Goal: Communication & Community: Share content

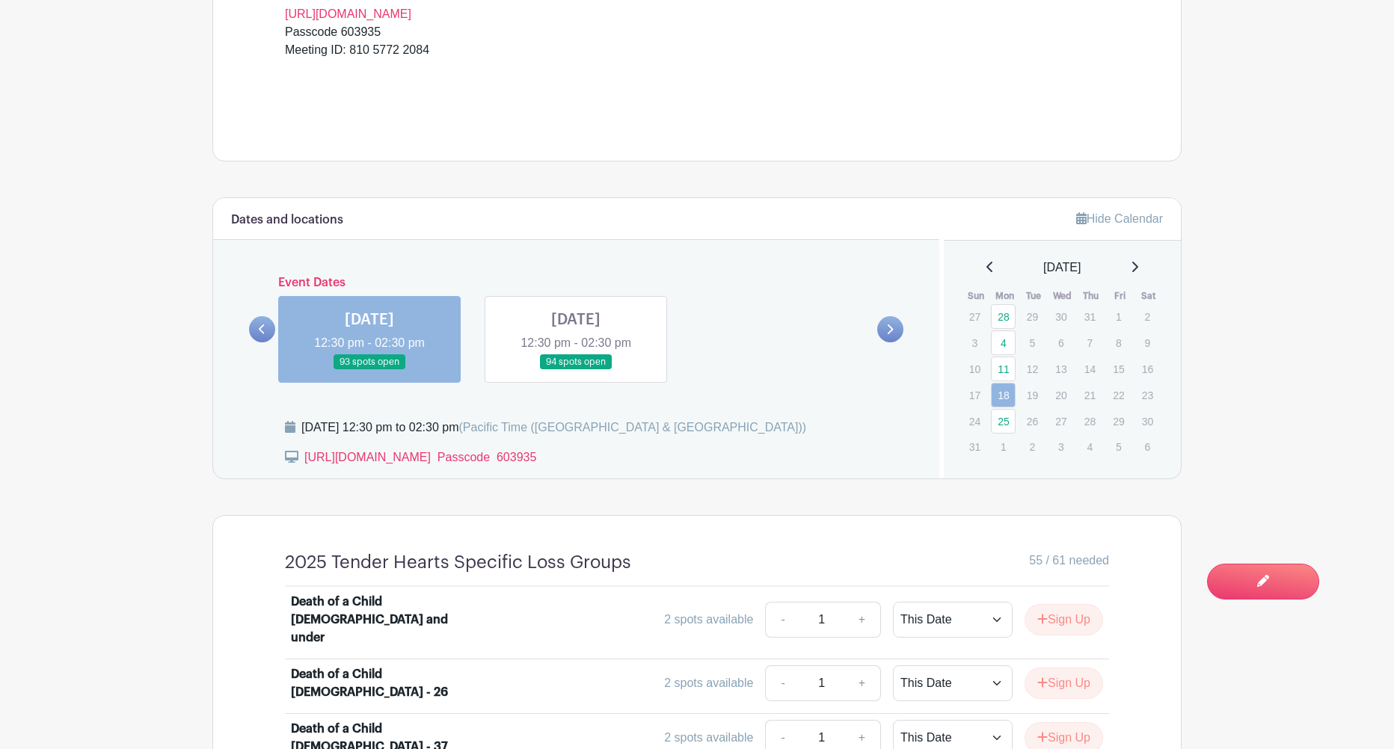
click at [576, 370] on link at bounding box center [576, 370] width 0 height 0
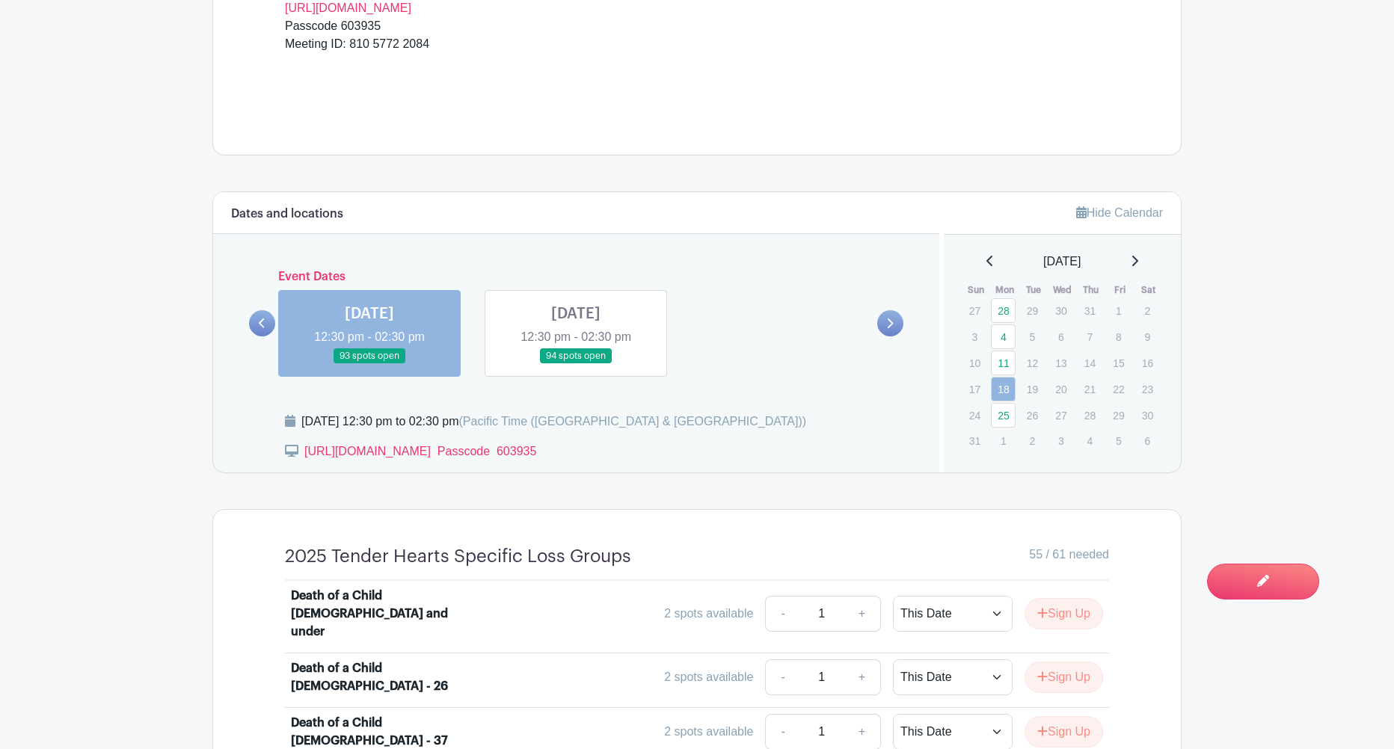
click at [576, 364] on link at bounding box center [576, 364] width 0 height 0
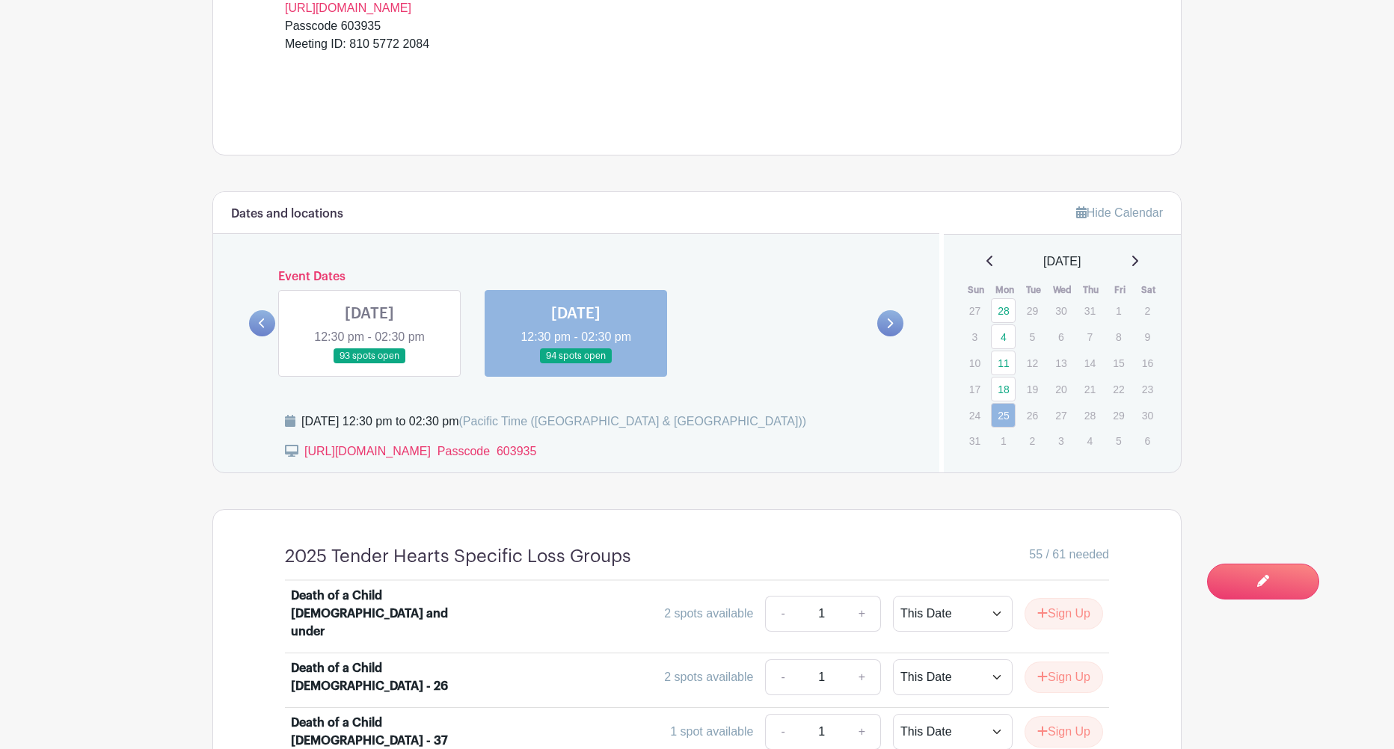
click at [369, 364] on link at bounding box center [369, 364] width 0 height 0
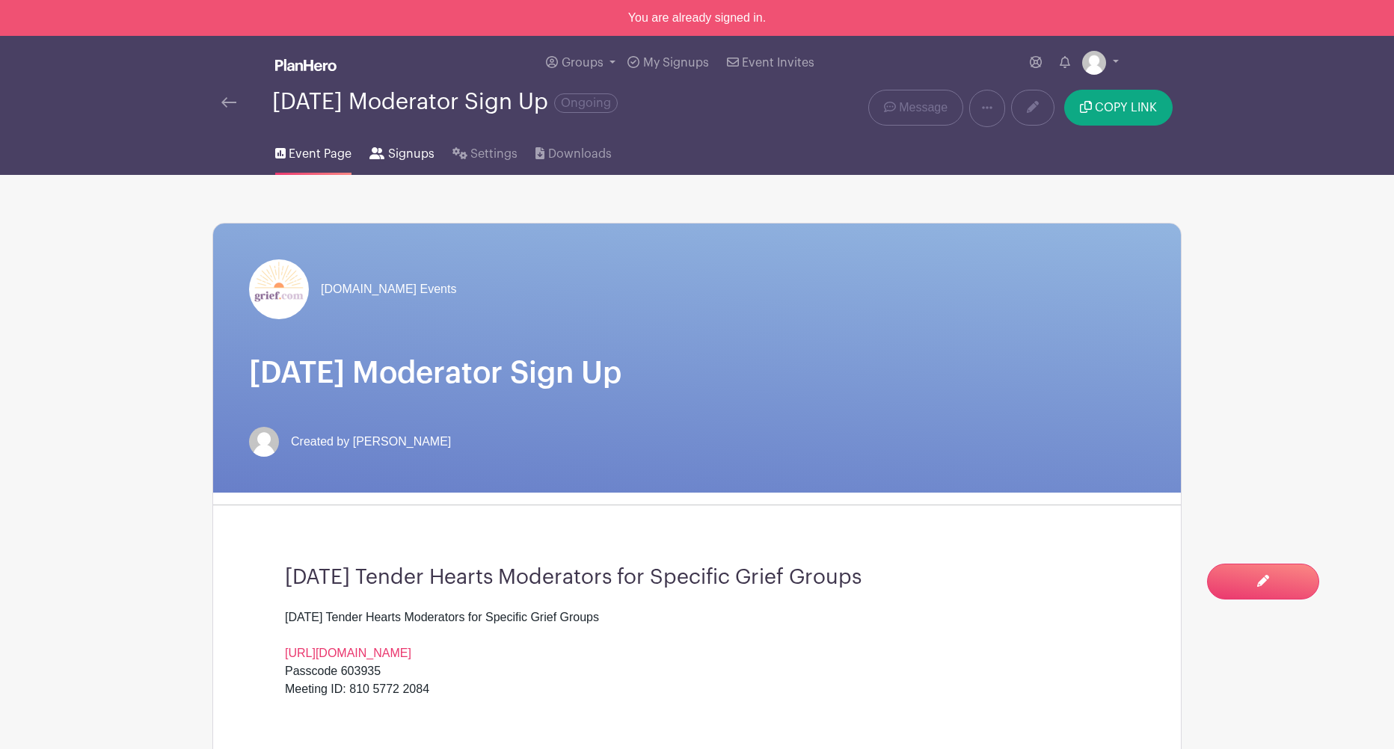
click at [388, 156] on span "Signups" at bounding box center [411, 154] width 46 height 18
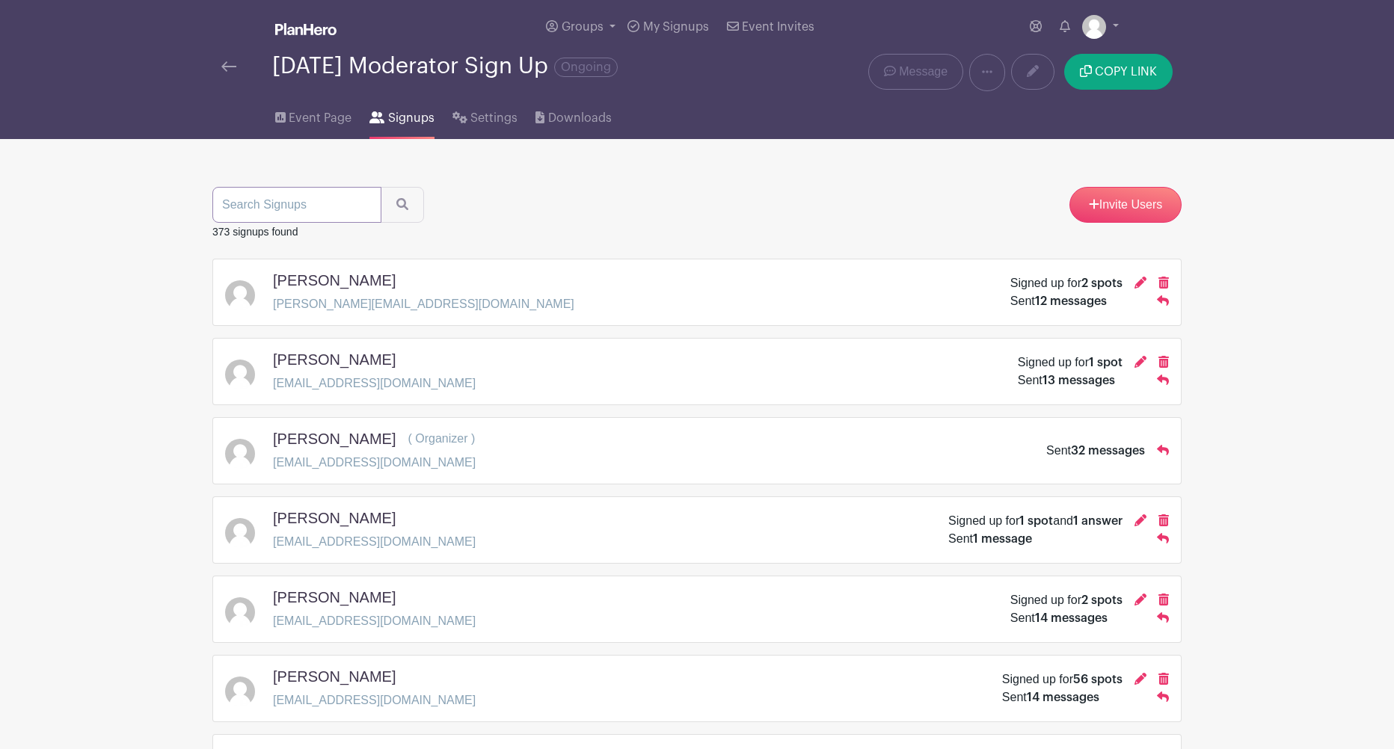
click at [304, 203] on input "search" at bounding box center [296, 205] width 169 height 36
type input "emma"
click at [381, 187] on button "submit" at bounding box center [402, 205] width 43 height 36
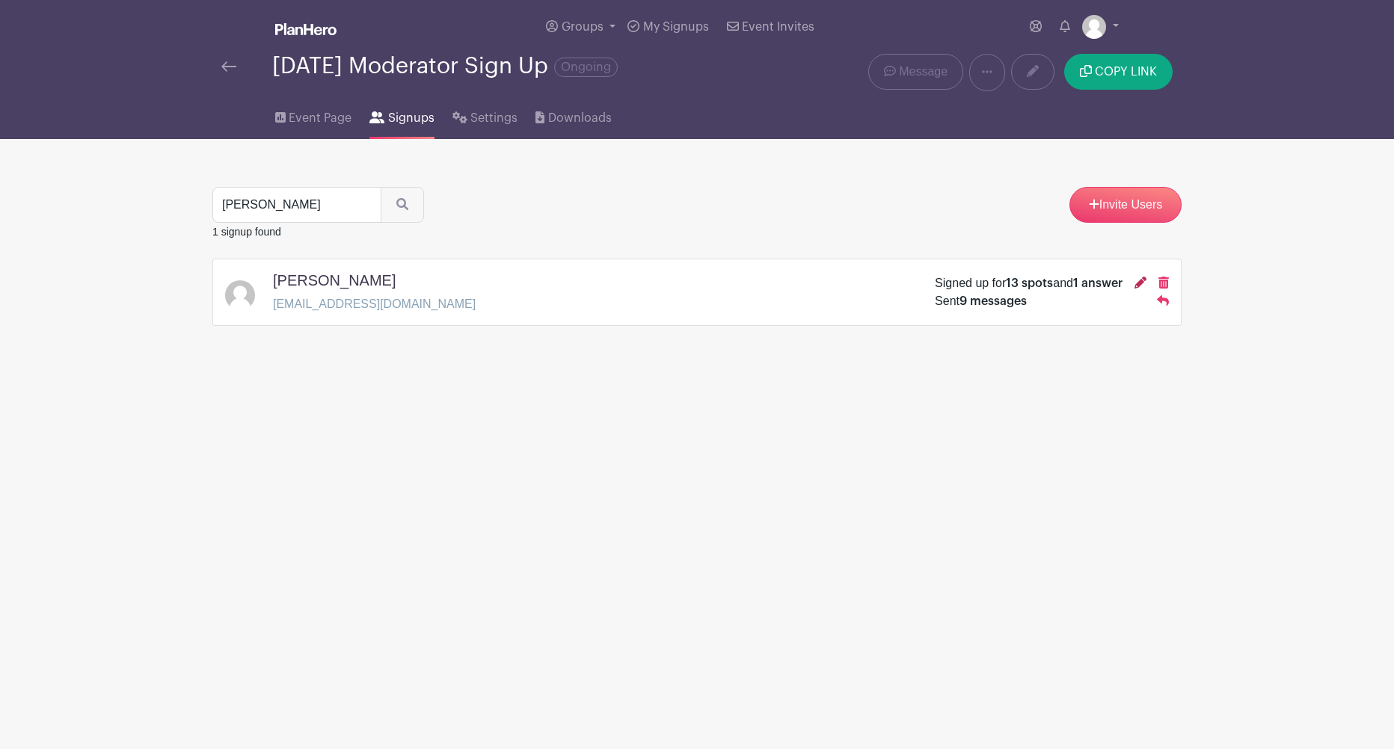
click at [1137, 286] on icon at bounding box center [1140, 283] width 12 height 12
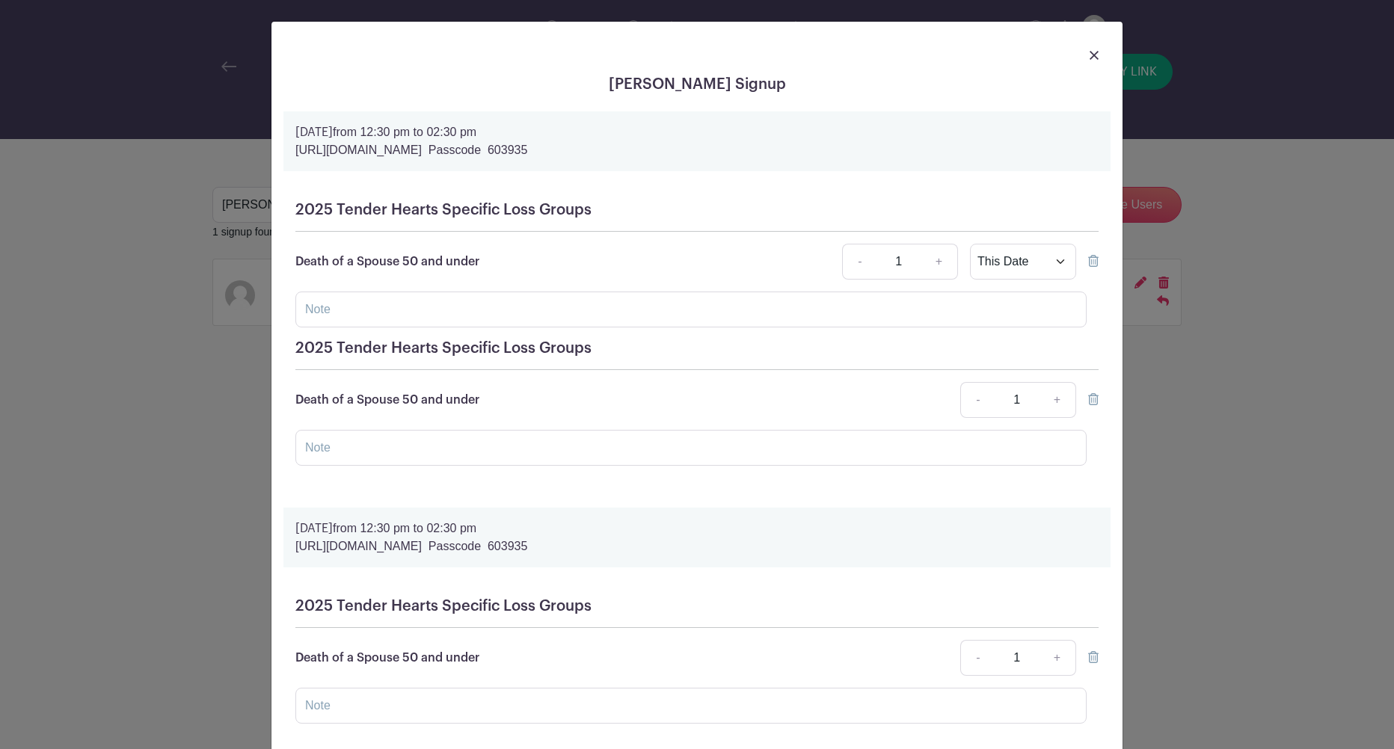
click at [1095, 58] on img at bounding box center [1094, 55] width 9 height 9
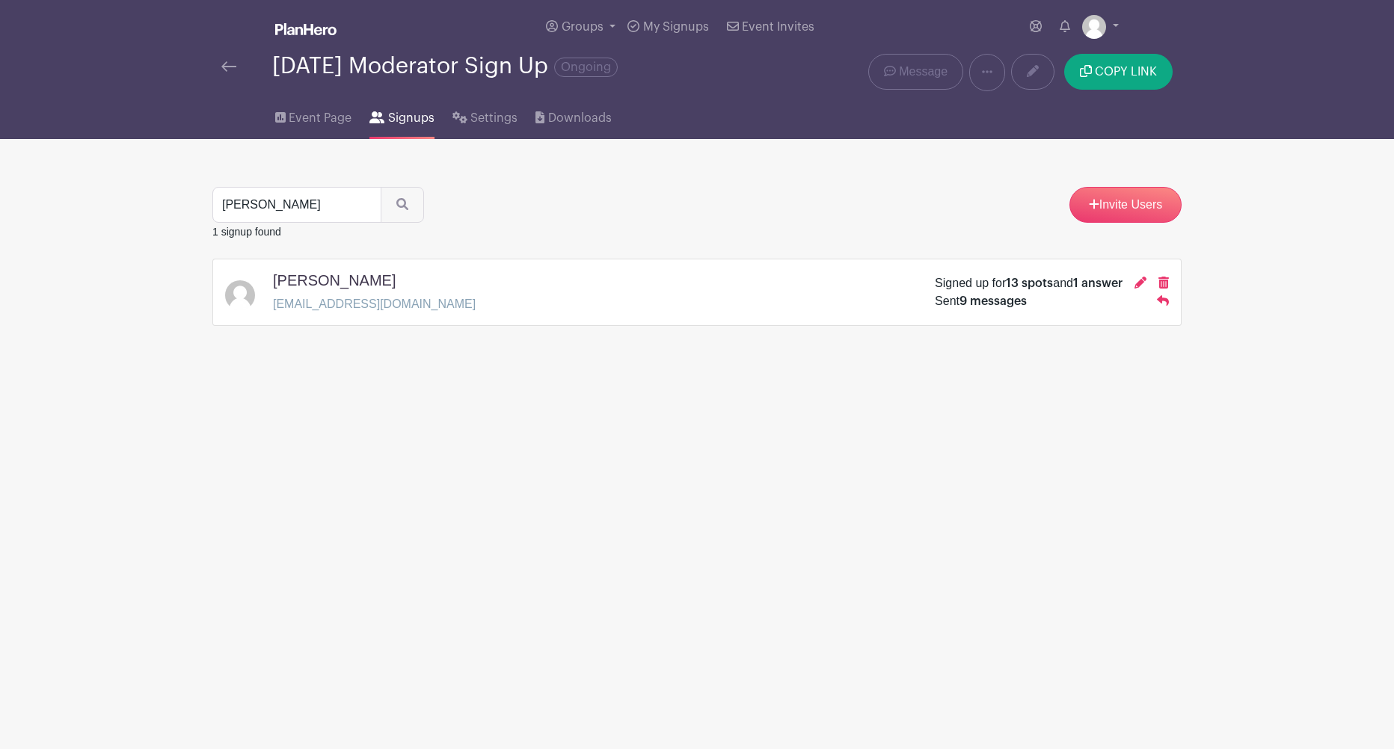
click at [319, 284] on h5 "Emma Szysz" at bounding box center [334, 280] width 123 height 18
click at [901, 74] on span "Message" at bounding box center [923, 72] width 49 height 18
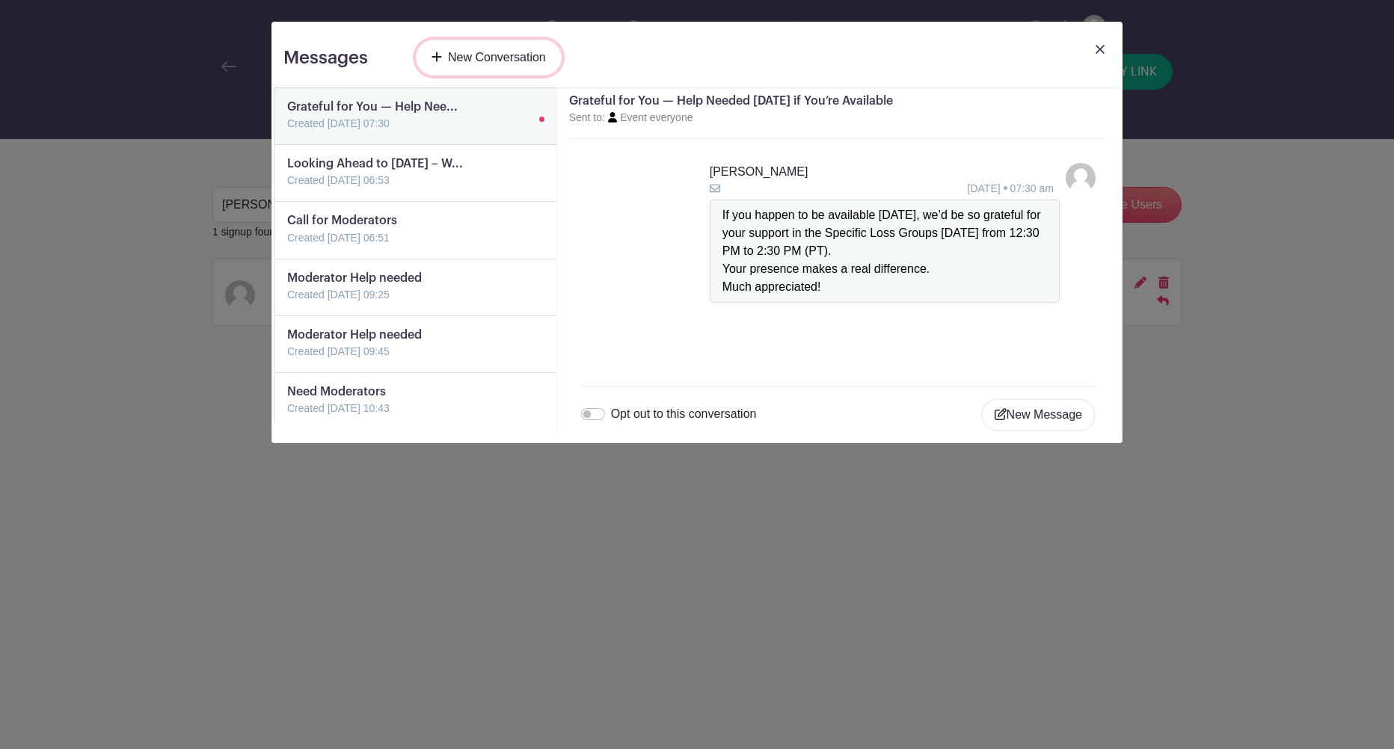
click at [480, 67] on link "New Conversation" at bounding box center [489, 58] width 146 height 36
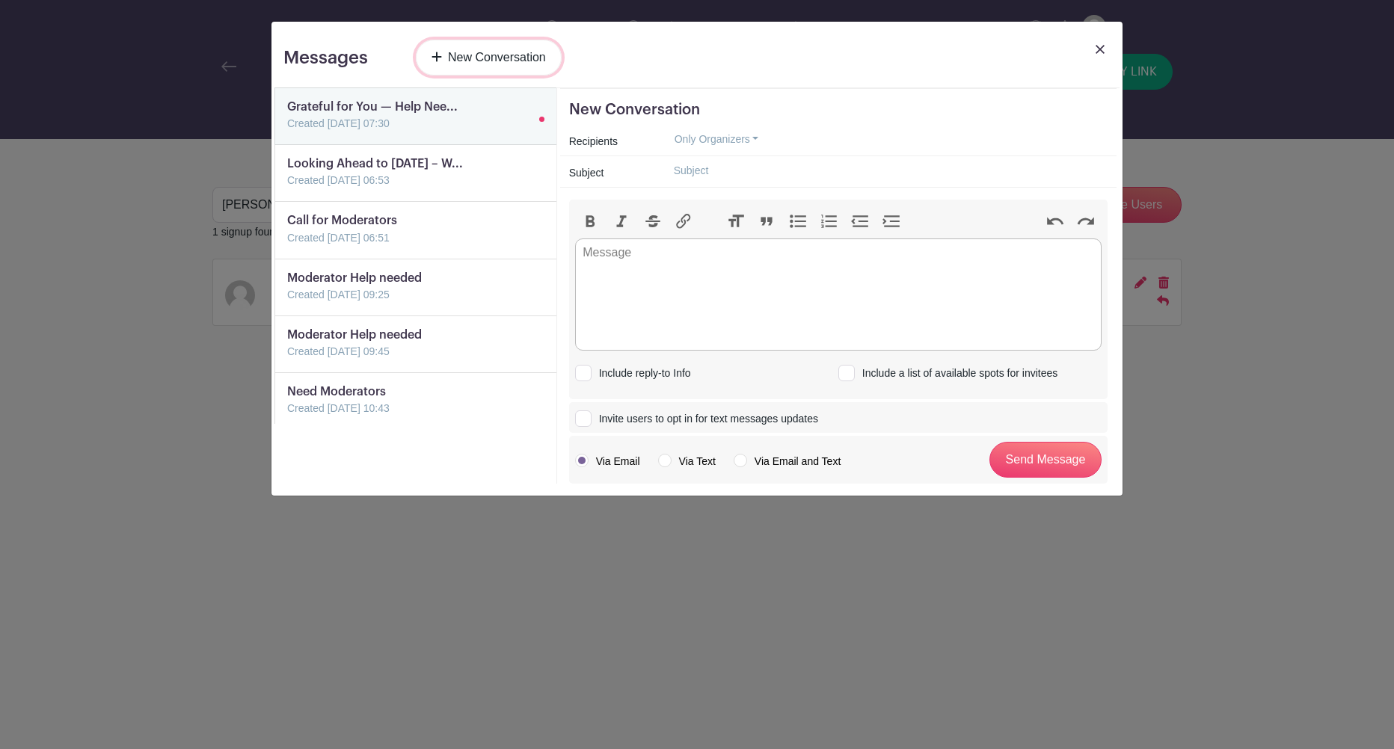
click at [452, 60] on link "New Conversation" at bounding box center [489, 58] width 146 height 36
click at [716, 134] on button "Only Organizers" at bounding box center [717, 139] width 110 height 23
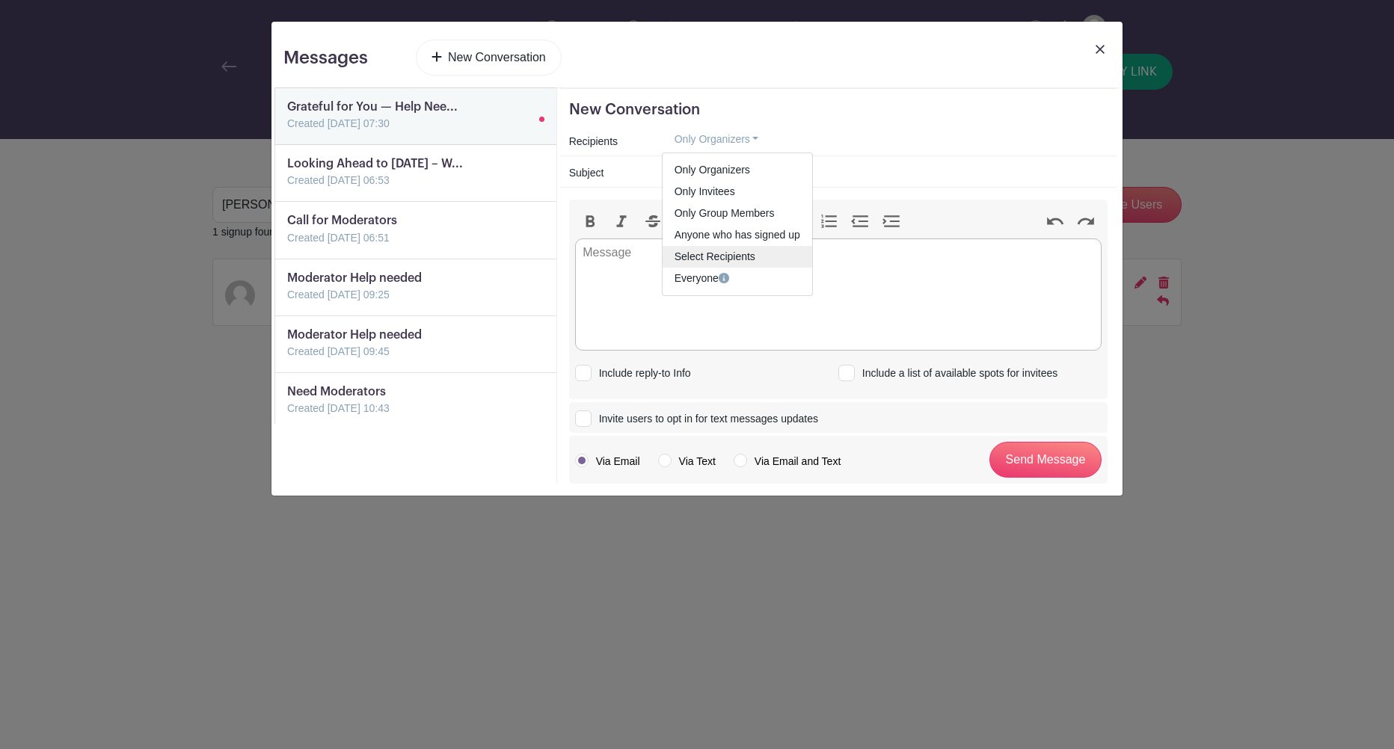
click at [725, 251] on span "Select Recipients" at bounding box center [715, 257] width 81 height 12
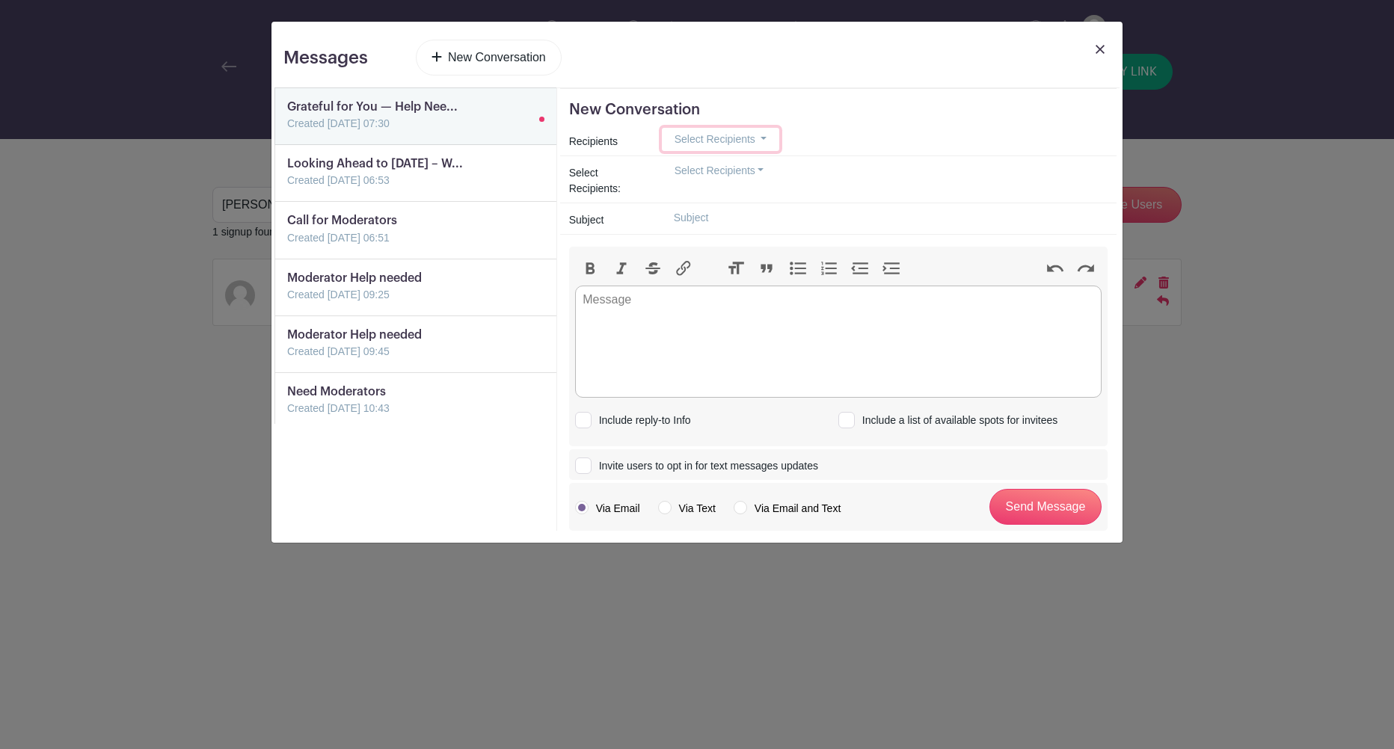
click at [704, 140] on span "Select Recipients" at bounding box center [715, 139] width 81 height 12
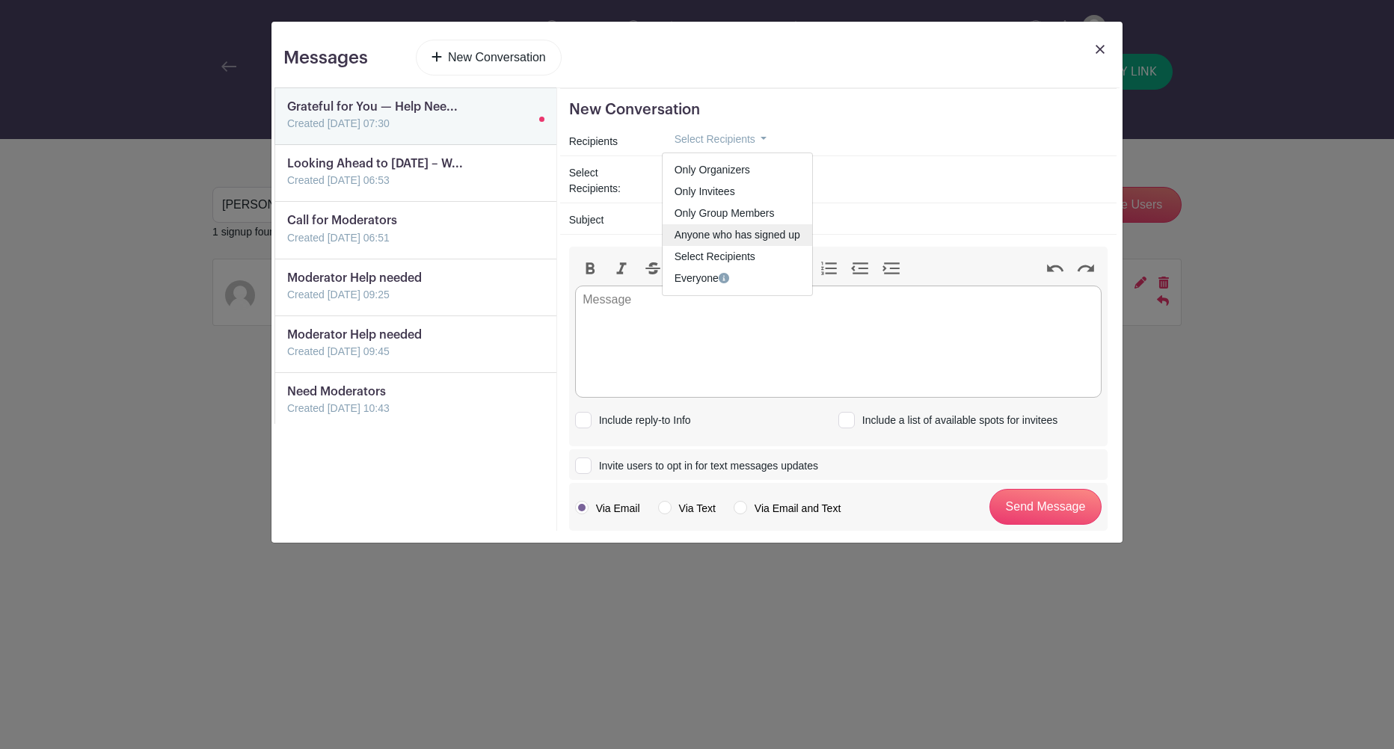
click at [694, 236] on link "Anyone who has signed up" at bounding box center [738, 235] width 150 height 22
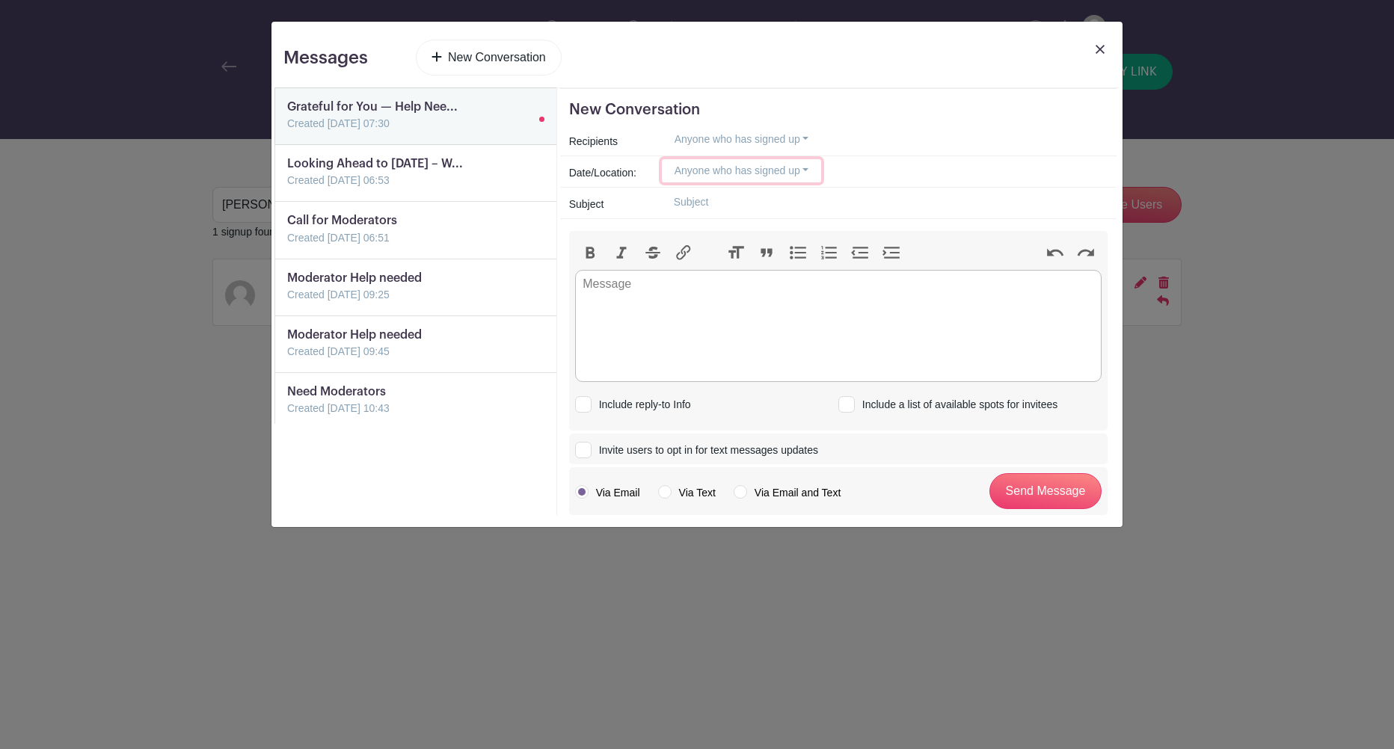
click at [784, 175] on button "Anyone who has signed up" at bounding box center [742, 170] width 160 height 23
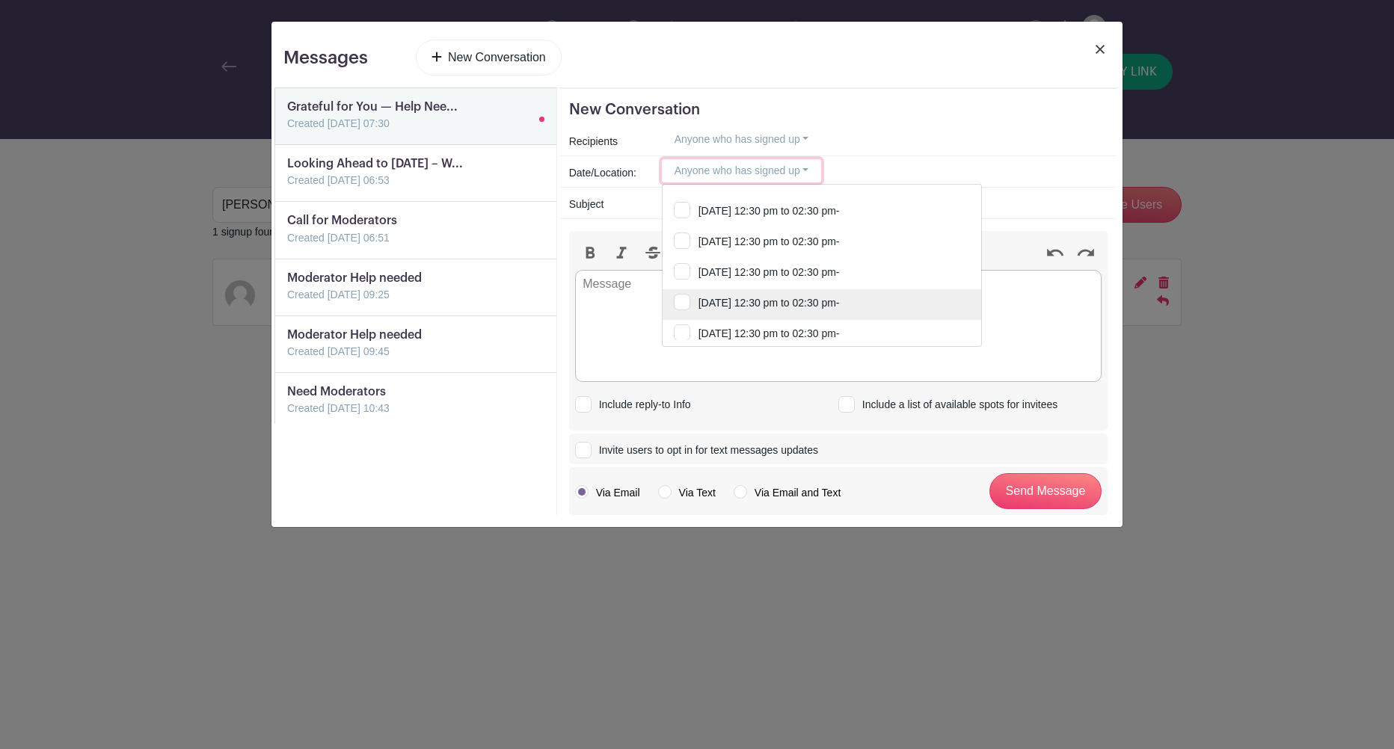
scroll to position [3507, 0]
click at [677, 297] on input "Monday, August 18, 2025 at 12:30 pm to 02:30 pm-" at bounding box center [822, 305] width 319 height 33
checkbox input "true"
click at [588, 314] on trix-editor at bounding box center [838, 326] width 526 height 112
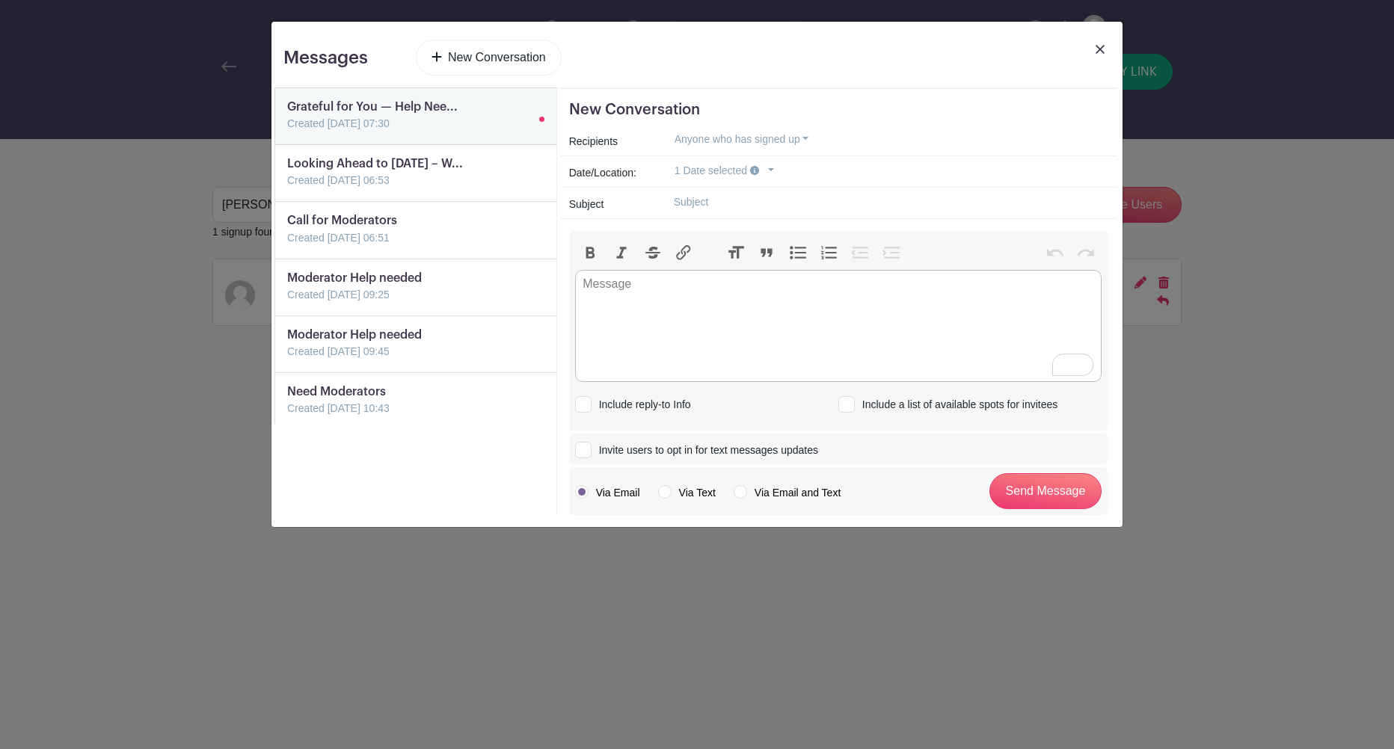
click at [1098, 46] on img at bounding box center [1100, 49] width 9 height 9
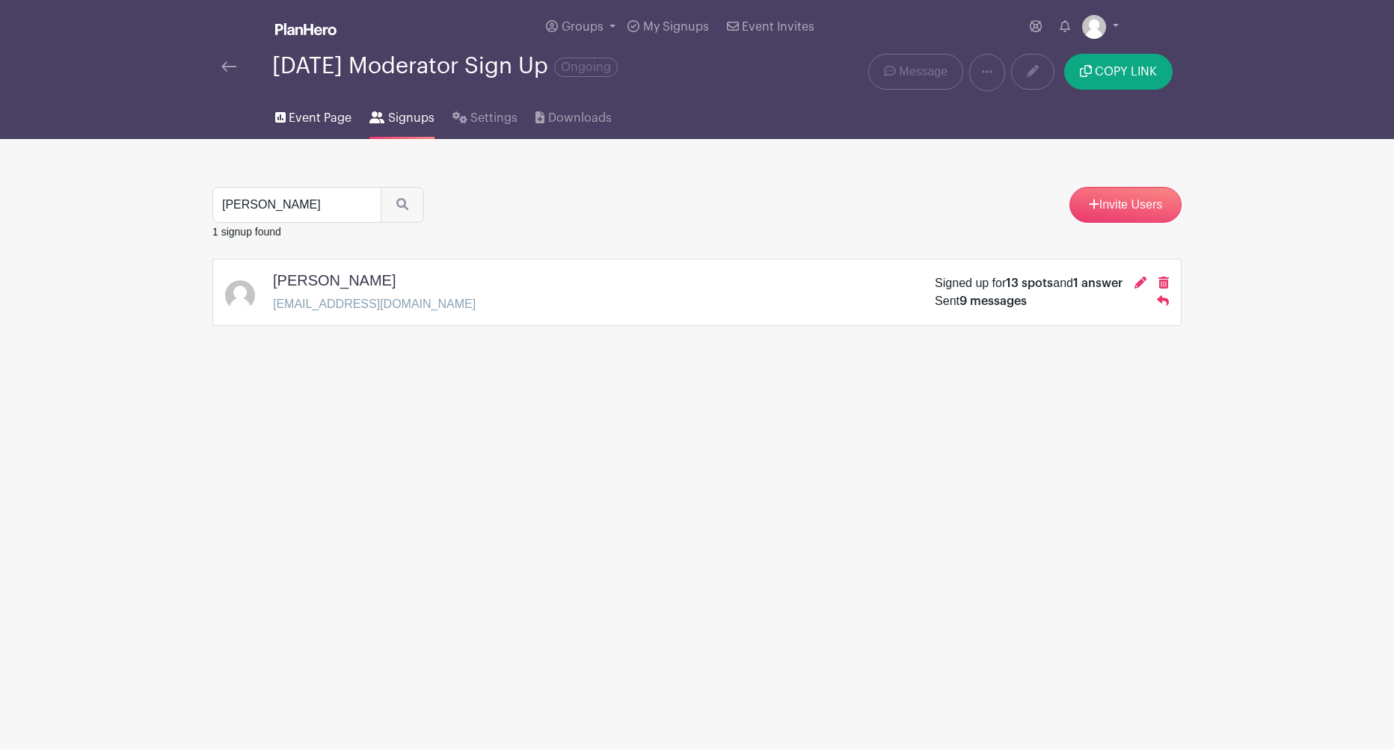
click at [314, 117] on span "Event Page" at bounding box center [320, 118] width 63 height 18
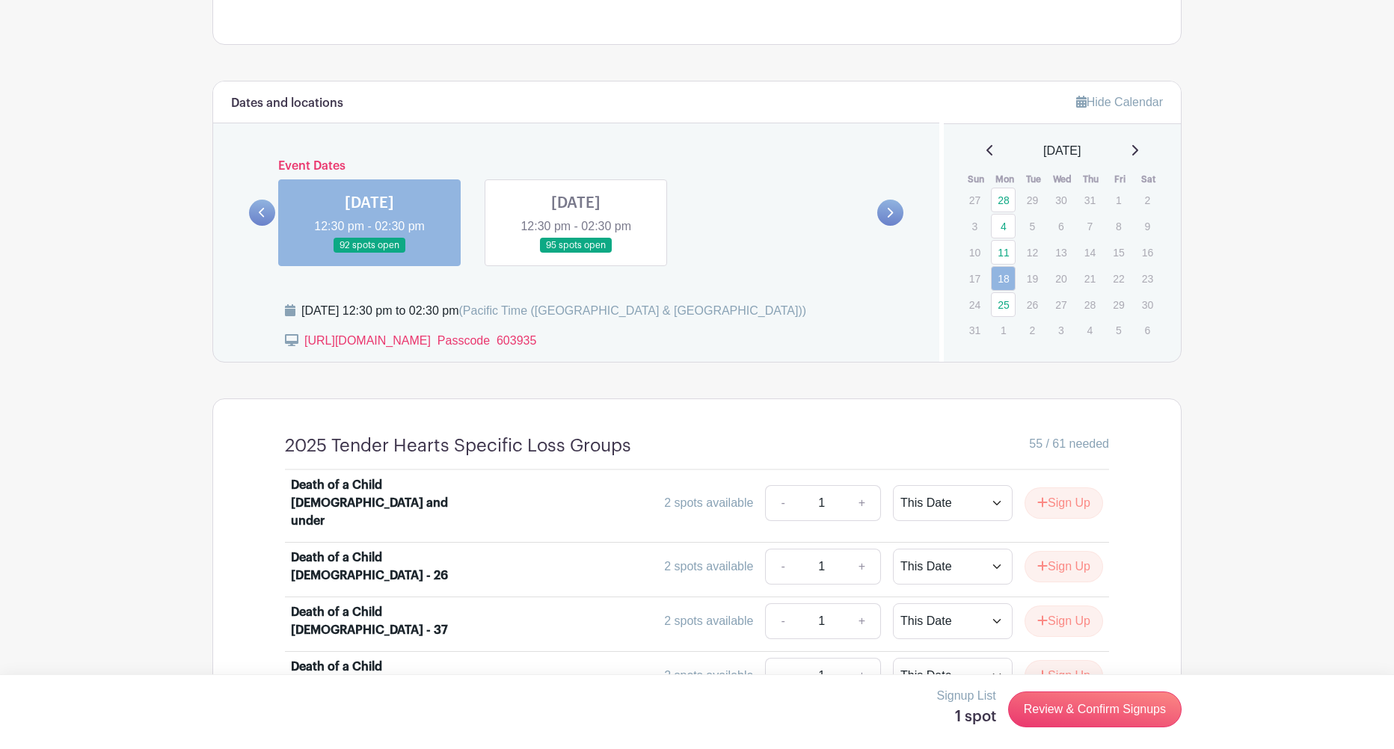
scroll to position [725, 0]
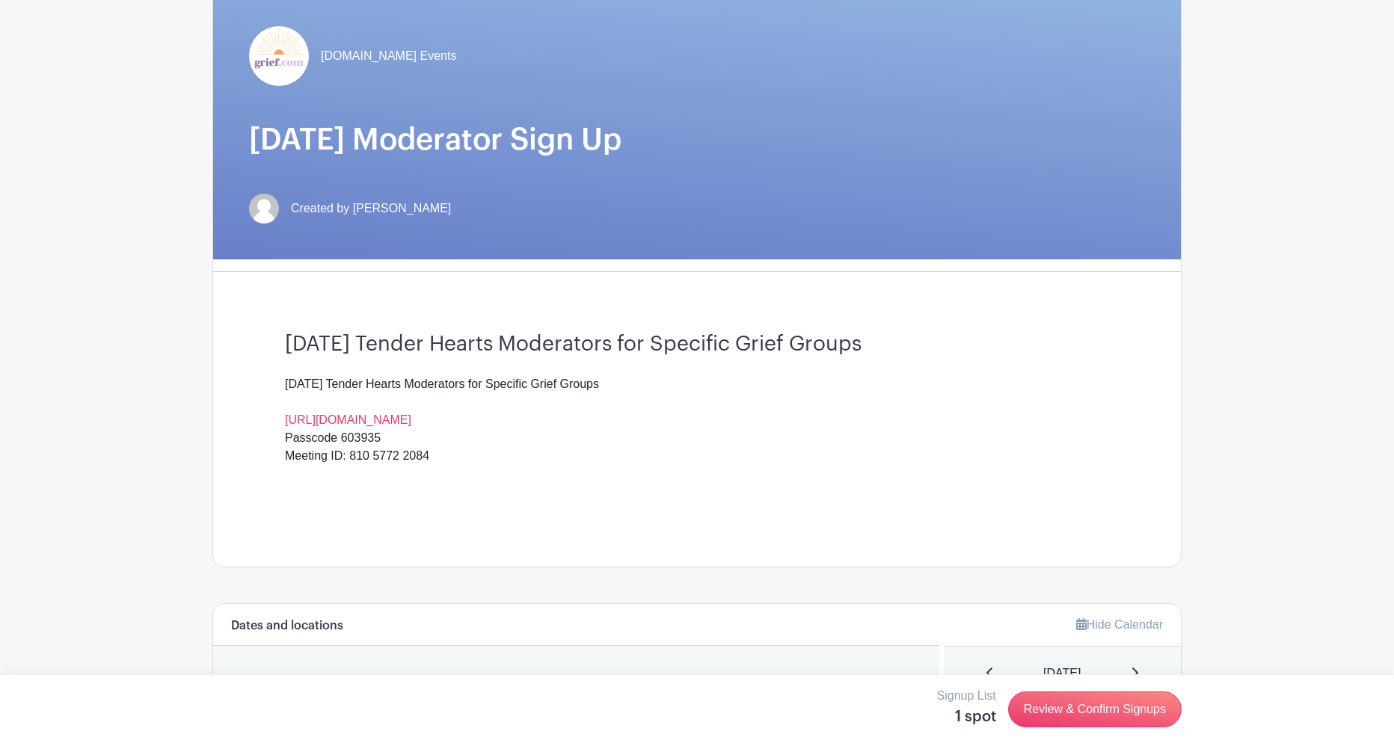
scroll to position [0, 0]
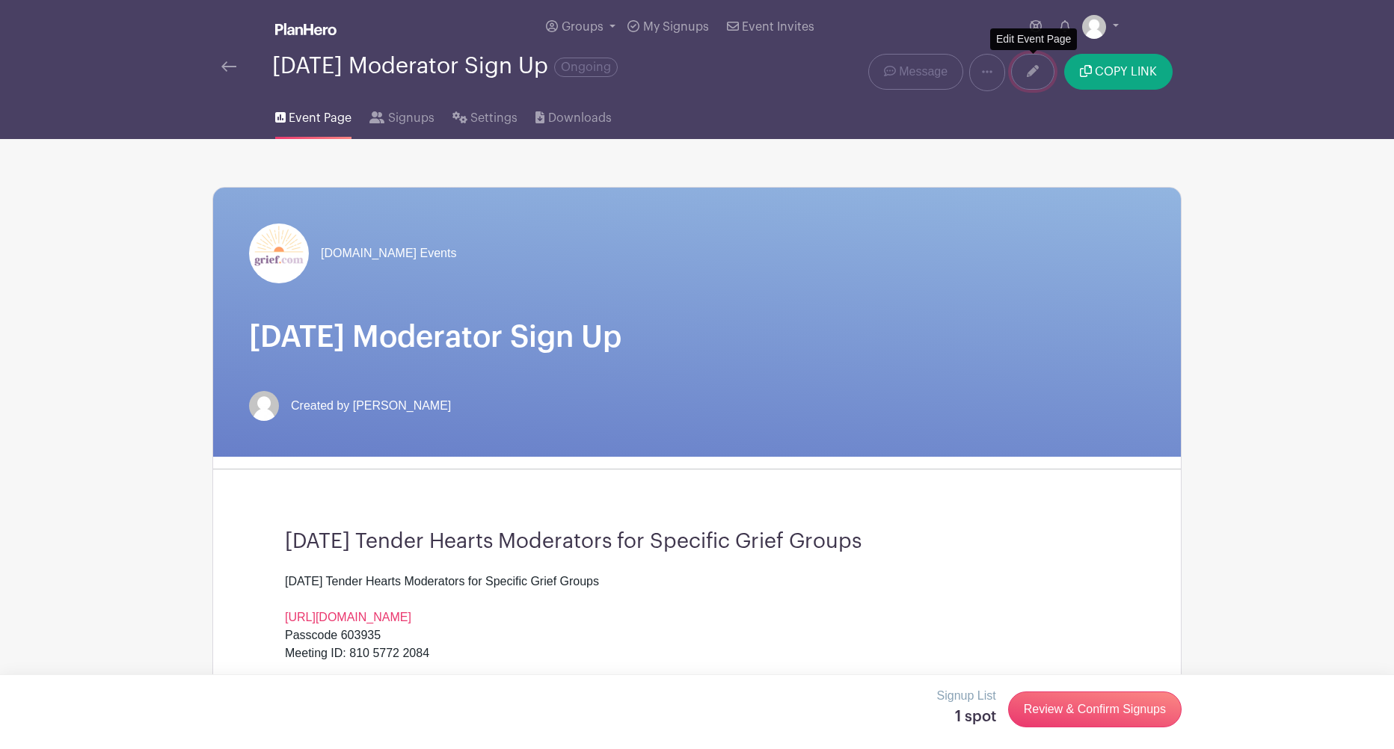
click at [1039, 75] on link at bounding box center [1032, 72] width 43 height 36
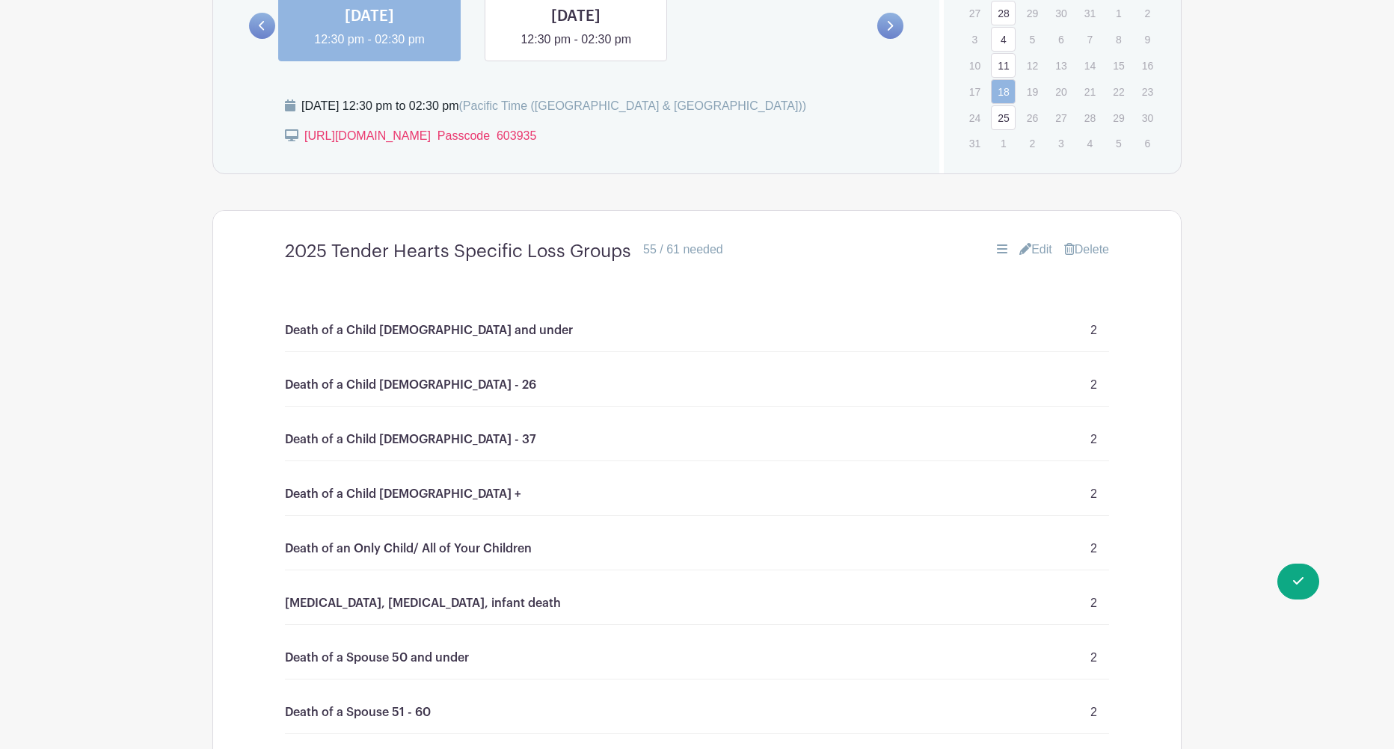
scroll to position [967, 0]
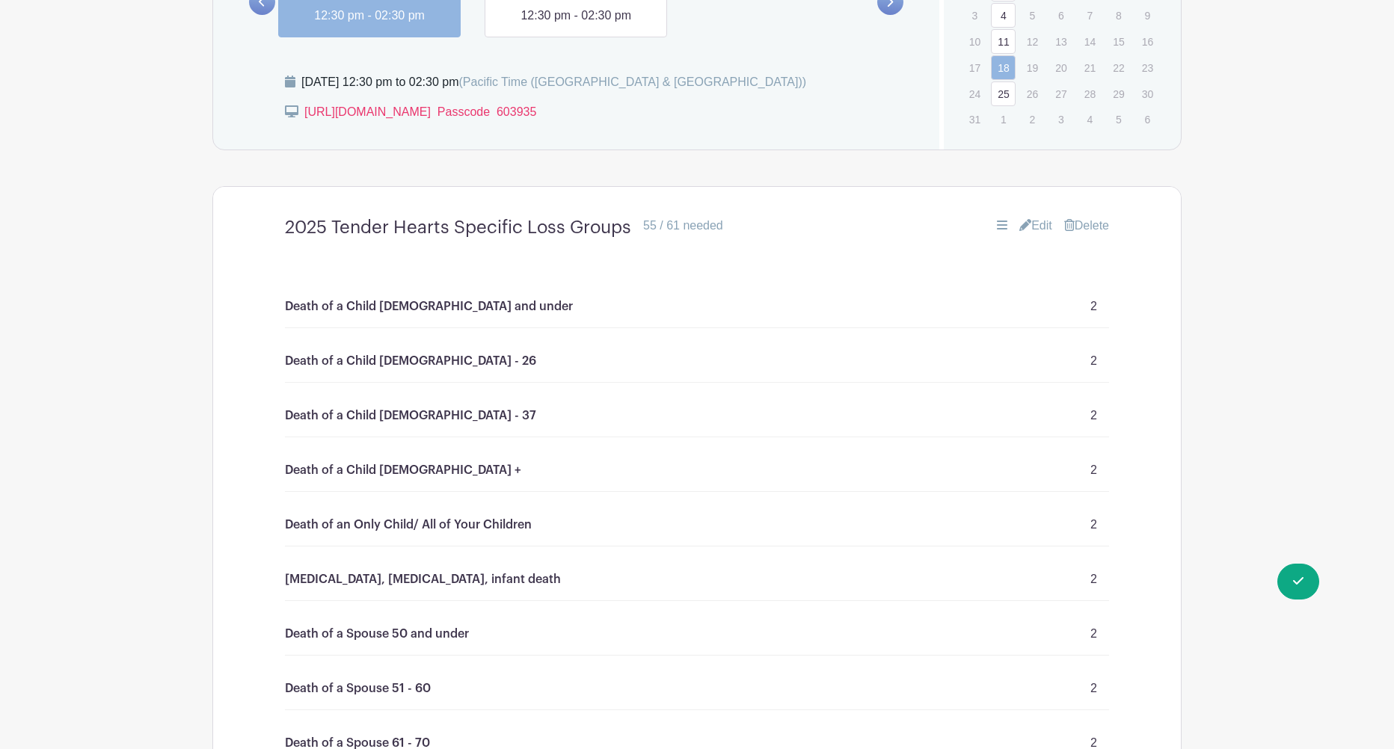
click at [1036, 222] on link "Edit" at bounding box center [1035, 226] width 33 height 18
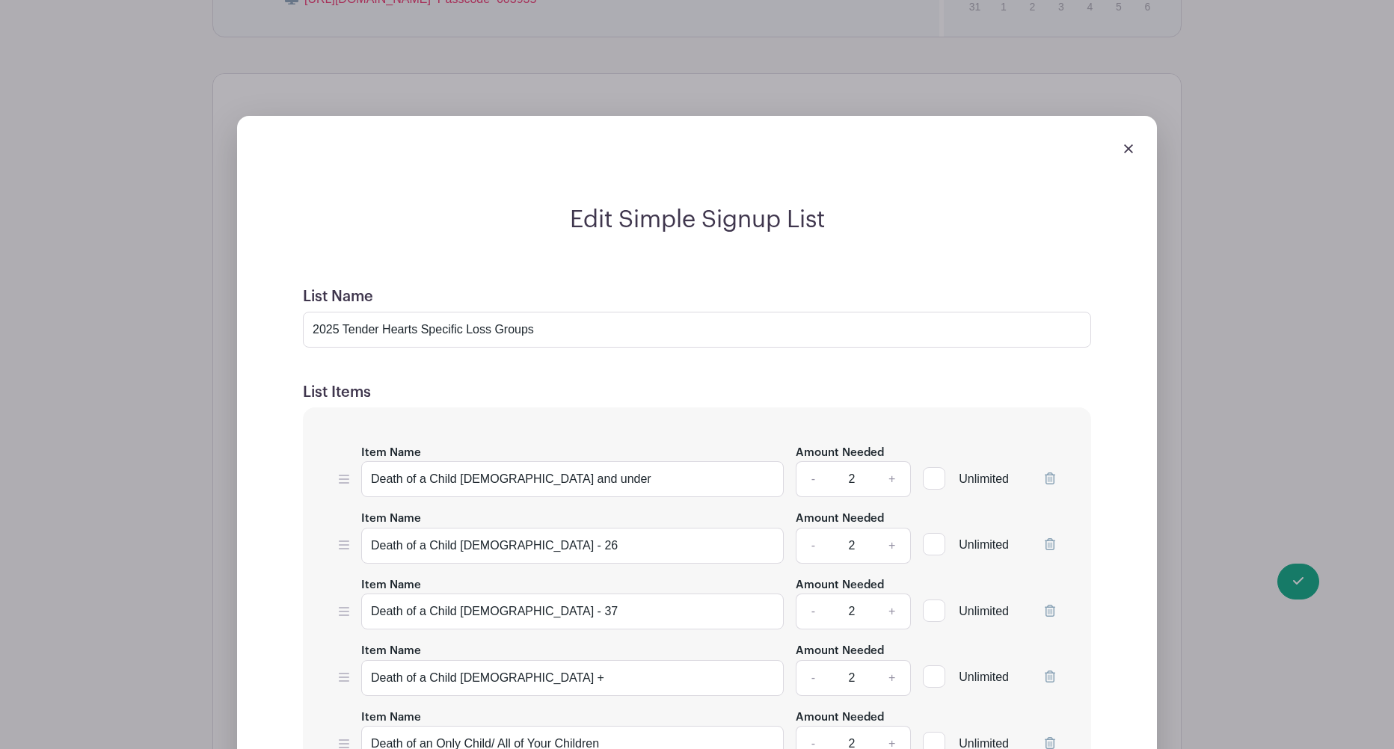
scroll to position [1017, 0]
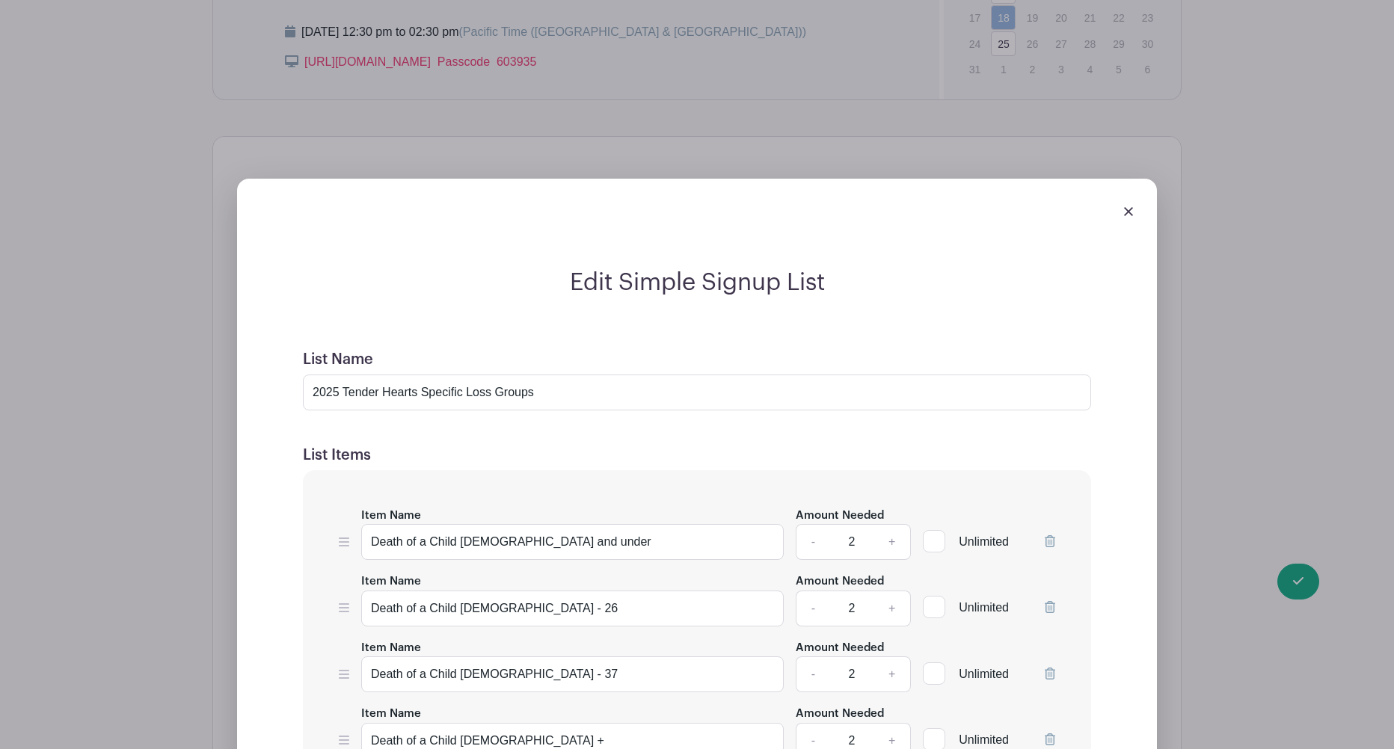
click at [1131, 215] on img at bounding box center [1128, 211] width 9 height 9
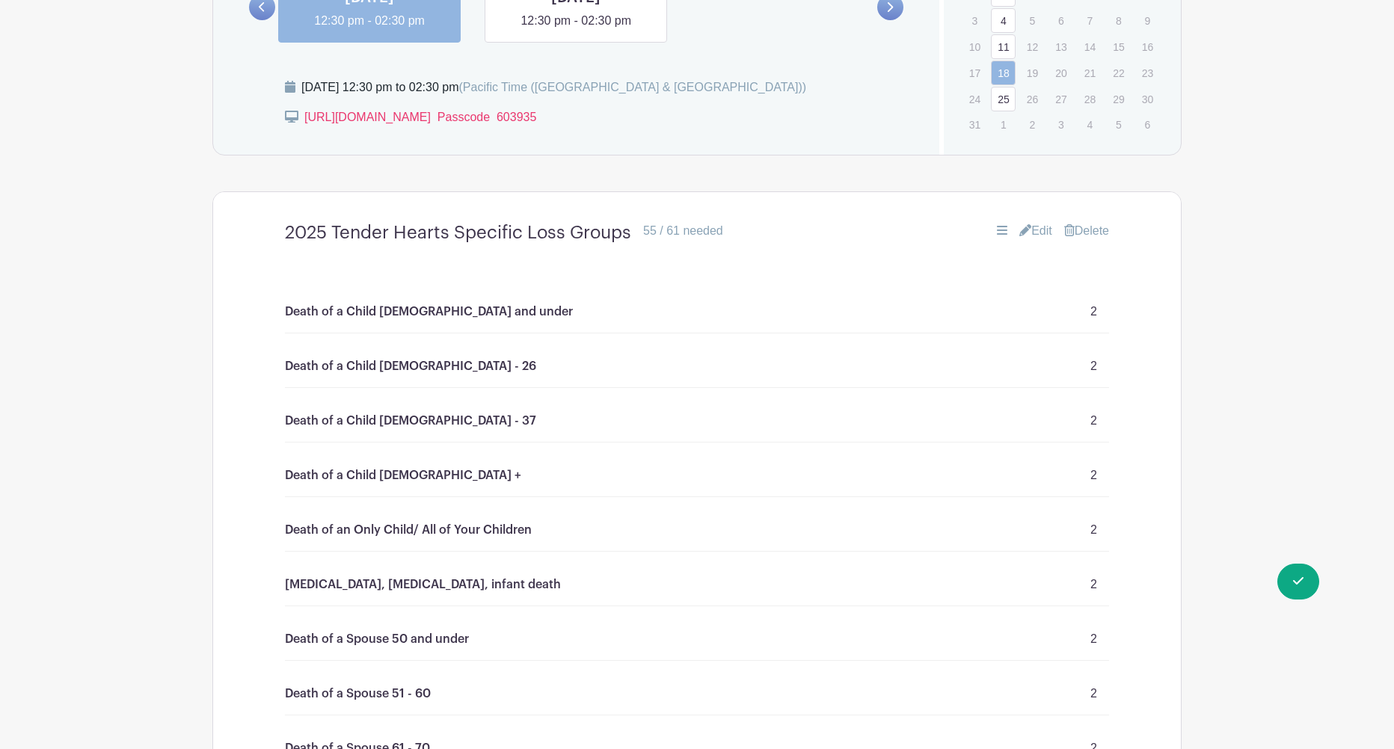
scroll to position [957, 0]
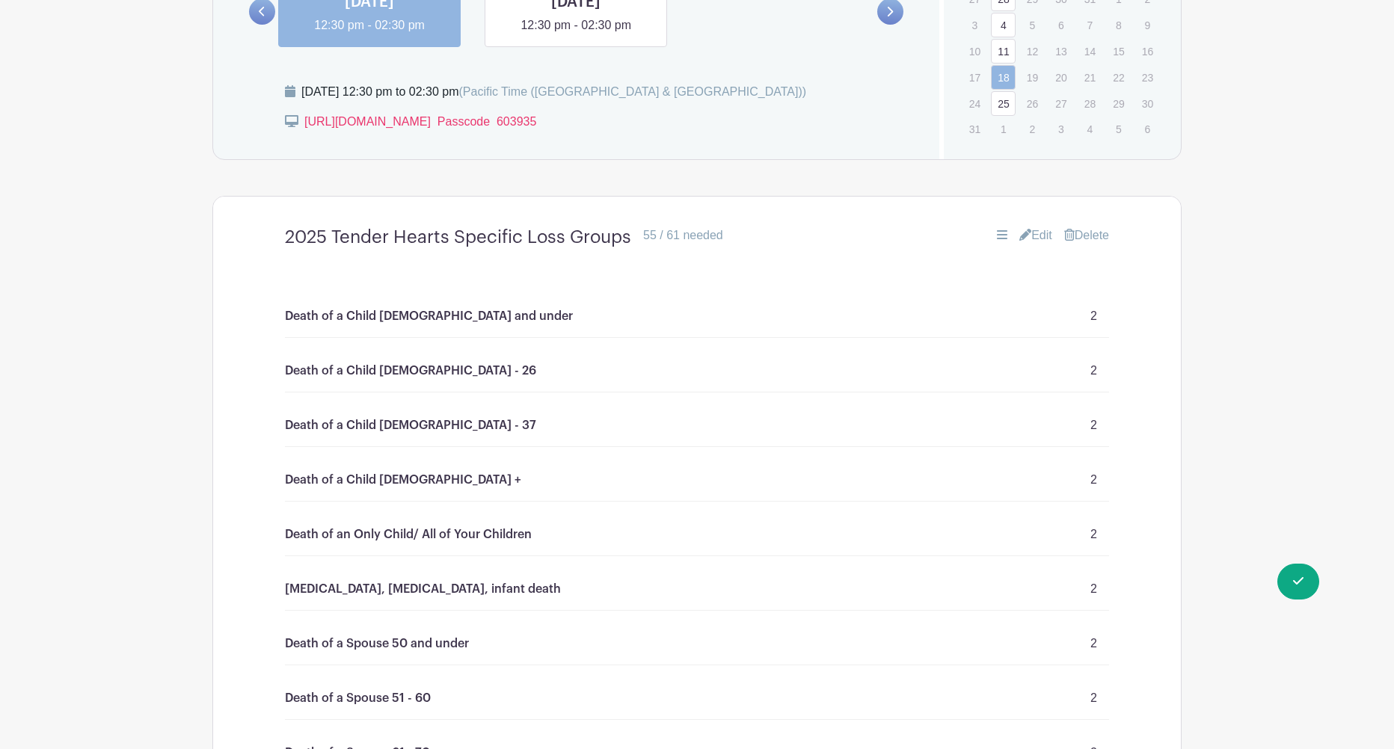
click at [1084, 234] on link "Delete" at bounding box center [1086, 236] width 45 height 18
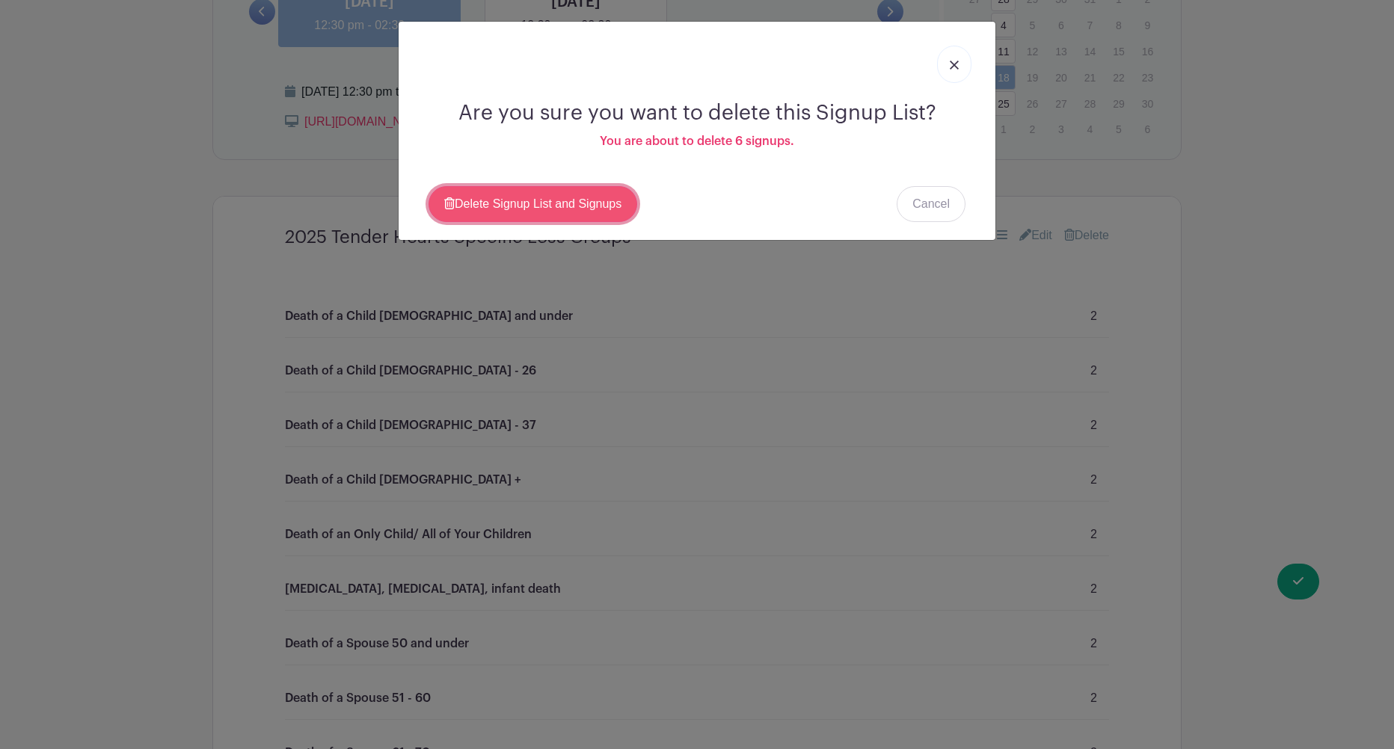
click at [552, 203] on link "Delete Signup List and Signups" at bounding box center [532, 204] width 209 height 36
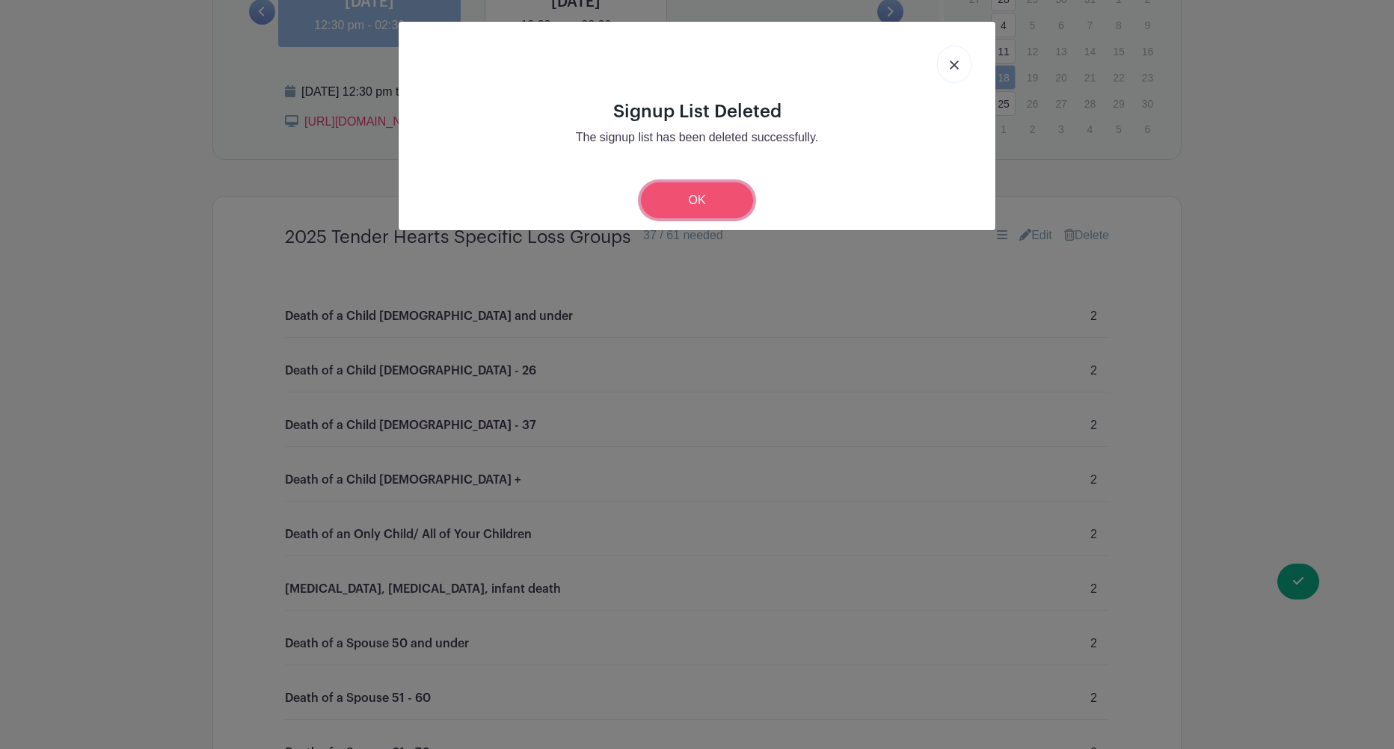
click at [700, 204] on link "OK" at bounding box center [697, 200] width 112 height 36
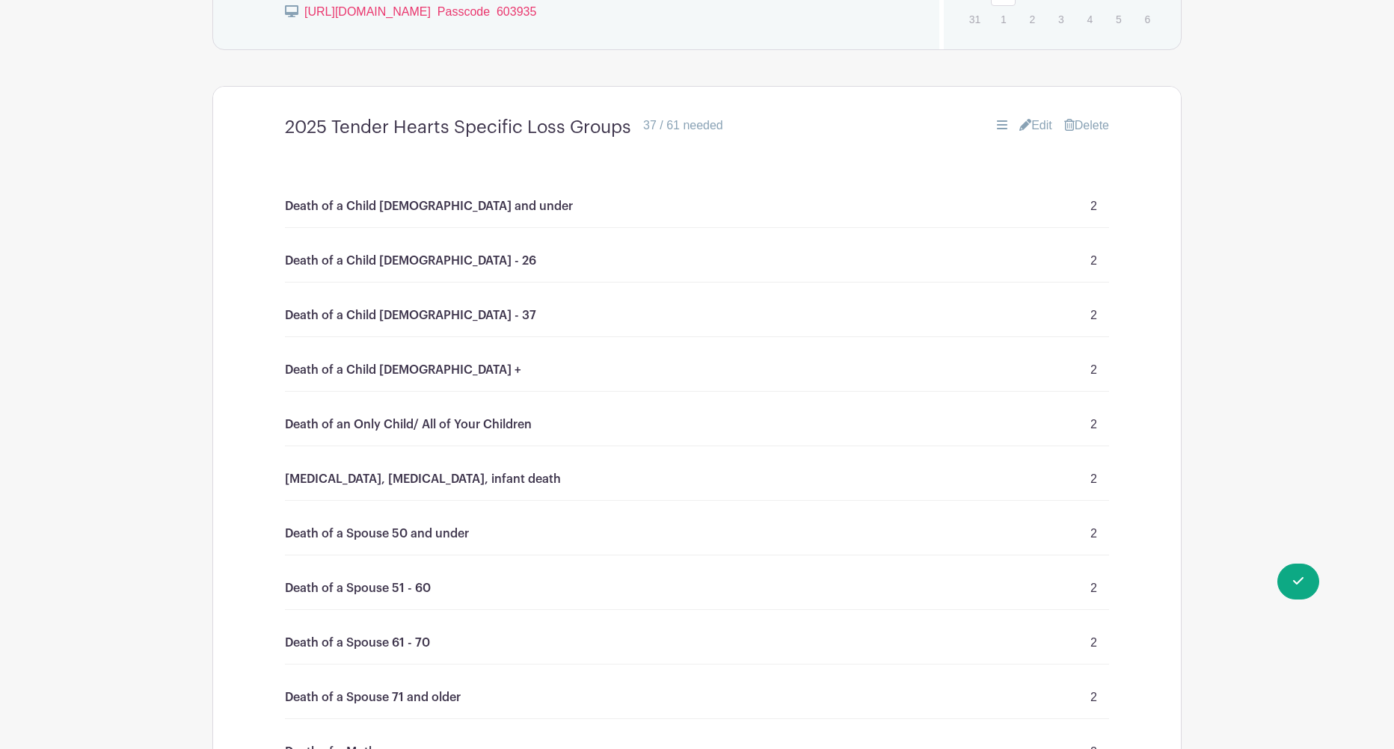
scroll to position [784, 0]
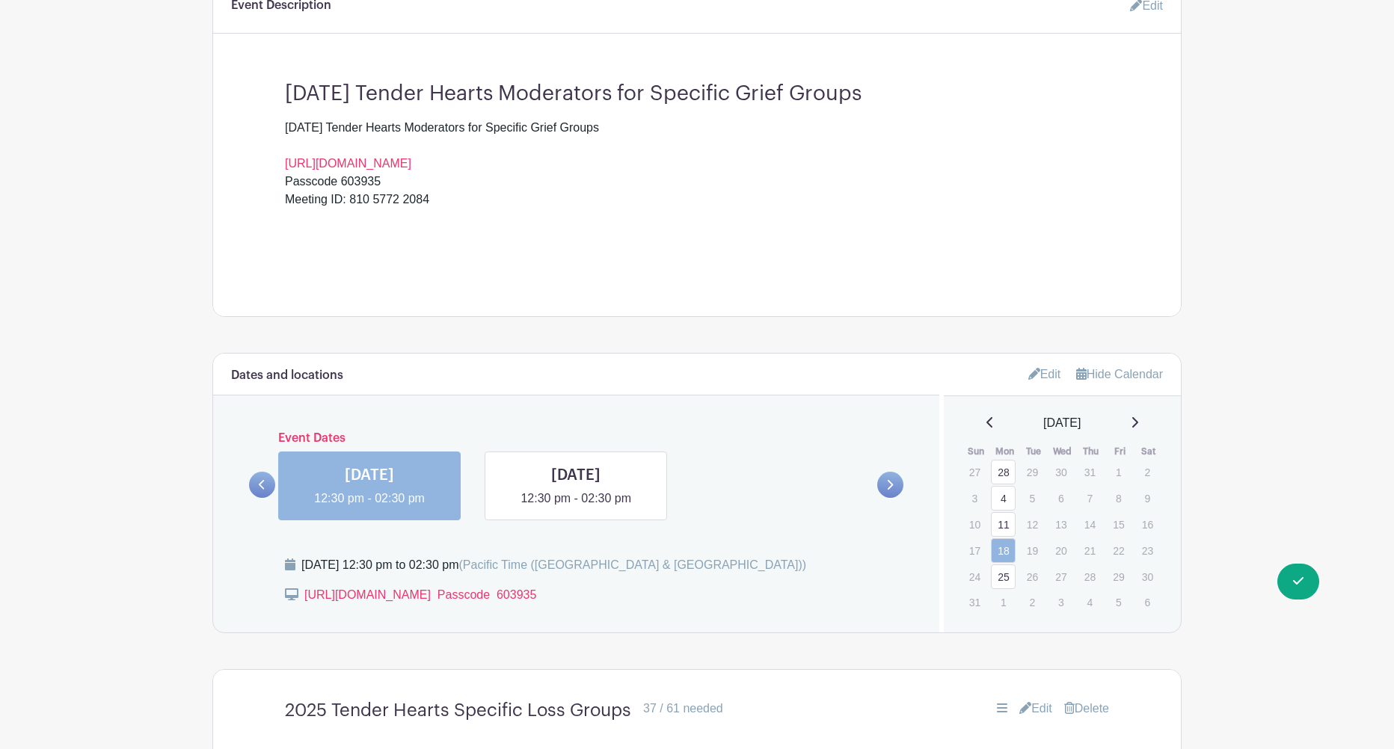
scroll to position [478, 0]
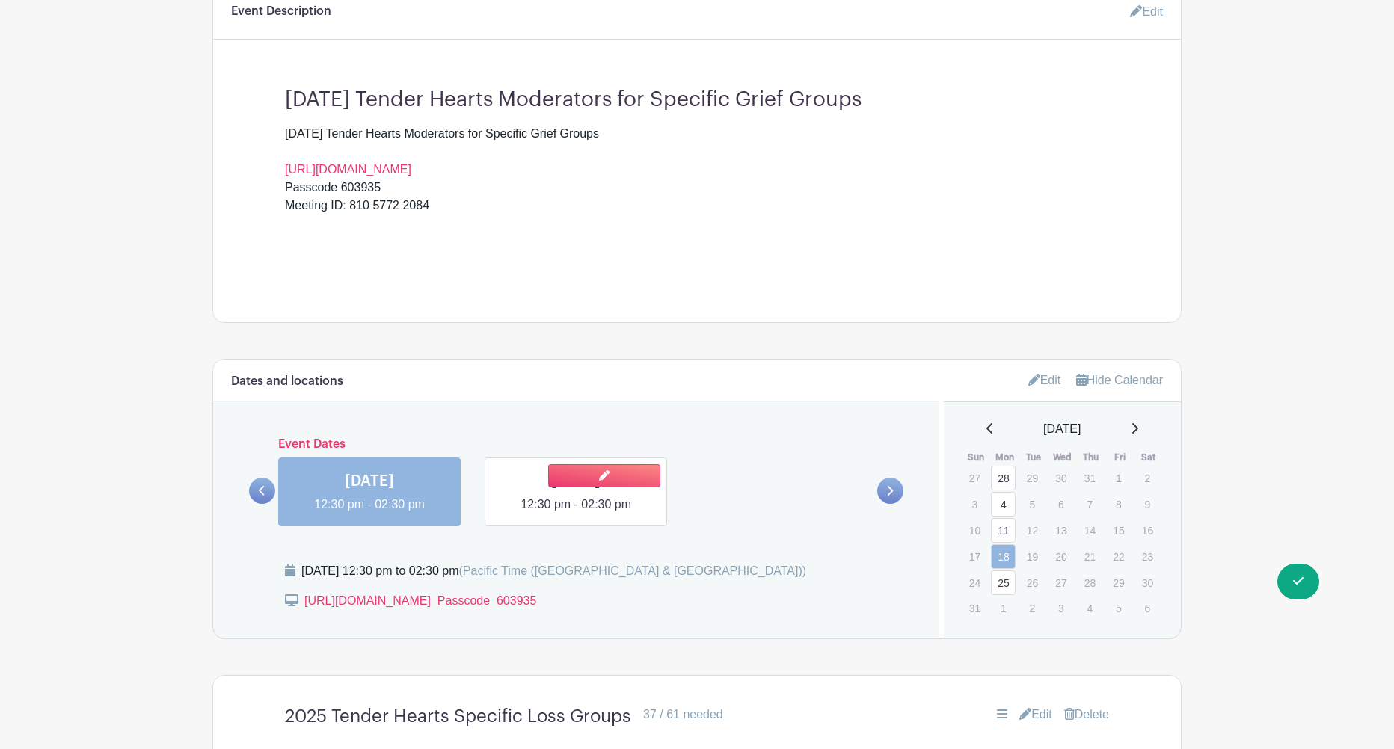
click at [576, 514] on link at bounding box center [576, 514] width 0 height 0
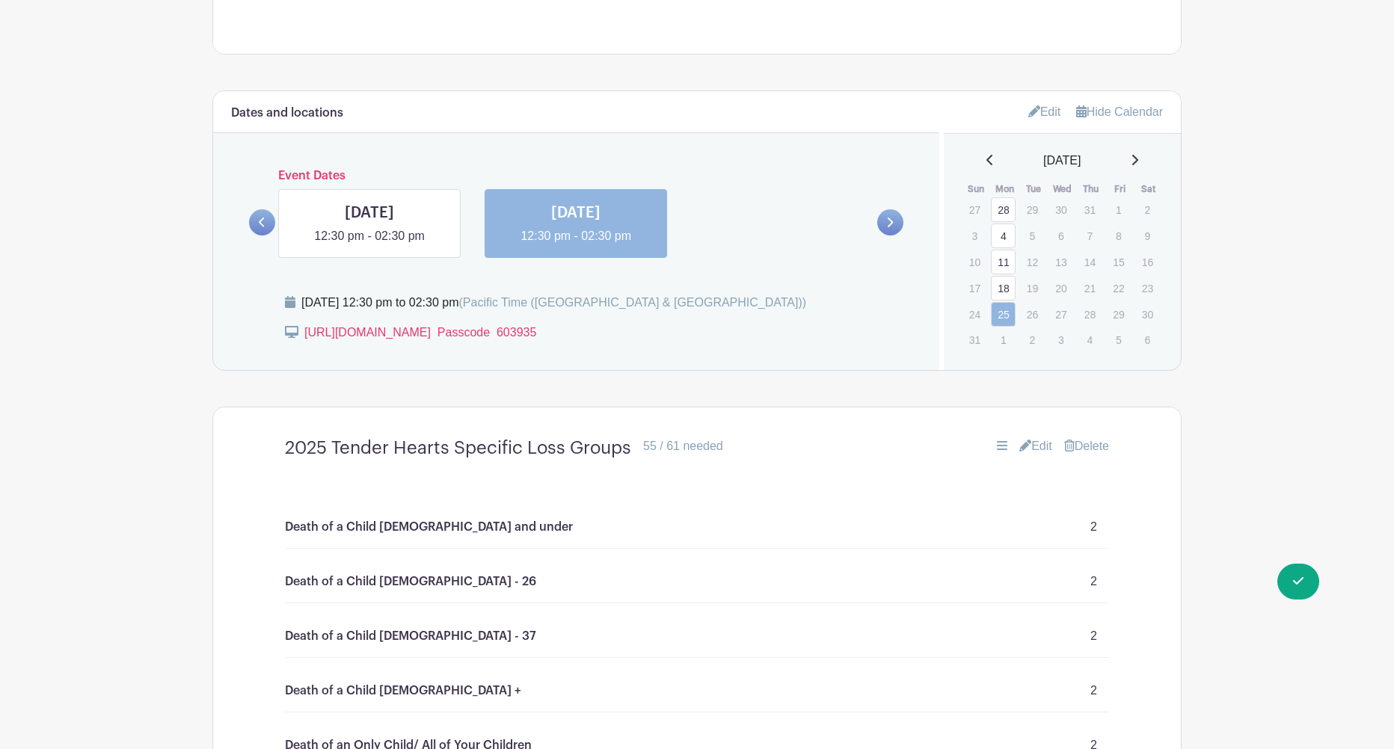
scroll to position [737, 0]
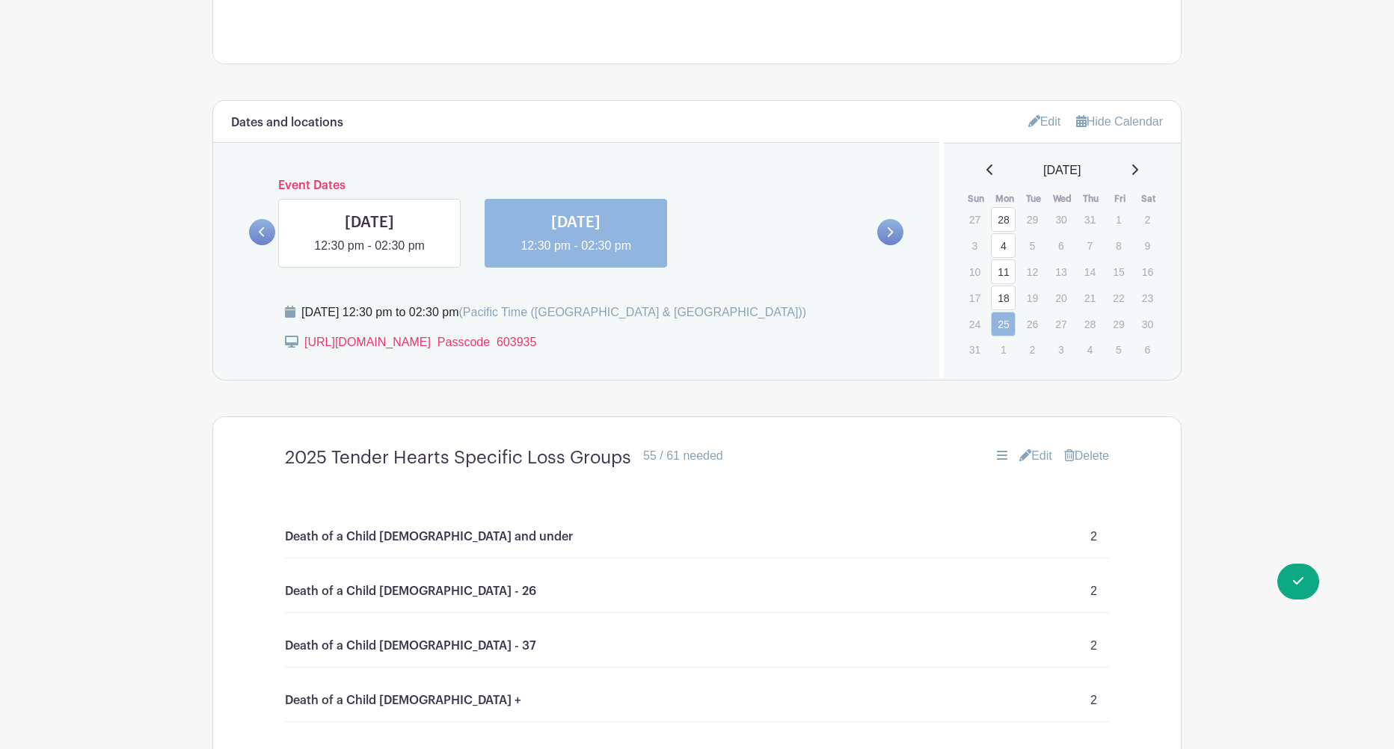
click at [1038, 461] on link "Edit" at bounding box center [1035, 456] width 33 height 18
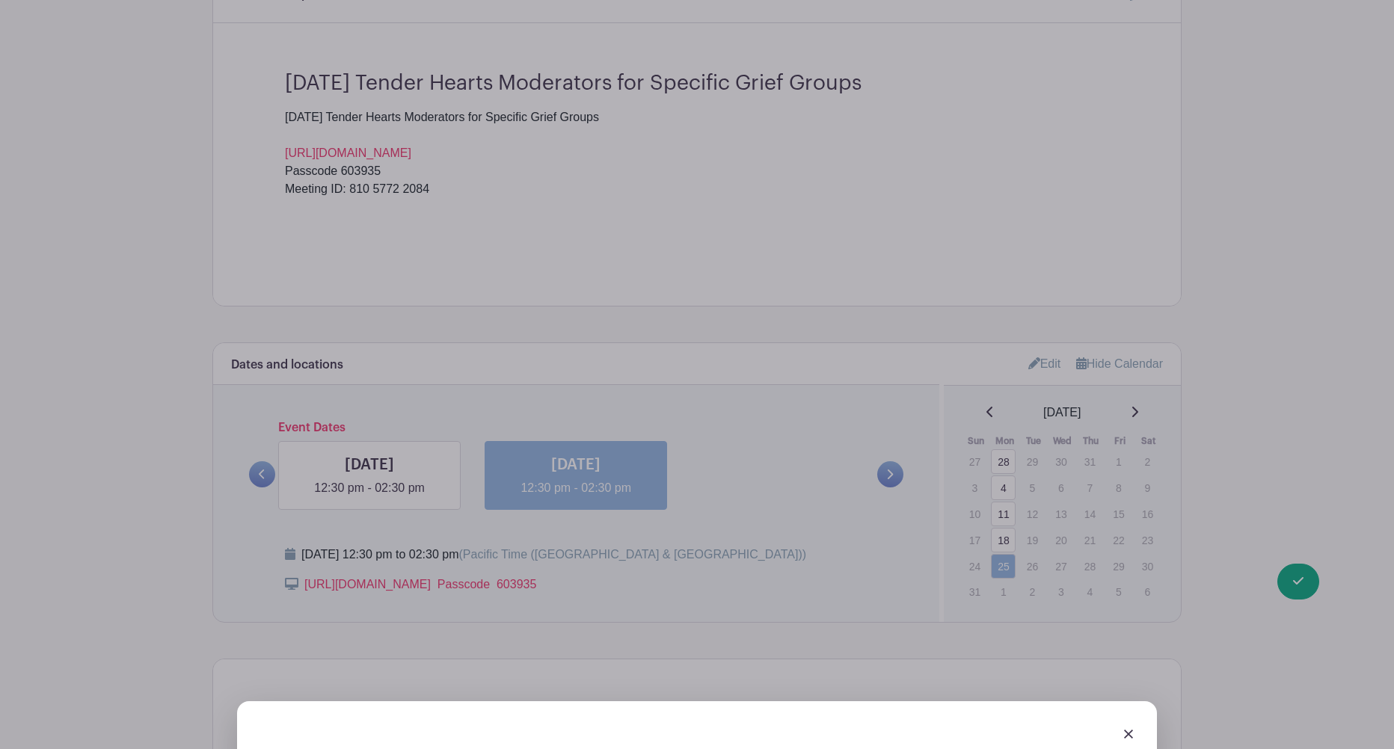
scroll to position [472, 0]
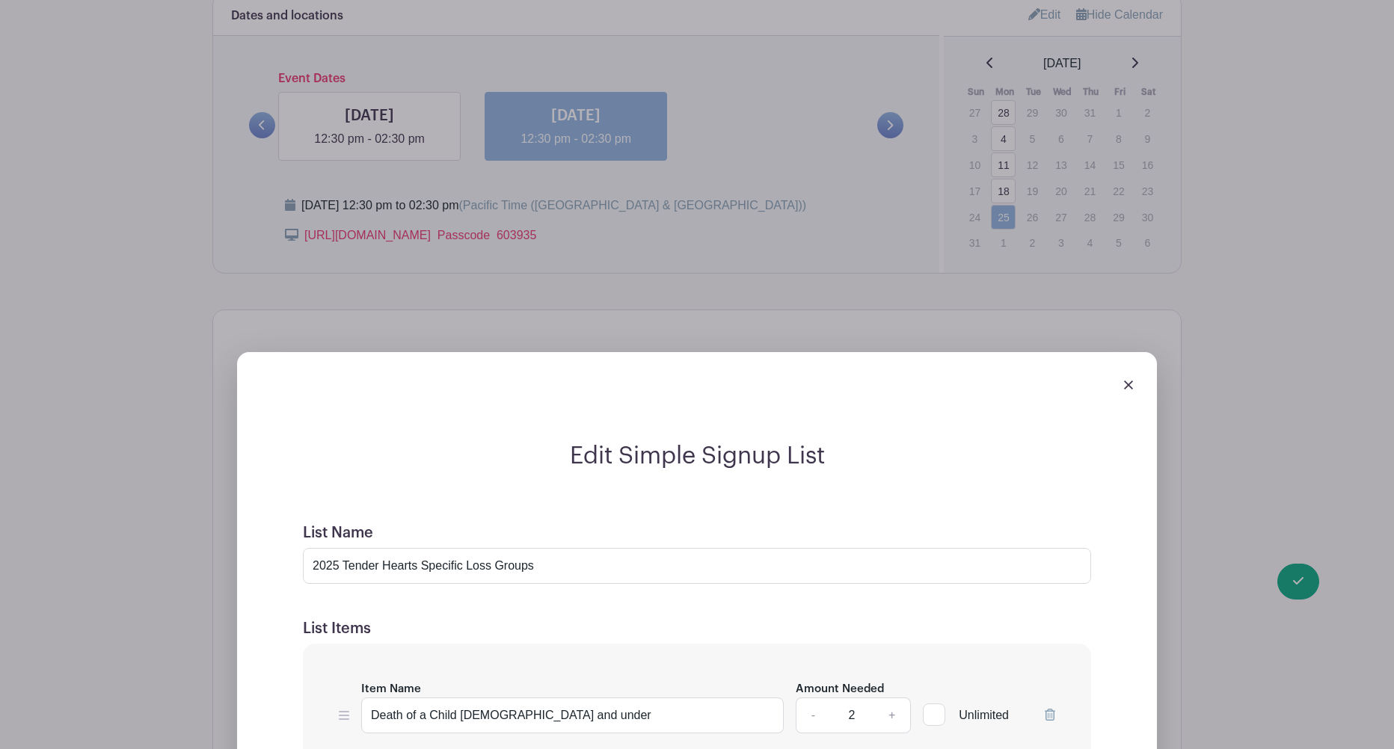
scroll to position [935, 0]
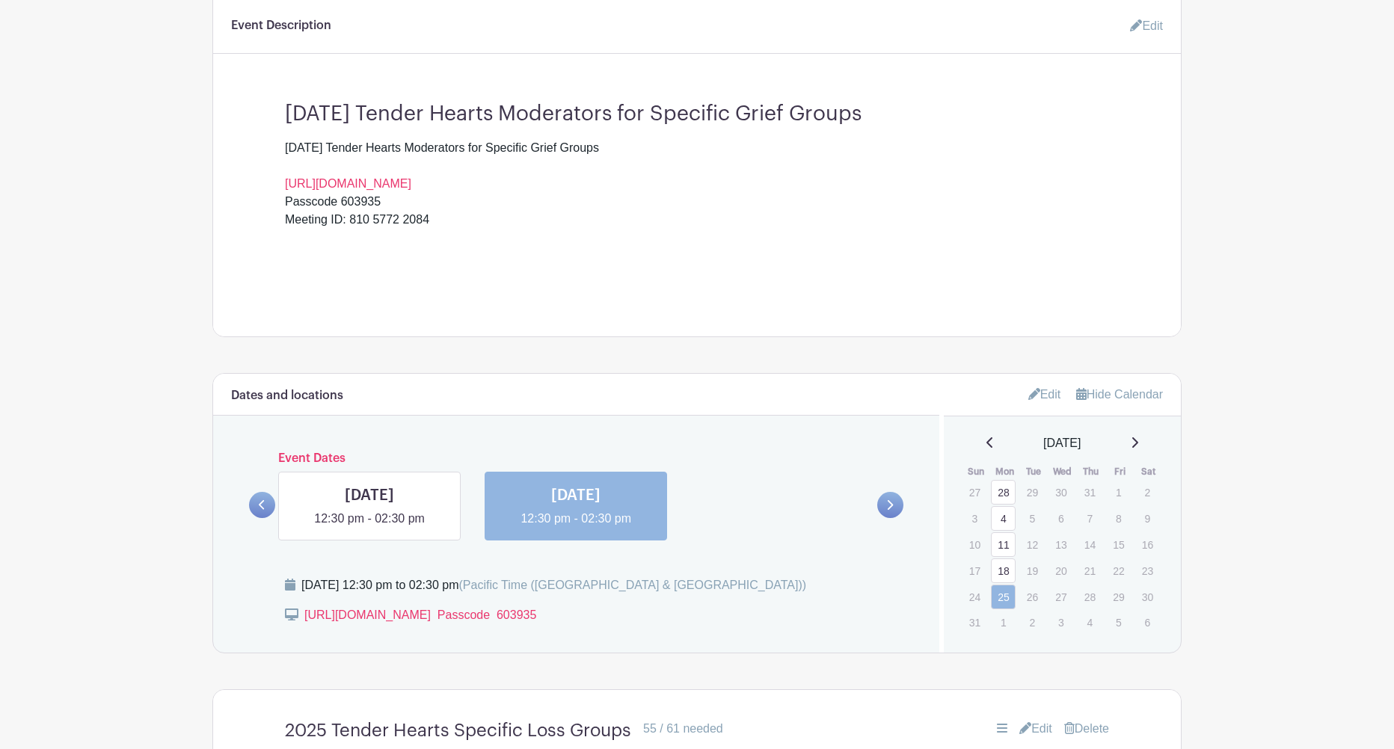
scroll to position [730, 0]
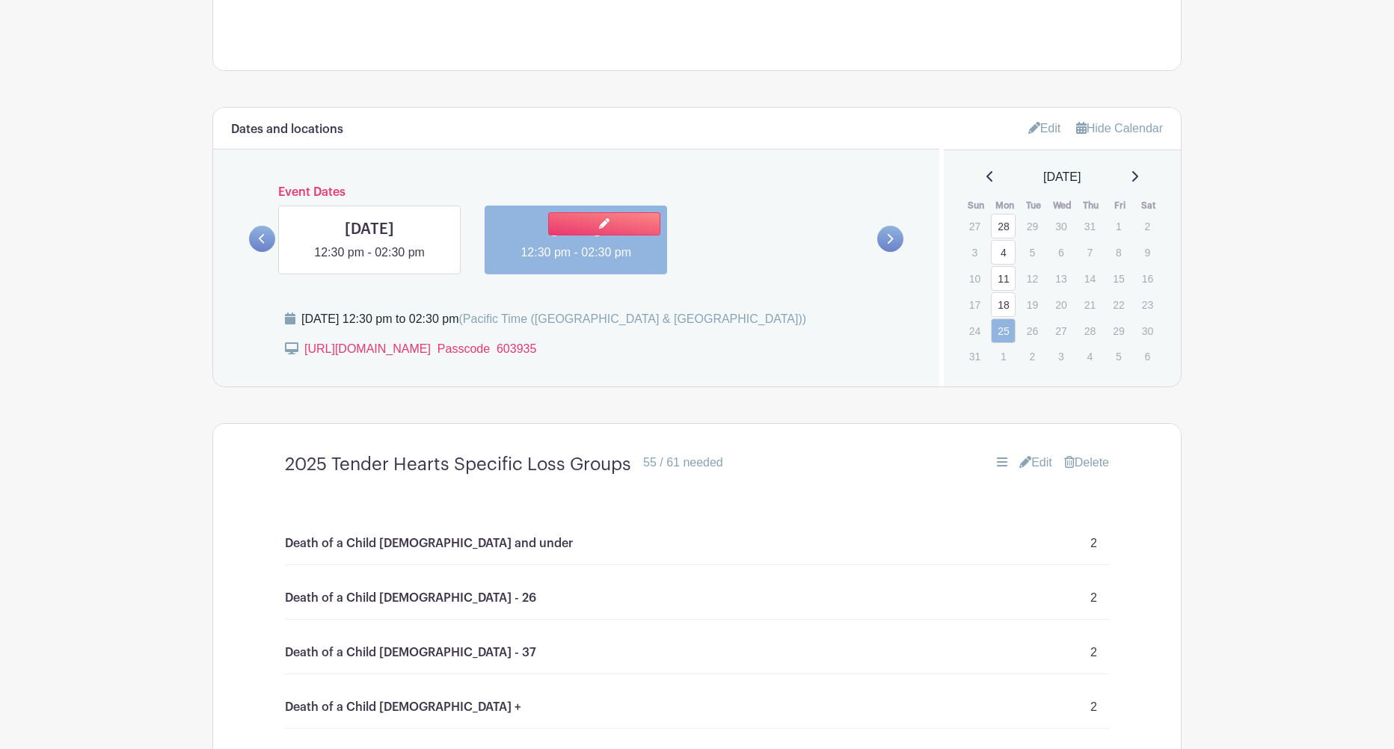
click at [576, 262] on link at bounding box center [576, 262] width 0 height 0
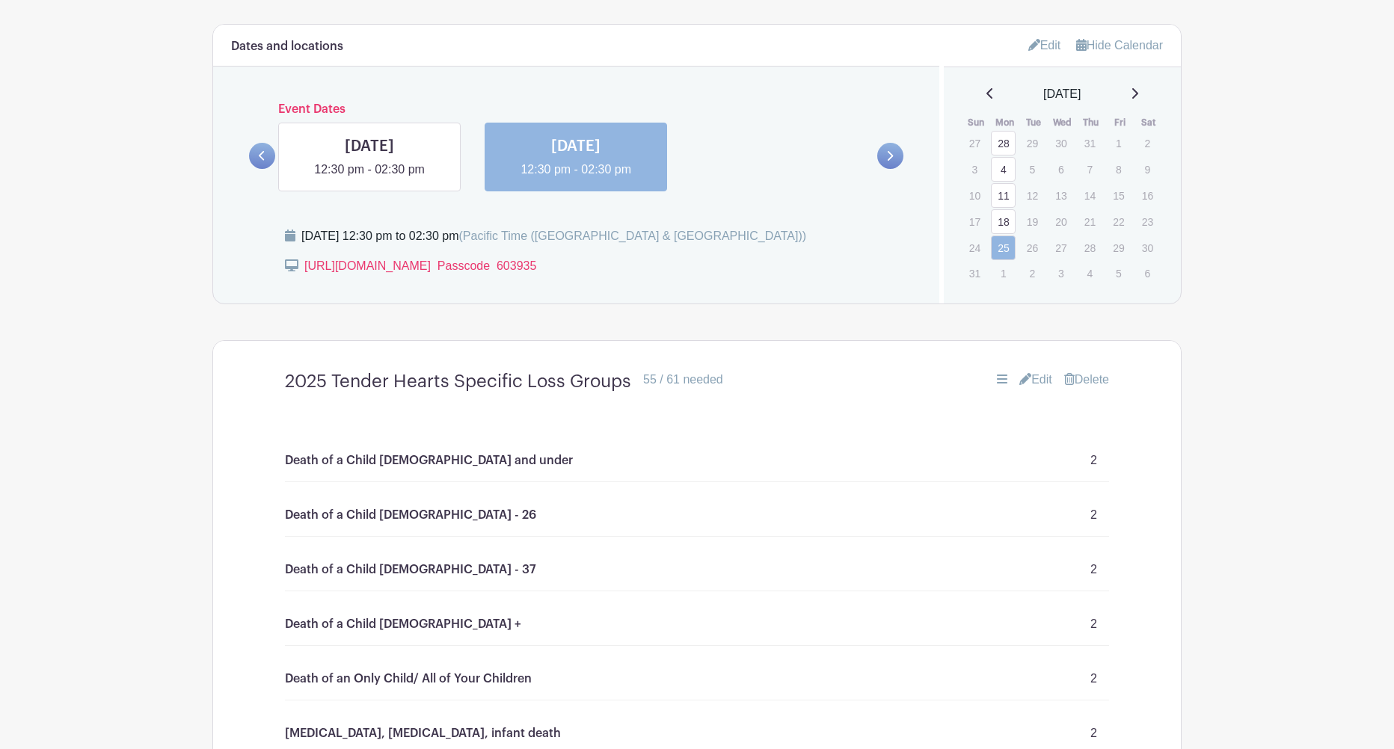
scroll to position [796, 0]
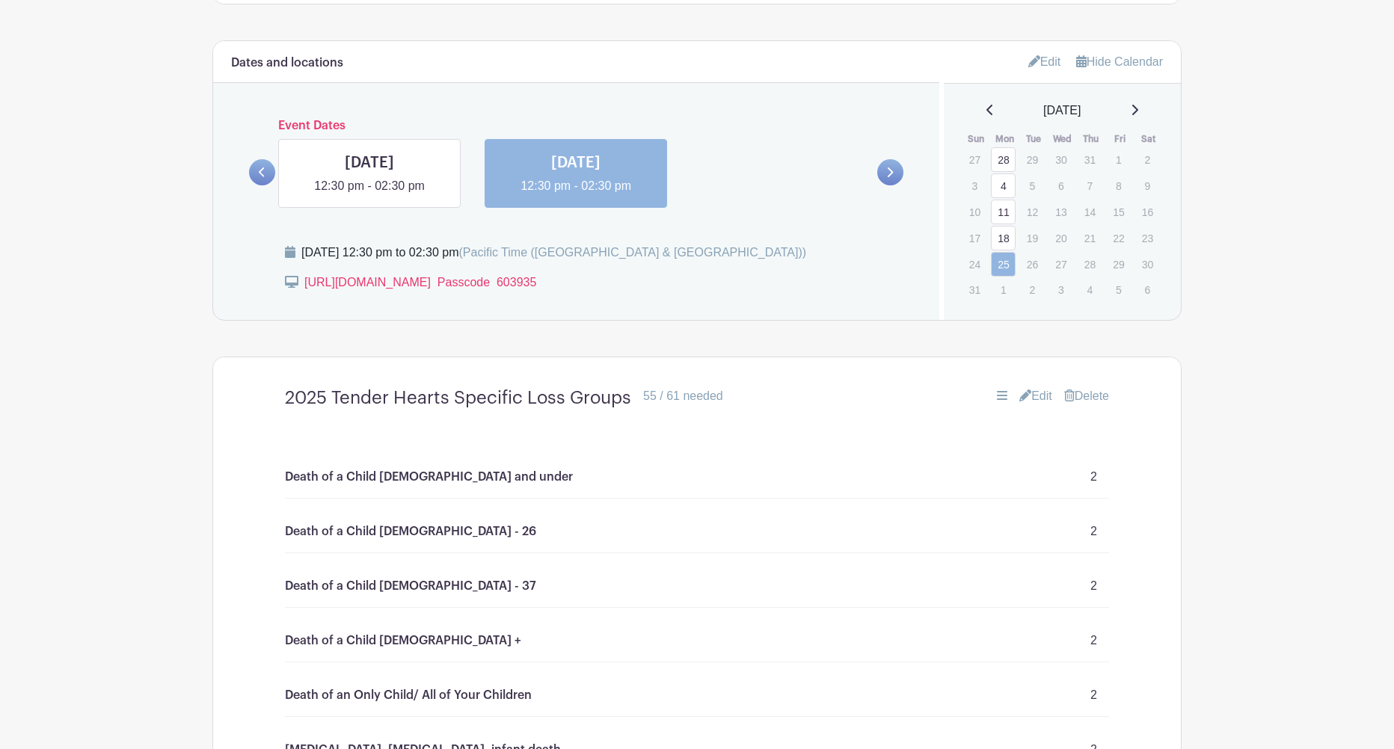
click at [1098, 398] on link "Delete" at bounding box center [1086, 396] width 45 height 18
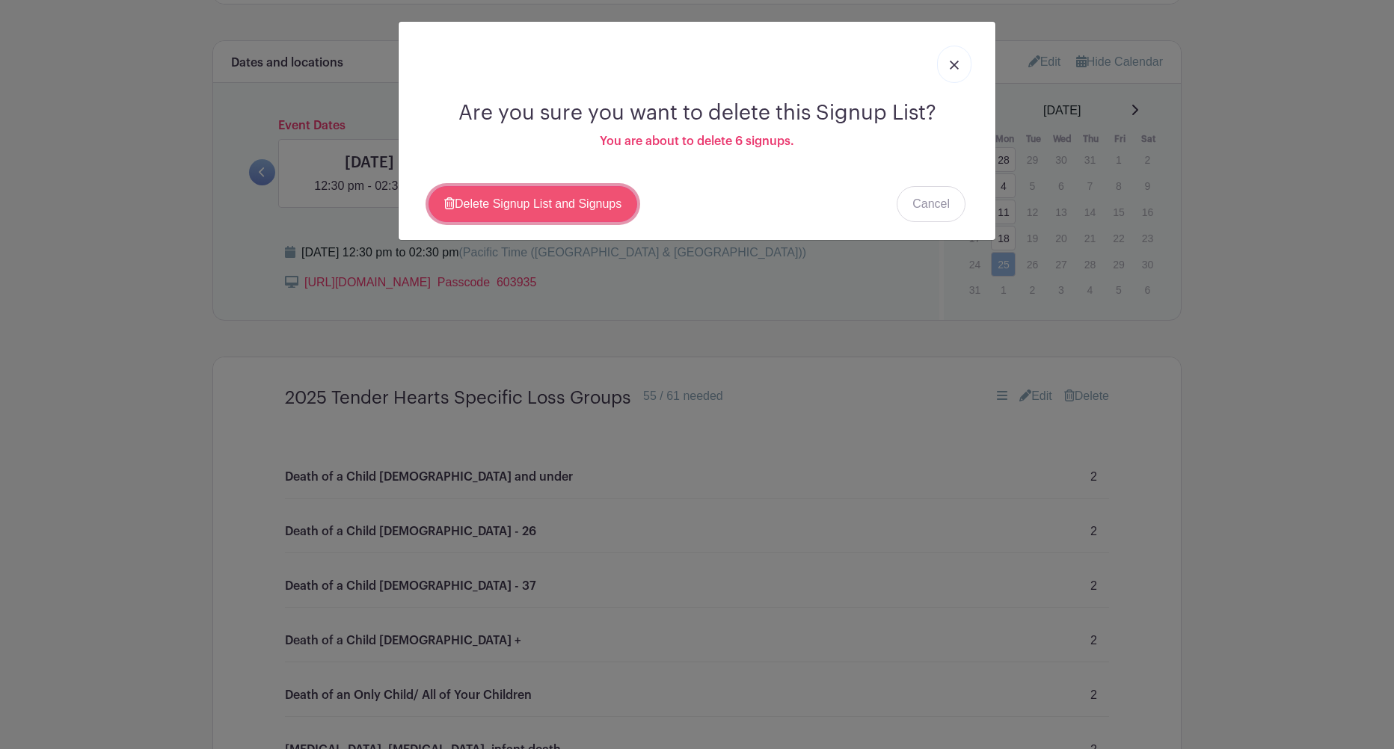
click at [532, 201] on link "Delete Signup List and Signups" at bounding box center [532, 204] width 209 height 36
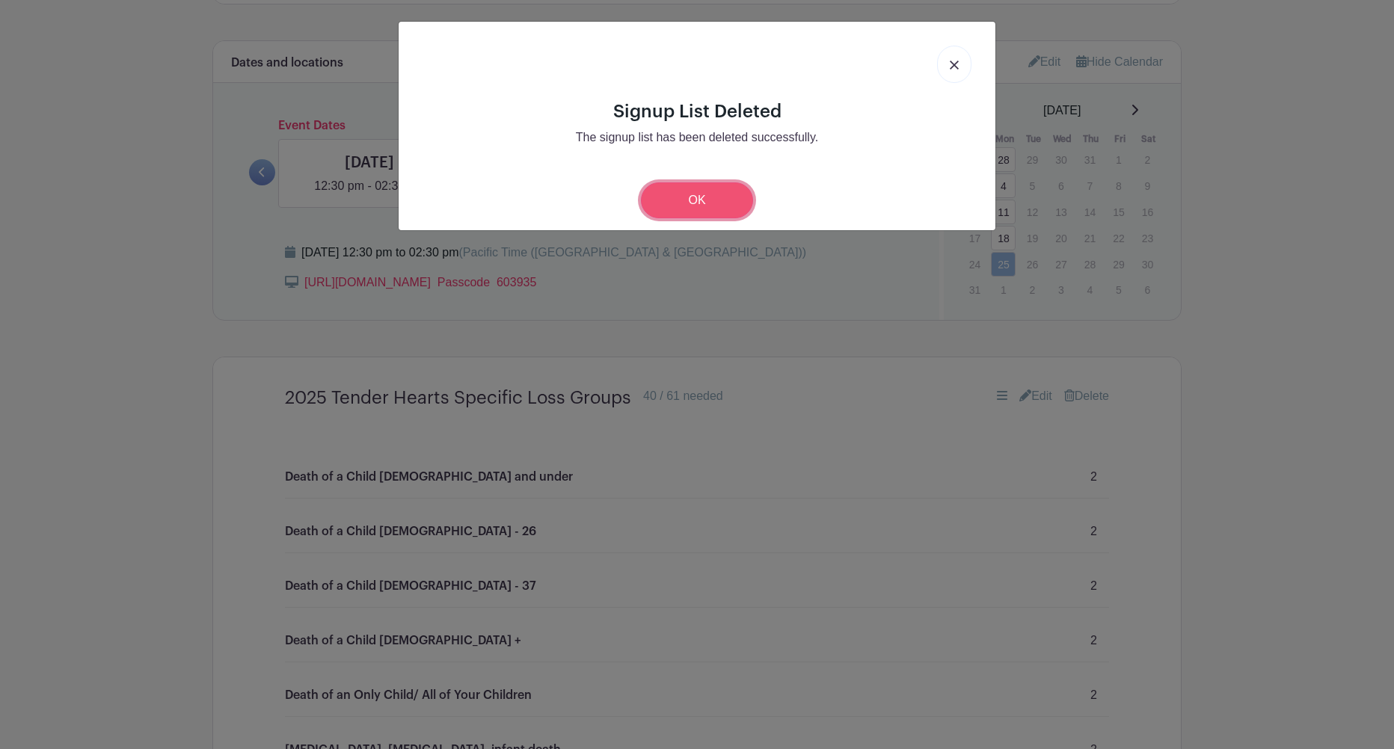
click at [677, 203] on link "OK" at bounding box center [697, 200] width 112 height 36
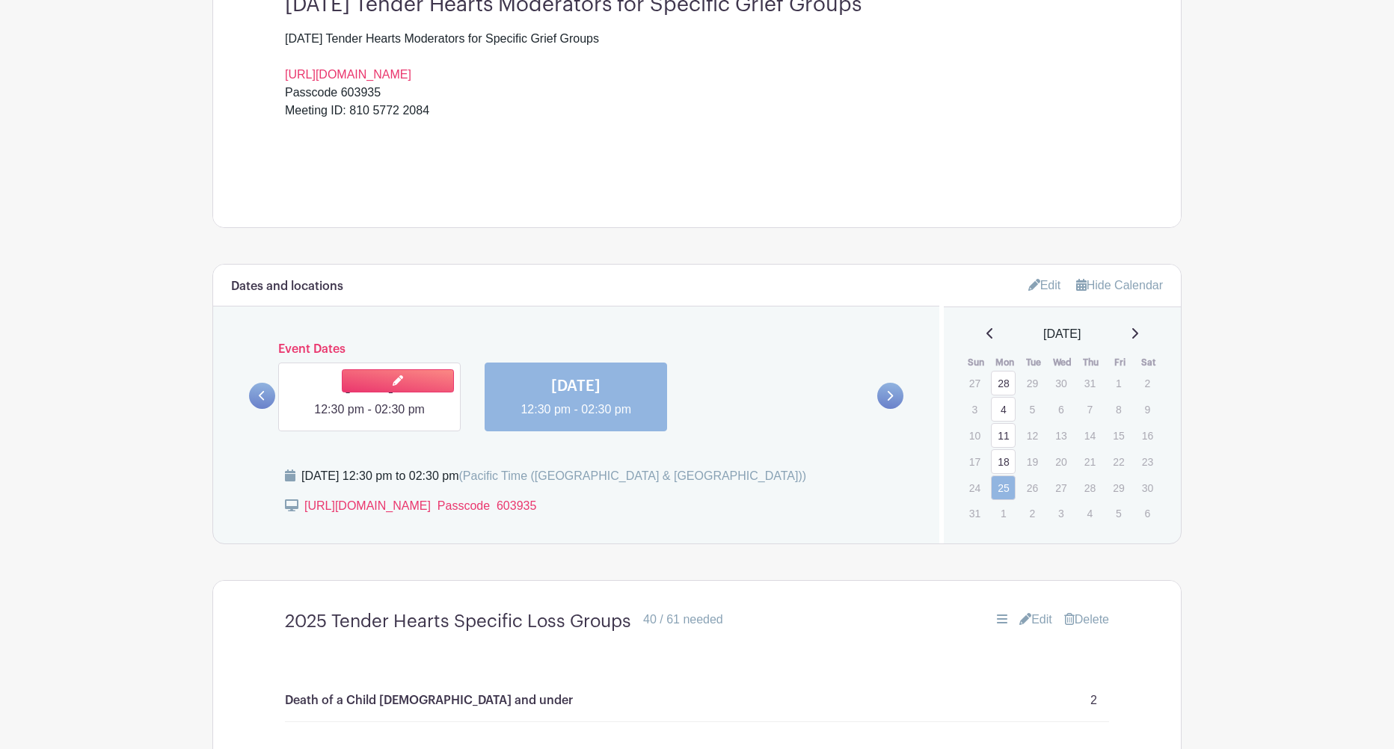
scroll to position [544, 0]
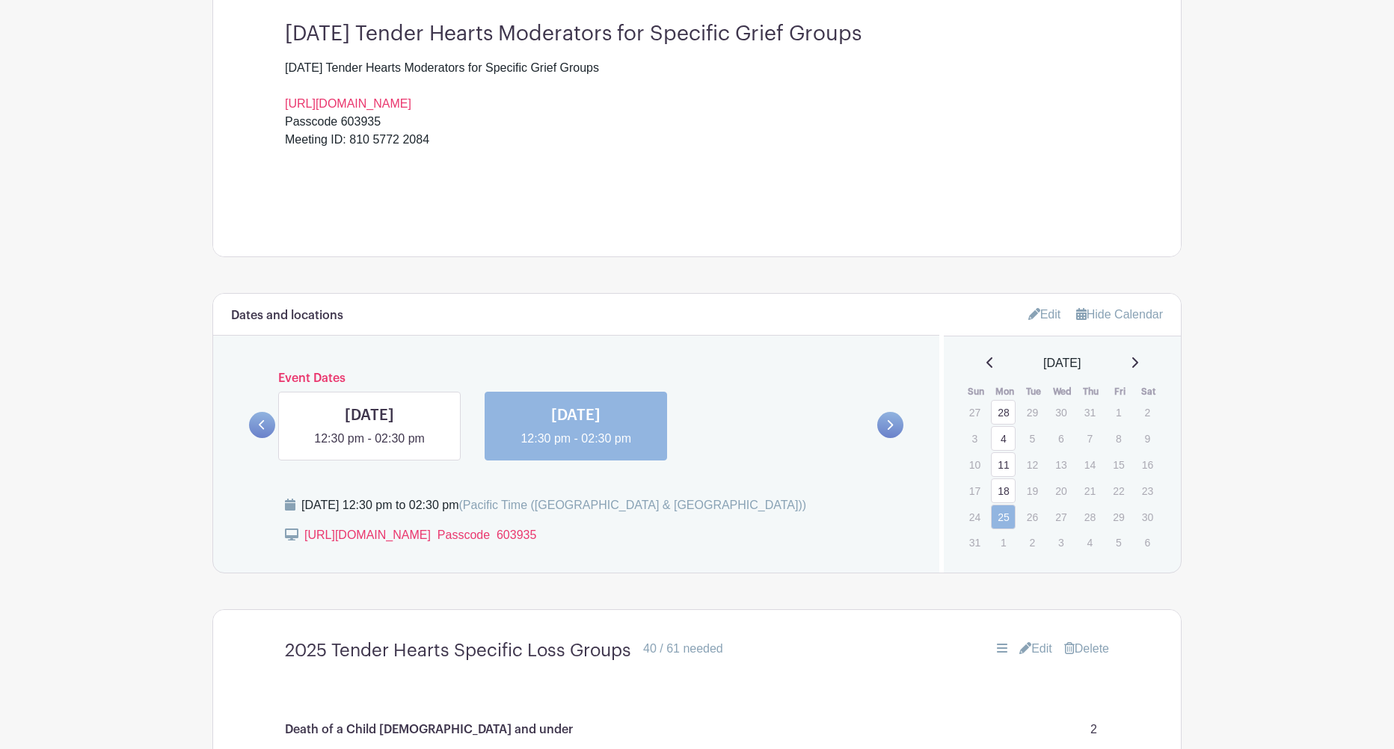
click at [256, 424] on link at bounding box center [262, 425] width 26 height 26
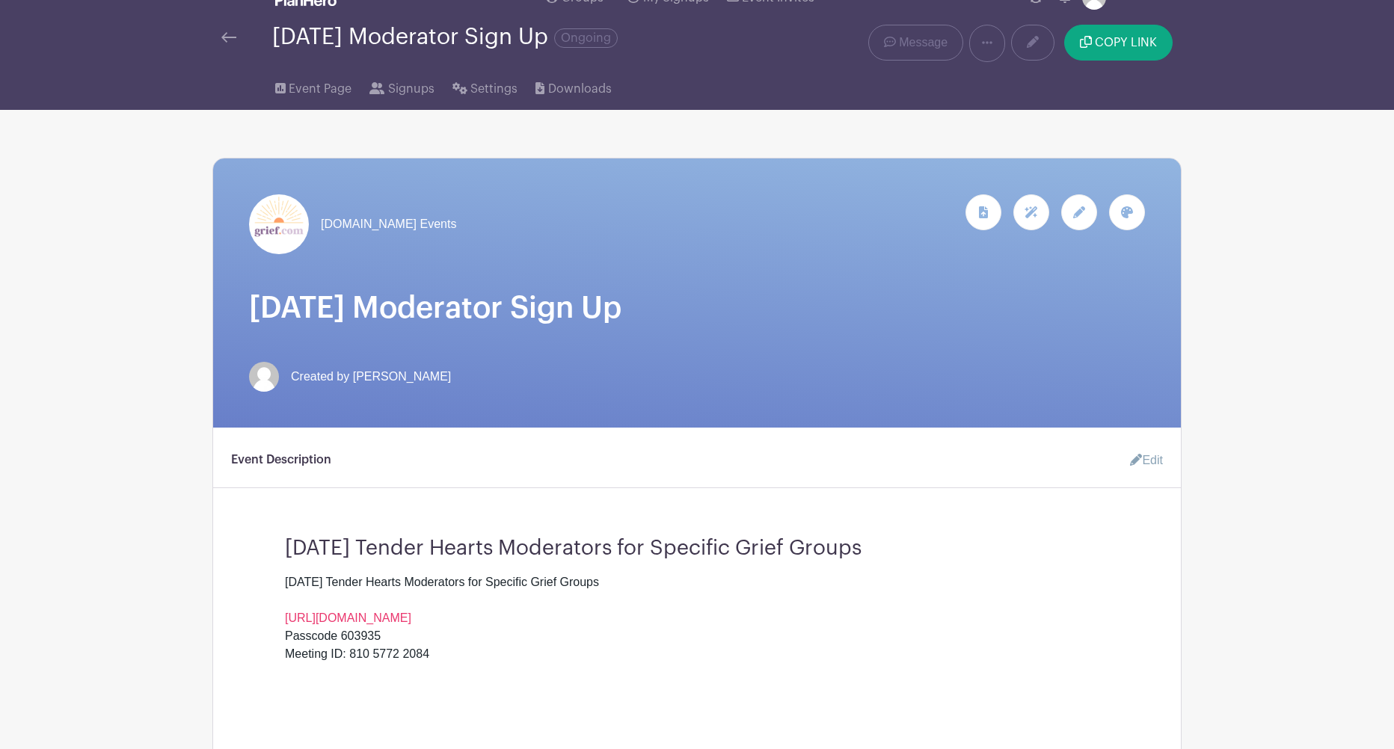
scroll to position [0, 0]
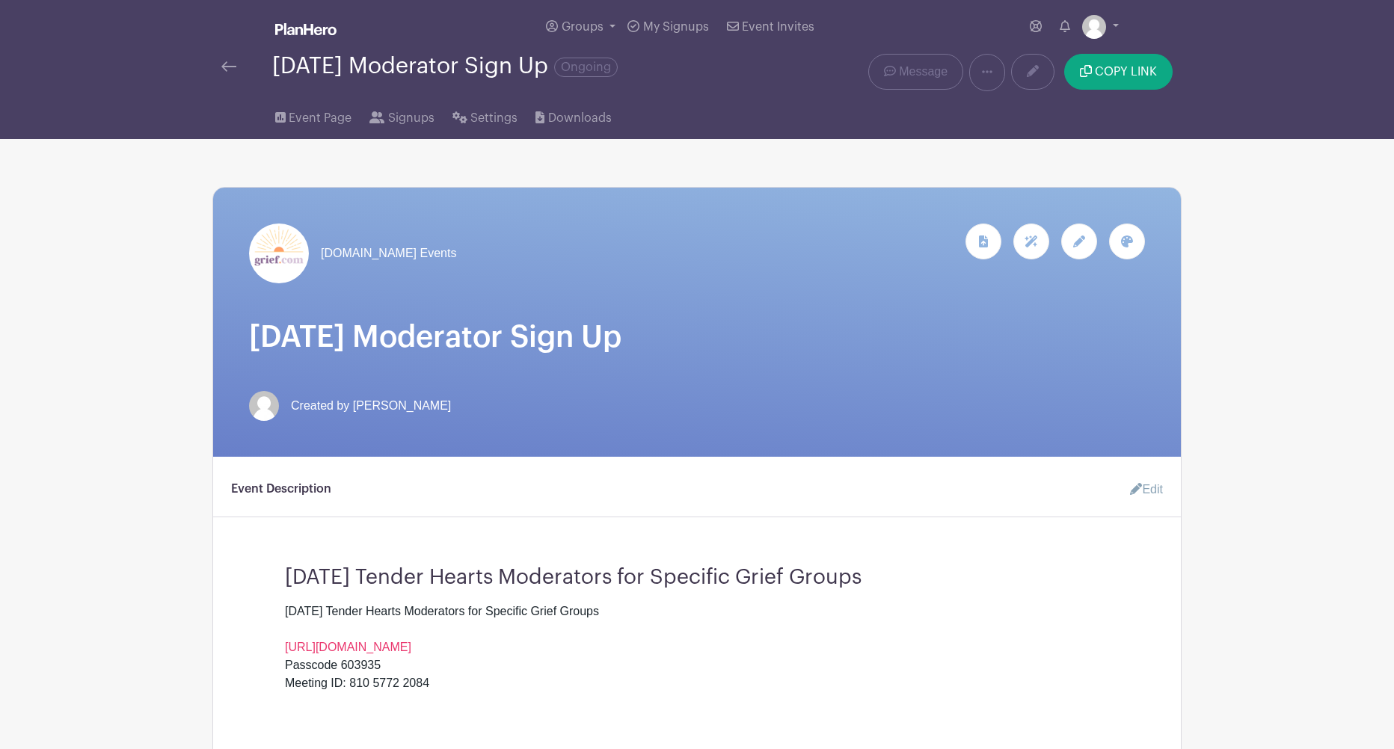
click at [236, 67] on div at bounding box center [246, 67] width 51 height 18
click at [226, 67] on img at bounding box center [228, 66] width 15 height 10
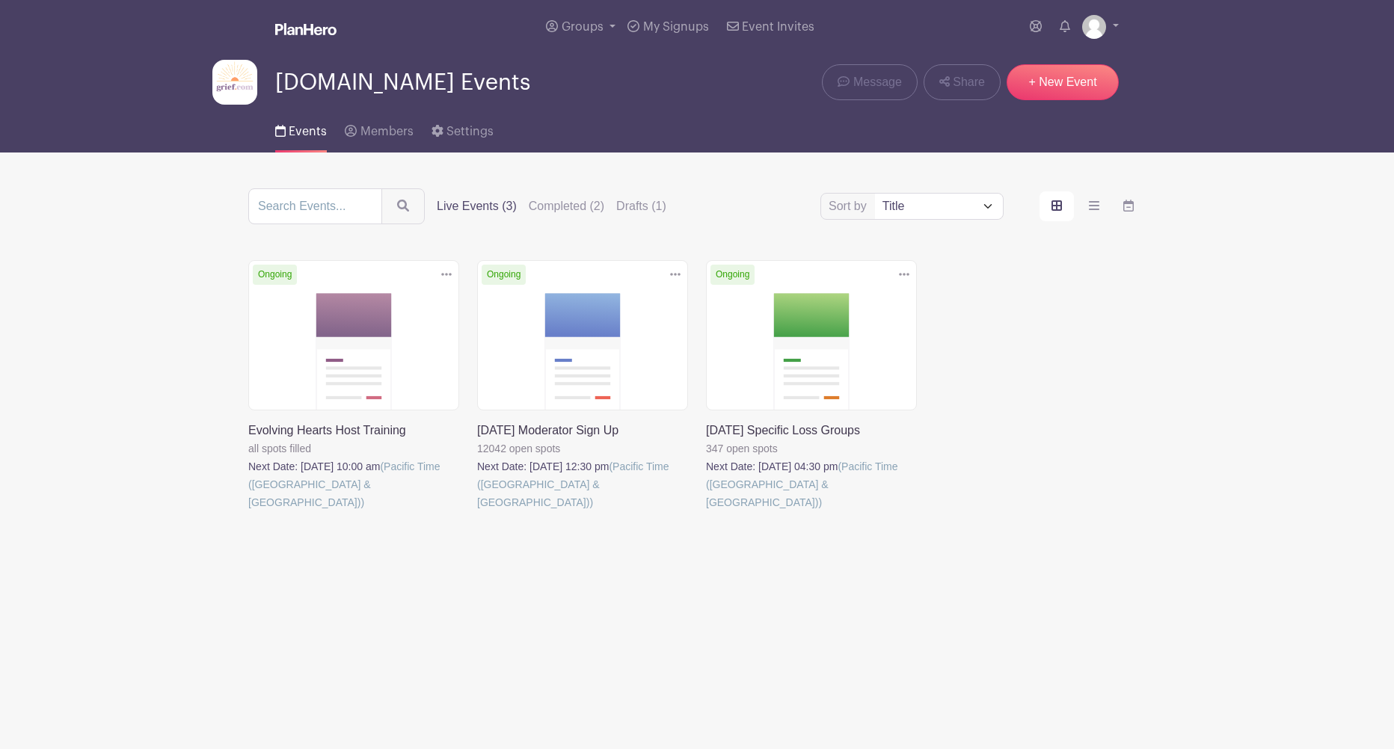
click at [706, 512] on link at bounding box center [706, 512] width 0 height 0
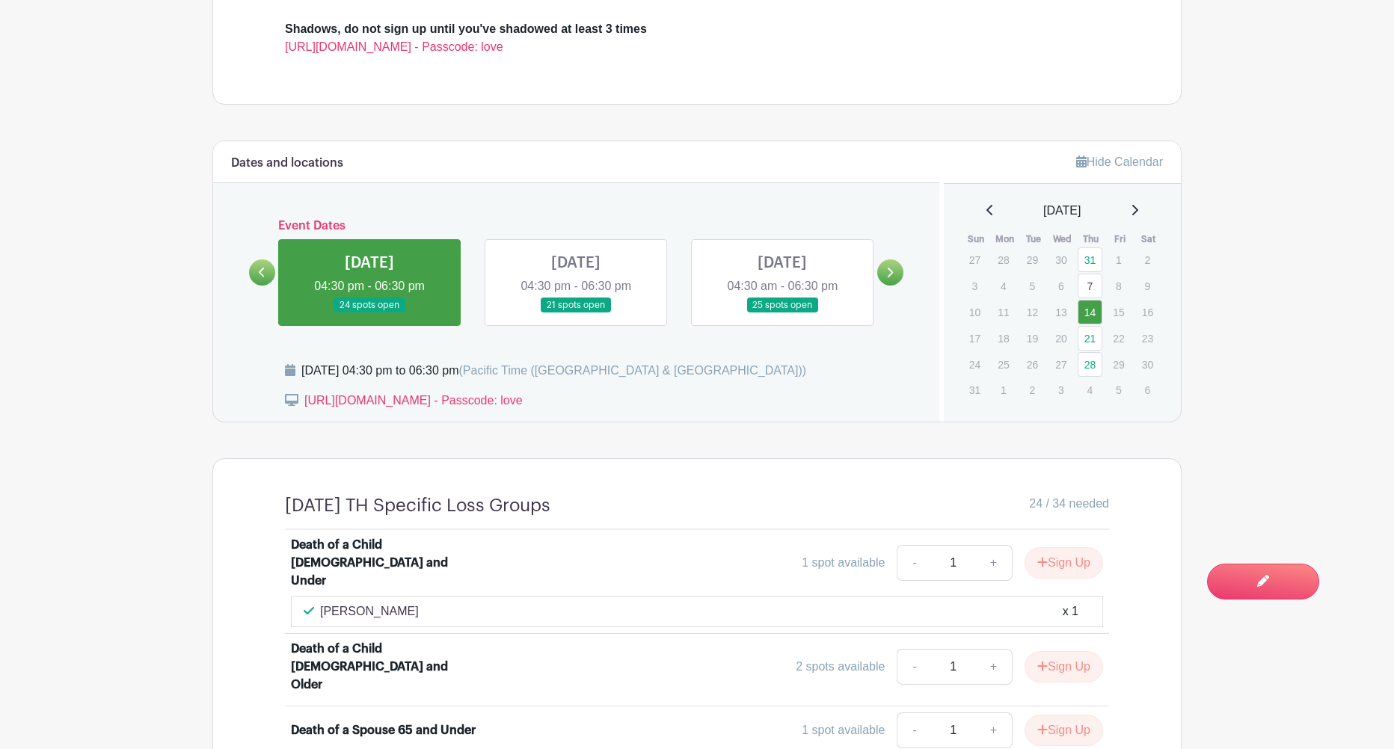
scroll to position [731, 0]
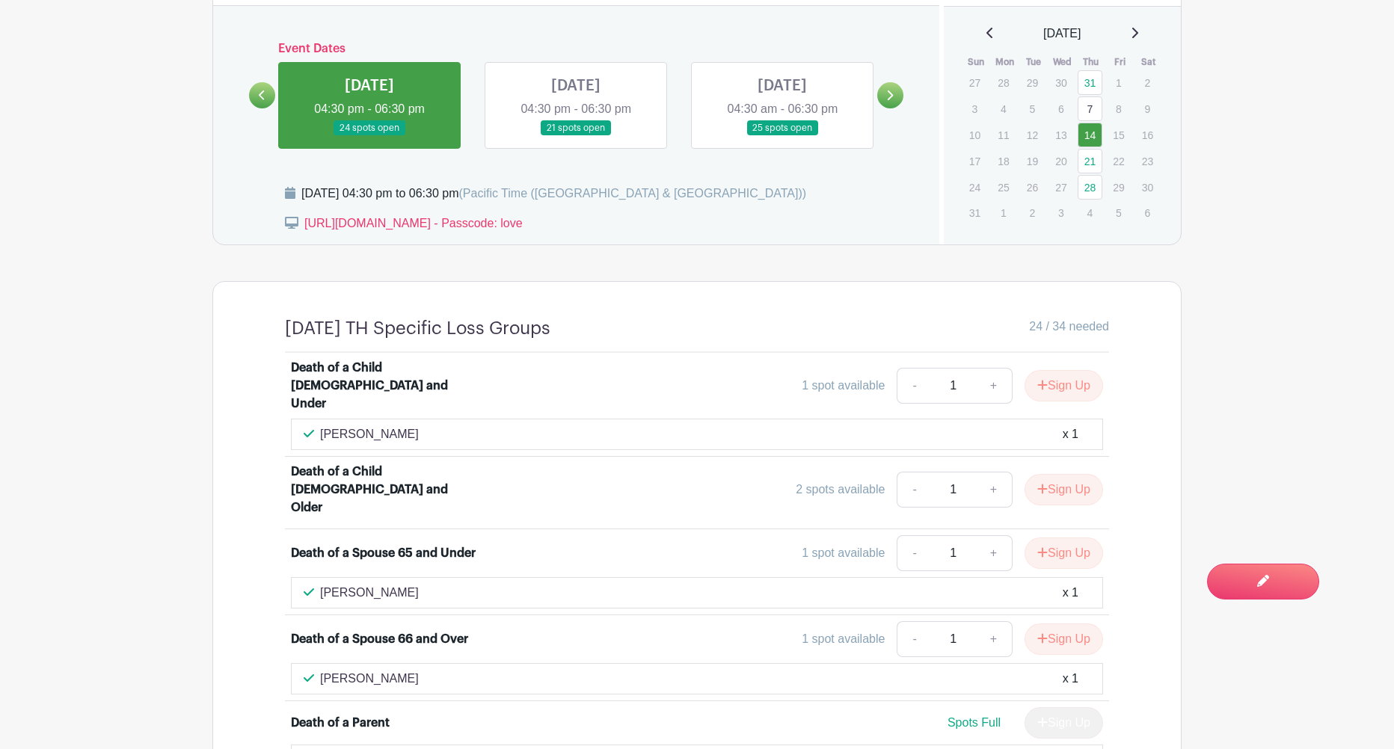
click at [576, 136] on link at bounding box center [576, 136] width 0 height 0
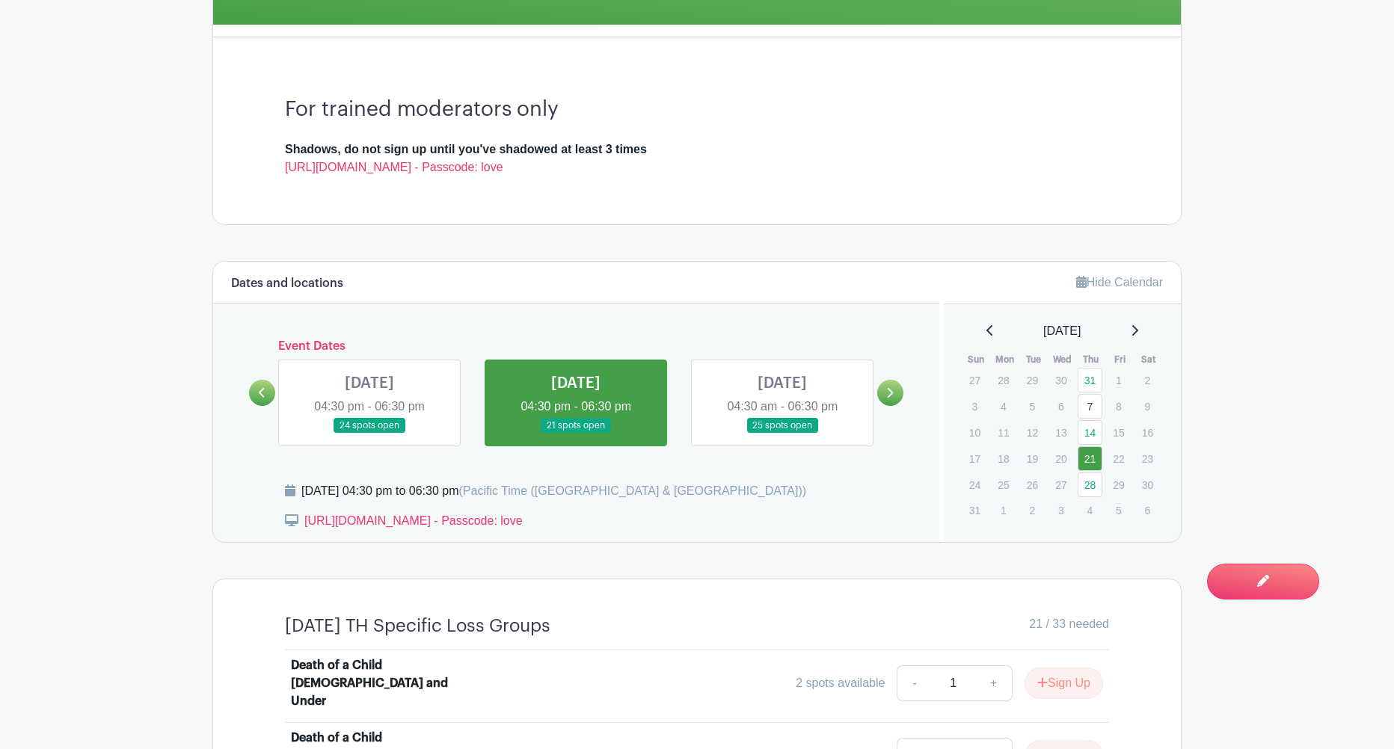
scroll to position [434, 0]
click at [782, 433] on link at bounding box center [782, 433] width 0 height 0
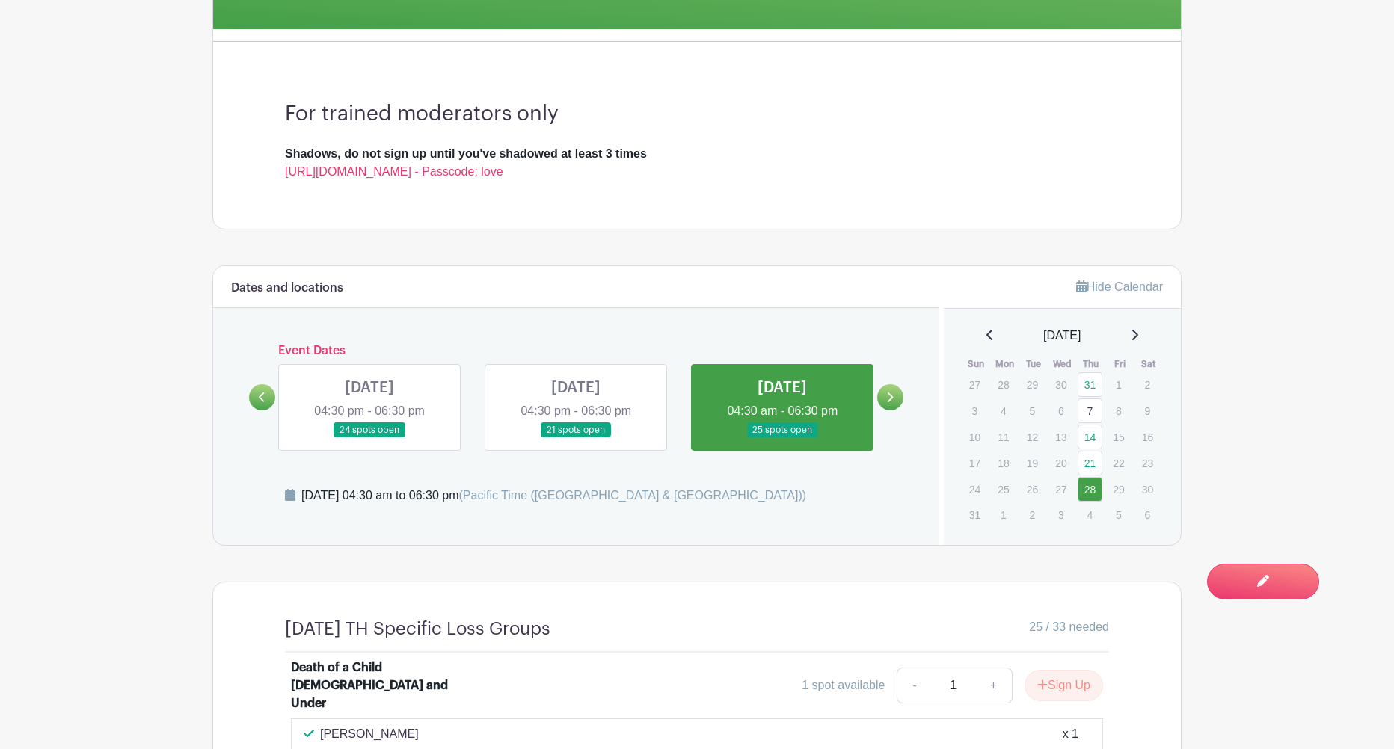
scroll to position [420, 0]
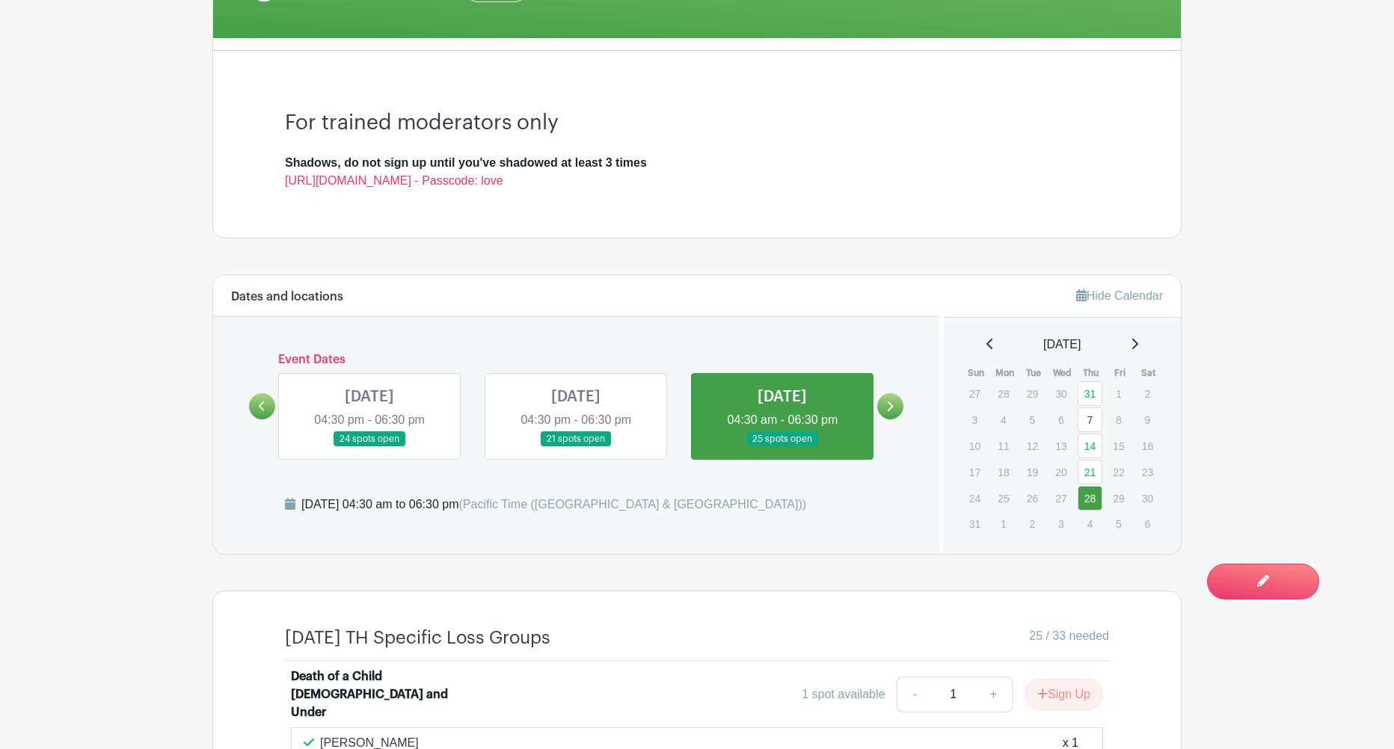
click at [264, 412] on icon at bounding box center [262, 406] width 7 height 11
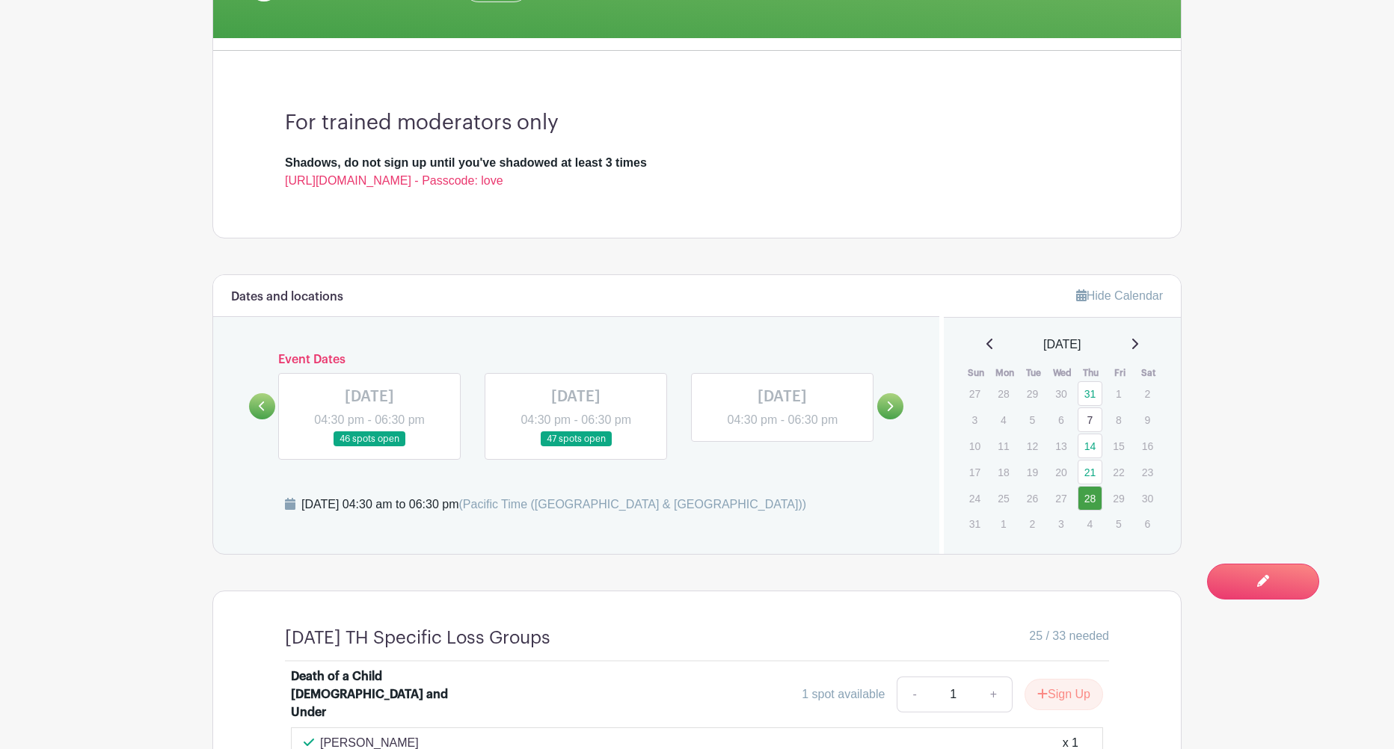
click at [264, 412] on icon at bounding box center [262, 406] width 7 height 11
click at [261, 410] on icon at bounding box center [262, 406] width 7 height 11
click at [369, 447] on link at bounding box center [369, 447] width 0 height 0
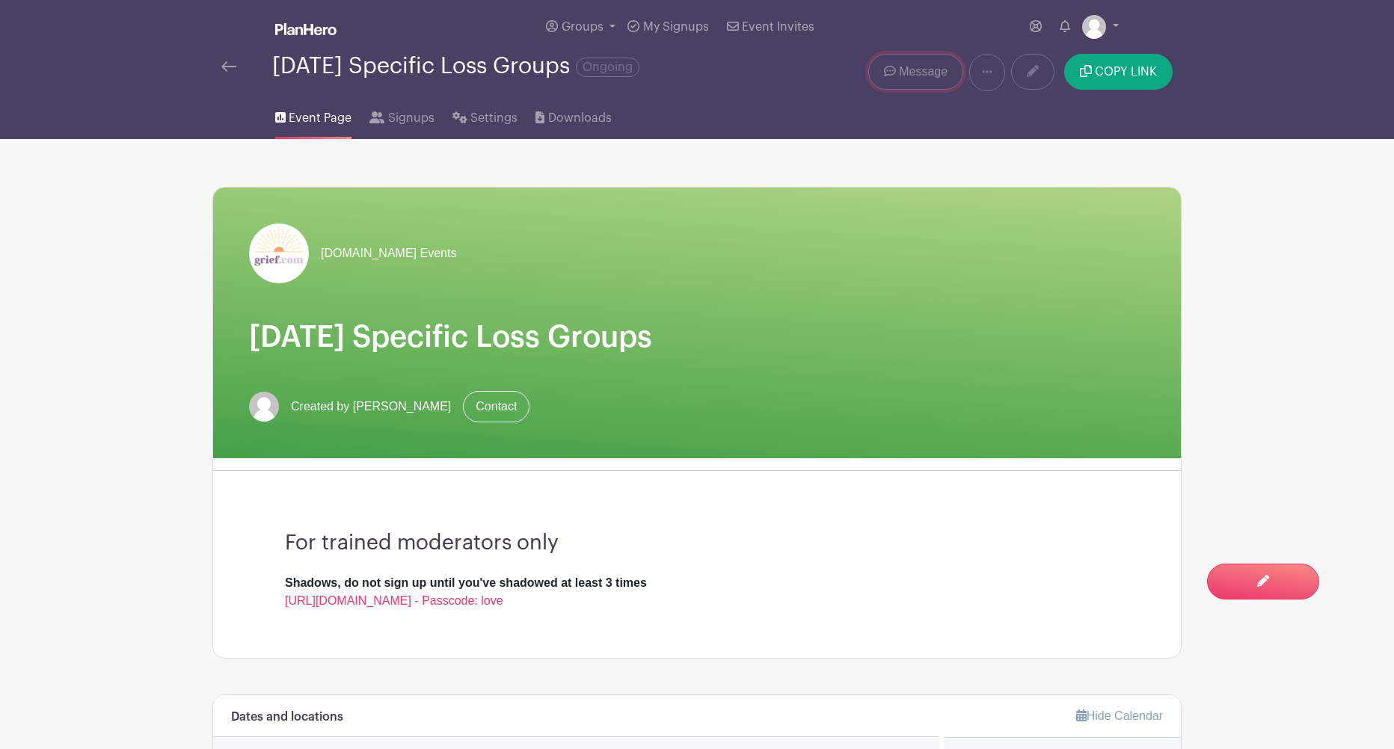
click at [900, 76] on span "Message" at bounding box center [923, 72] width 49 height 18
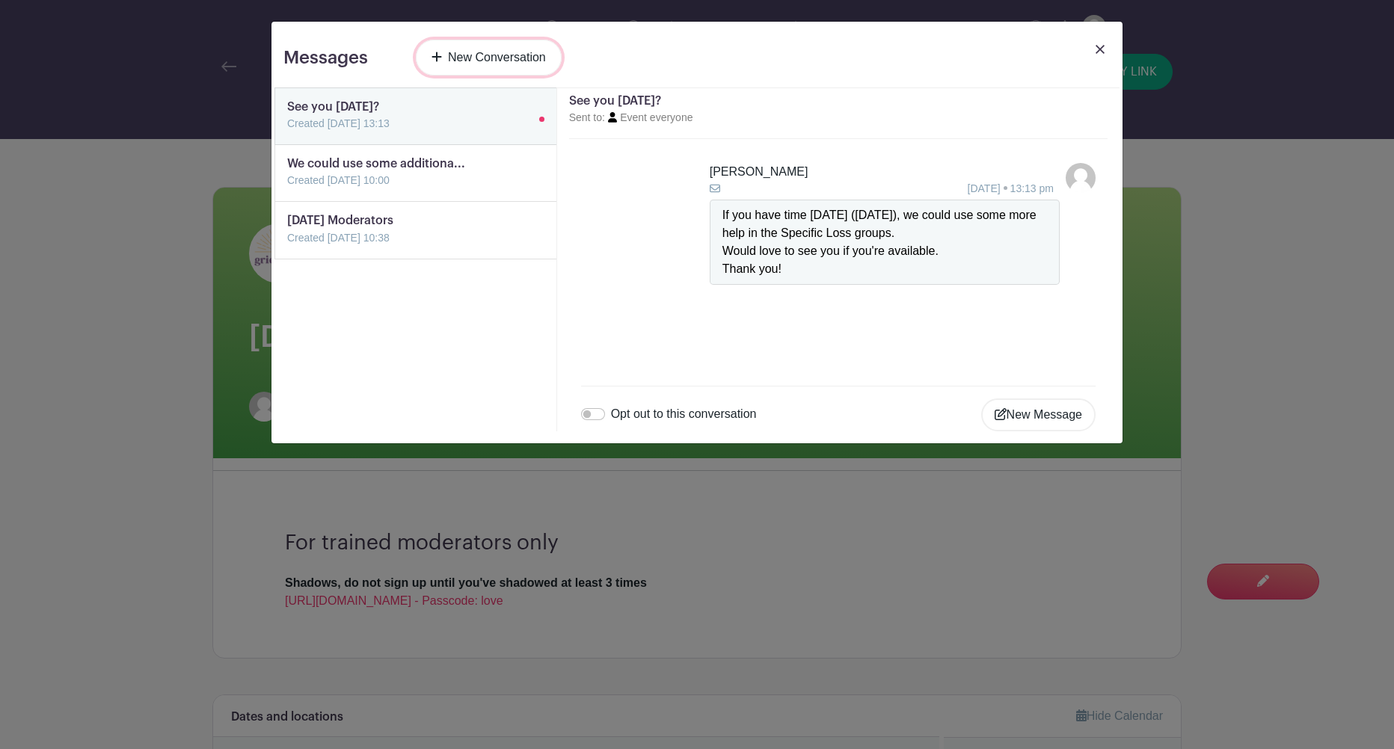
click at [491, 61] on link "New Conversation" at bounding box center [489, 58] width 146 height 36
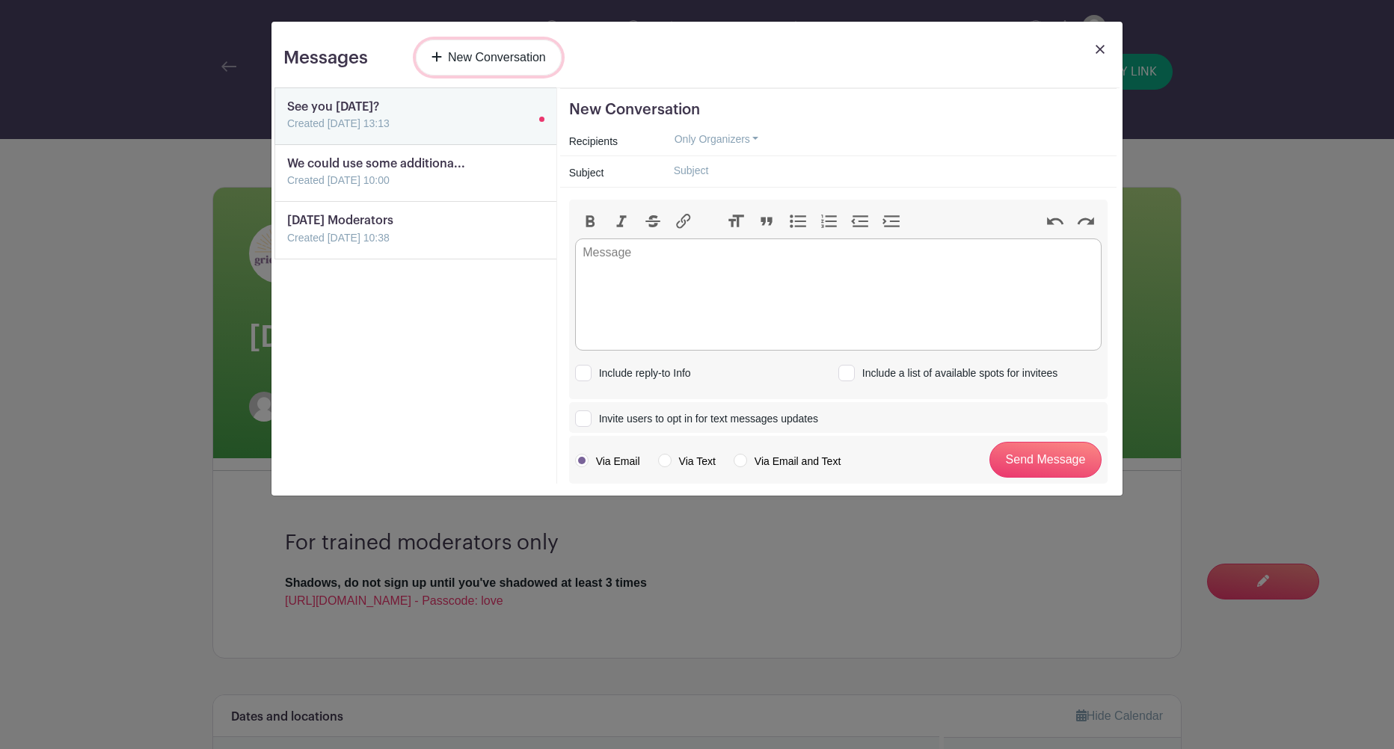
click at [491, 61] on link "New Conversation" at bounding box center [489, 58] width 146 height 36
click at [722, 142] on button "Only Organizers" at bounding box center [717, 139] width 110 height 23
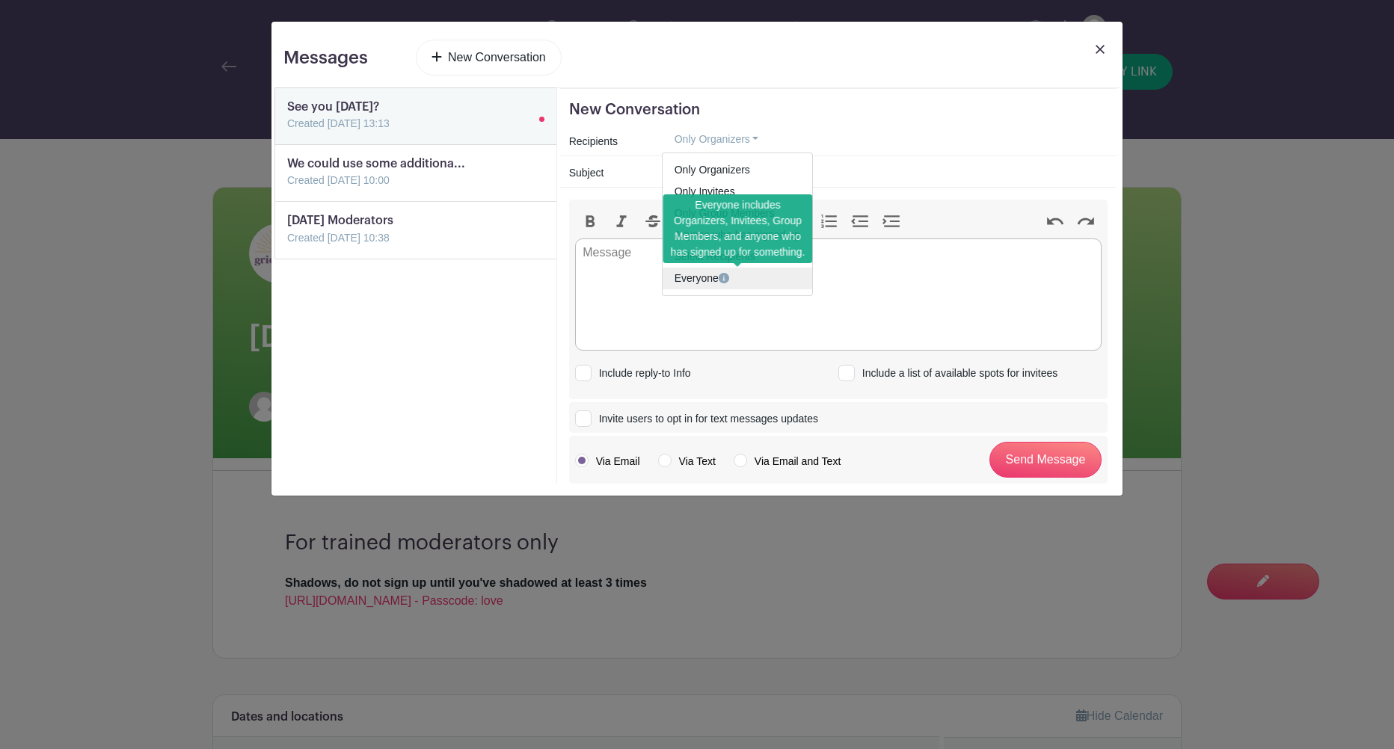
click at [709, 279] on link "Everyone" at bounding box center [738, 279] width 150 height 22
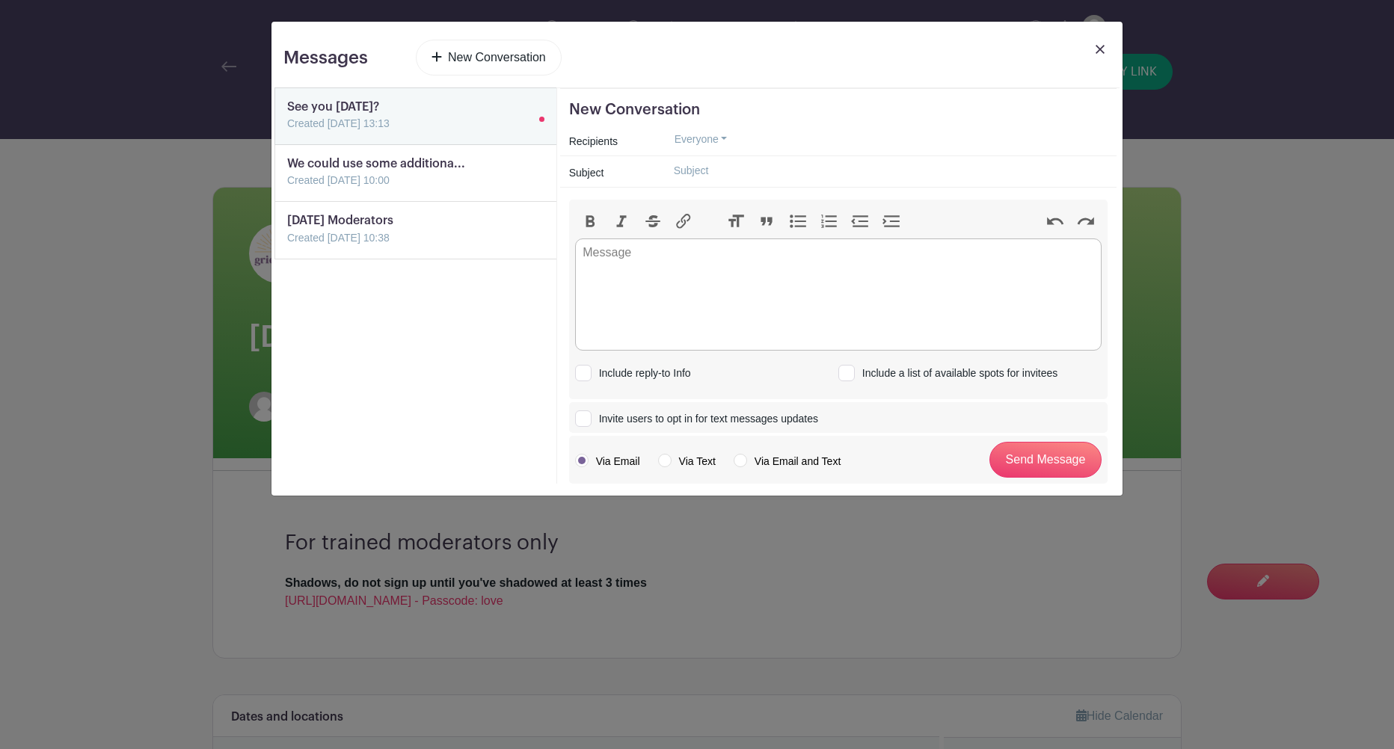
click at [695, 175] on input "text" at bounding box center [885, 170] width 446 height 23
type input "Please Check Plan Hero"
click at [75, 360] on div "Messages New Conversation See you Thursday? Created 06 Aug 2025, 13:13 We could…" at bounding box center [697, 374] width 1394 height 749
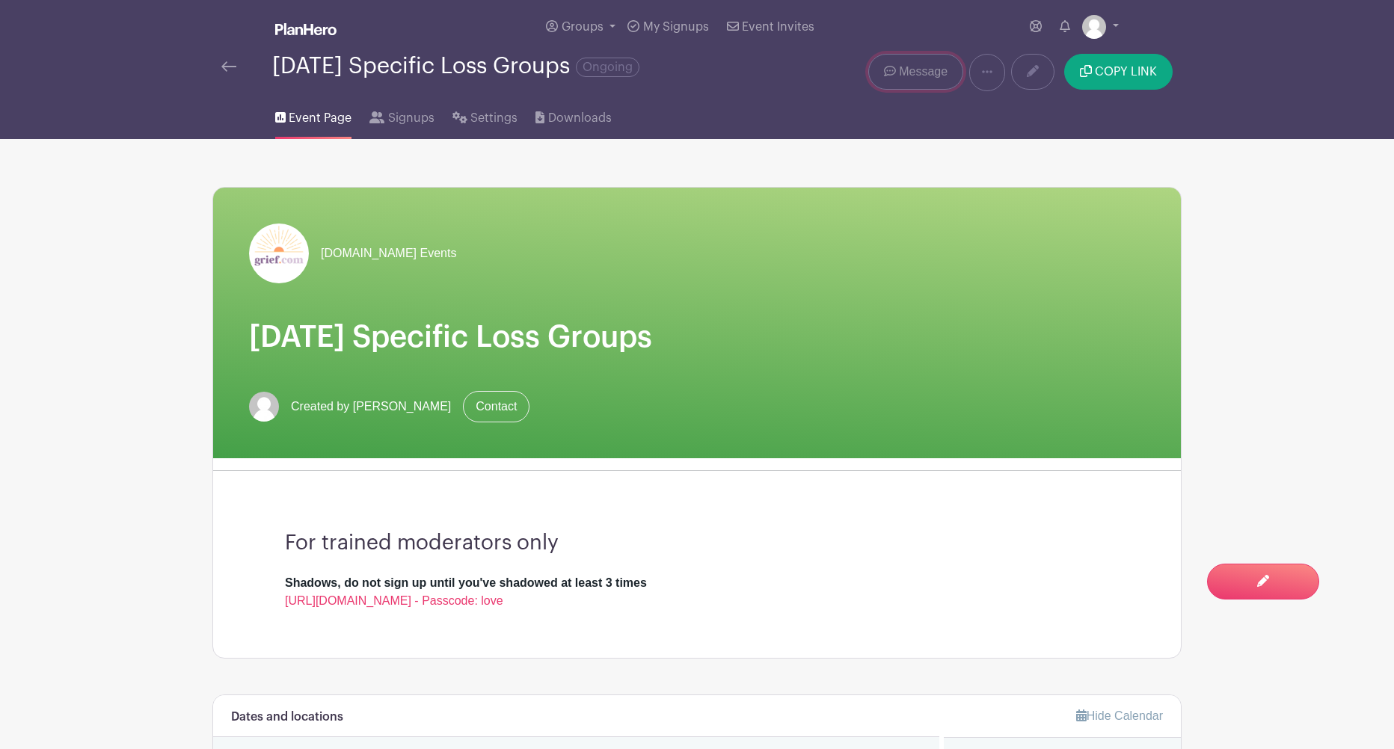
click at [903, 68] on span "Message" at bounding box center [923, 72] width 49 height 18
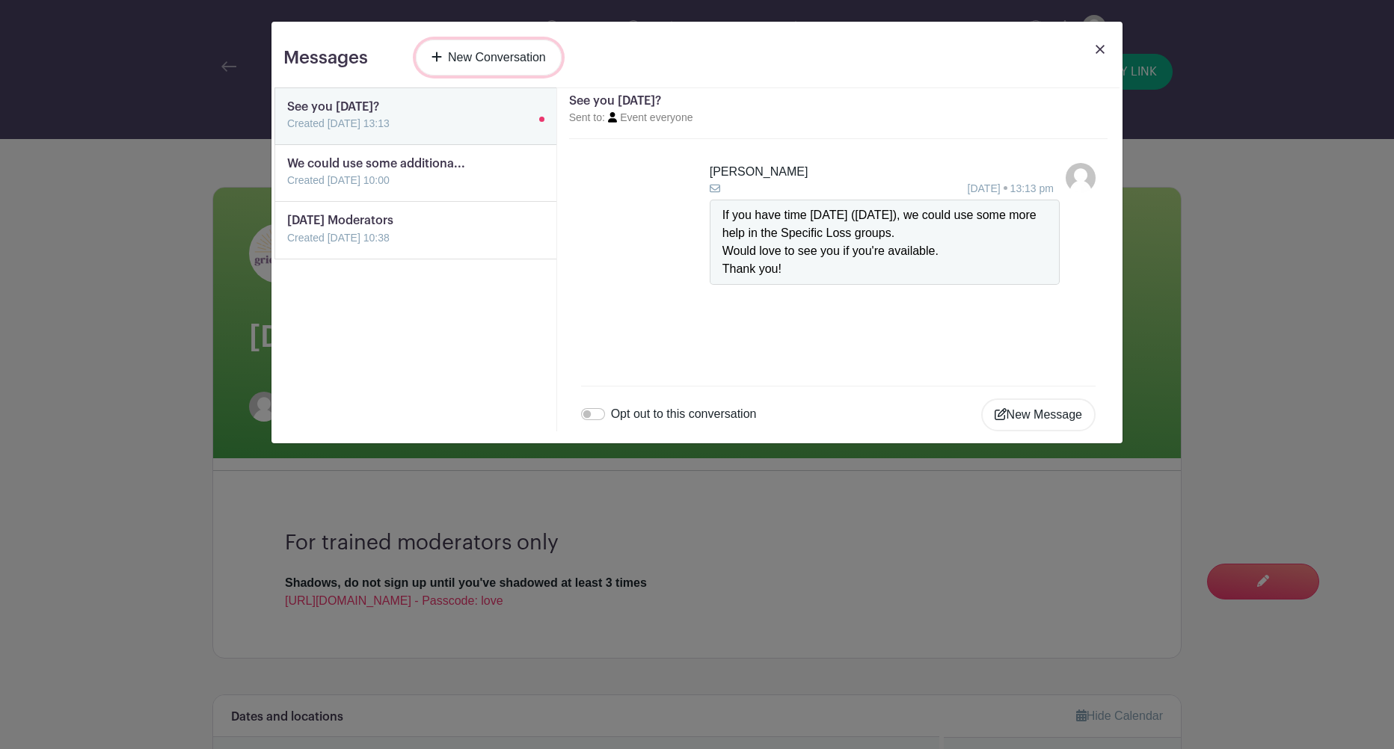
click at [505, 58] on link "New Conversation" at bounding box center [489, 58] width 146 height 36
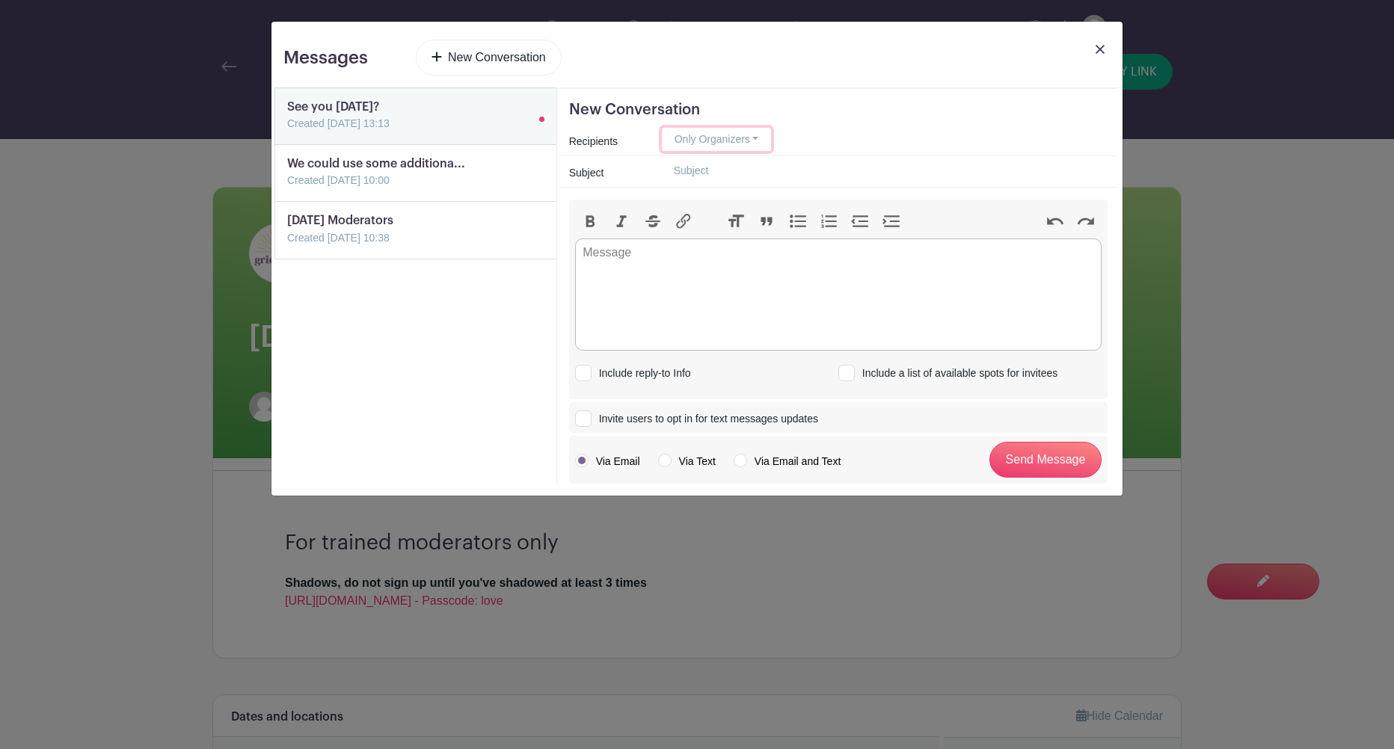
click at [713, 142] on button "Only Organizers" at bounding box center [717, 139] width 110 height 23
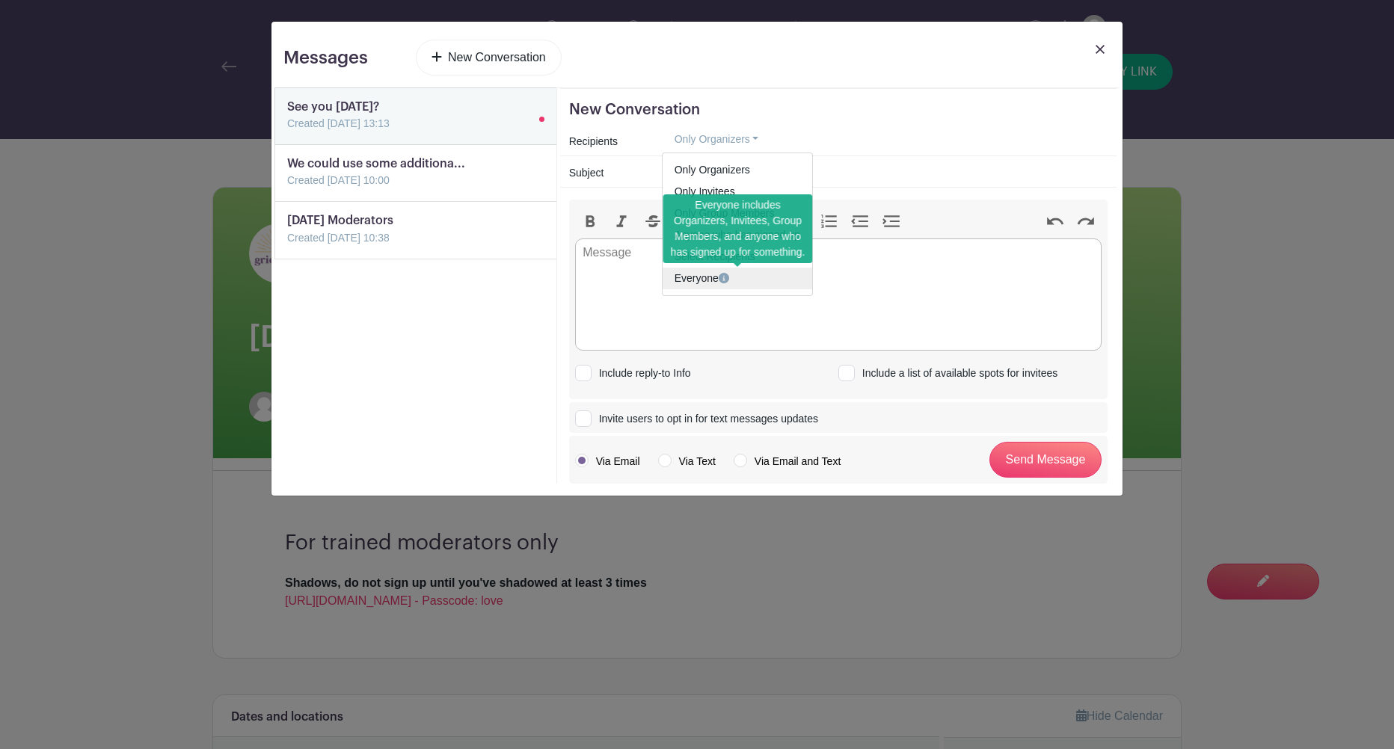
click at [704, 273] on link "Everyone" at bounding box center [738, 279] width 150 height 22
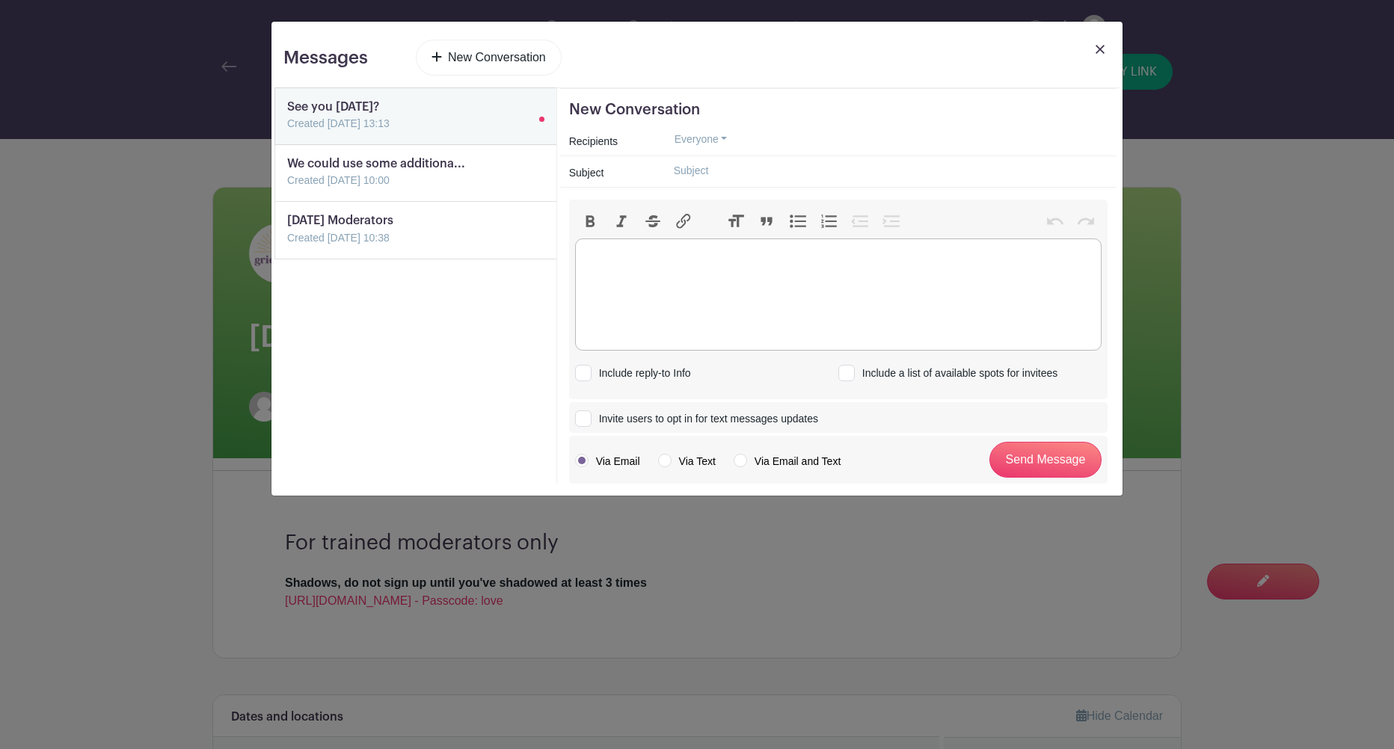
click at [651, 275] on trix-editor at bounding box center [838, 295] width 526 height 112
paste trix-editor "<div>Hello Everyone,<br><br></div><div>First, thank you for all the ways you sh…"
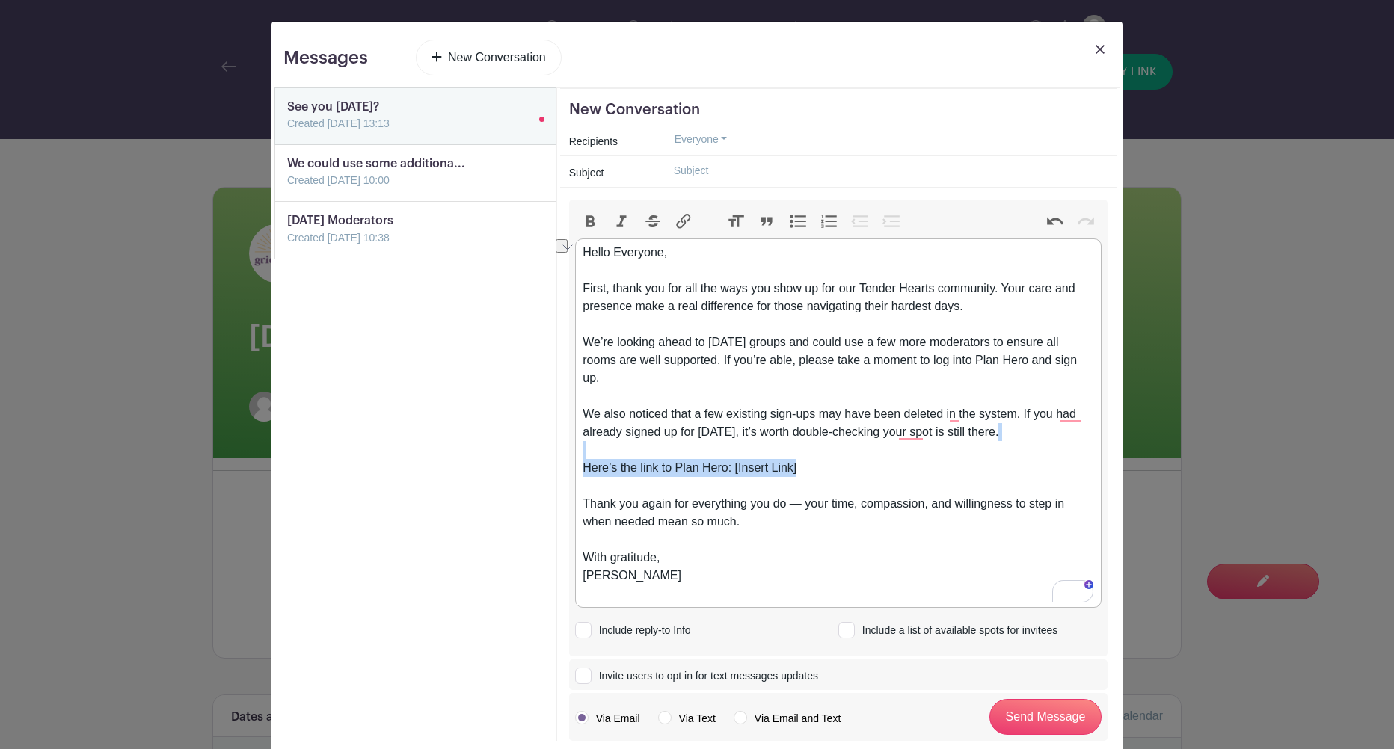
drag, startPoint x: 817, startPoint y: 467, endPoint x: 554, endPoint y: 458, distance: 263.4
click at [554, 458] on div "See you Thursday? Created 06 Aug 2025, 13:13 We could use some additiona... Cre…" at bounding box center [696, 414] width 845 height 654
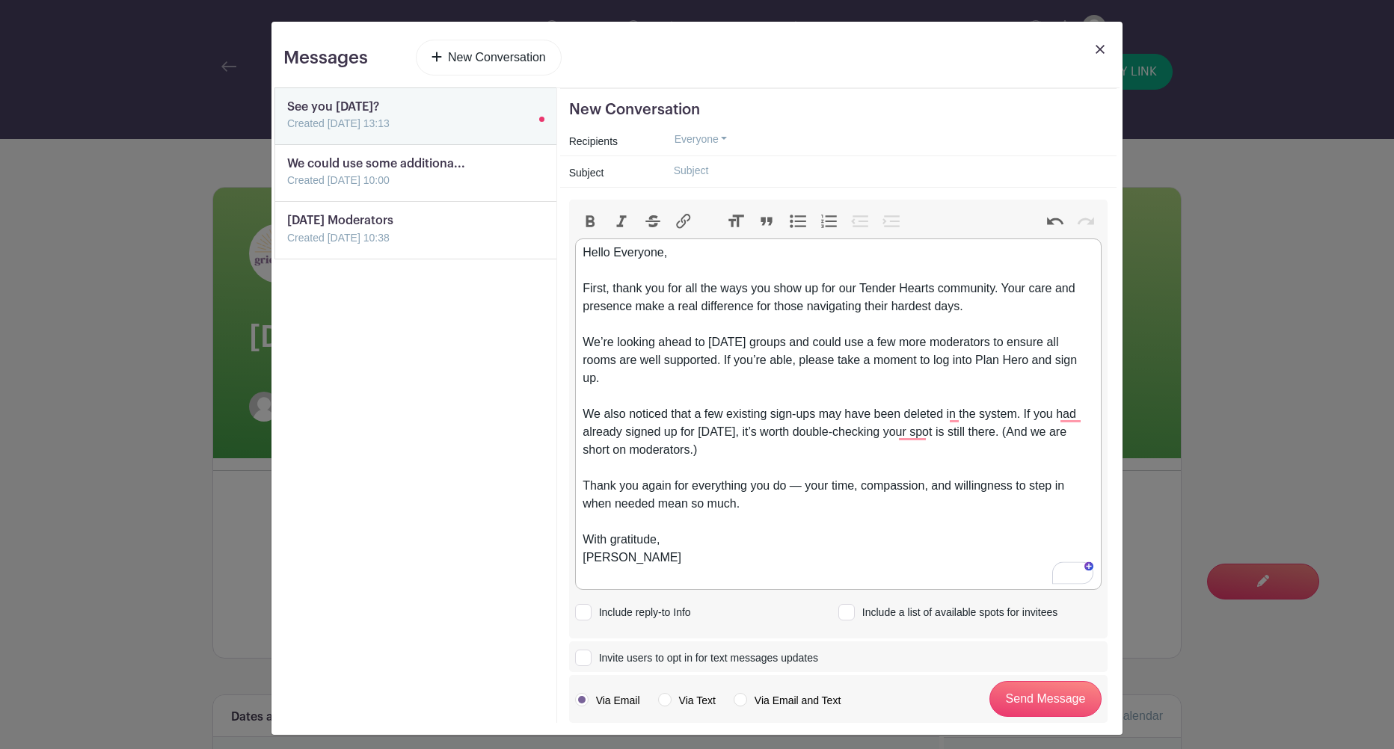
scroll to position [7, 0]
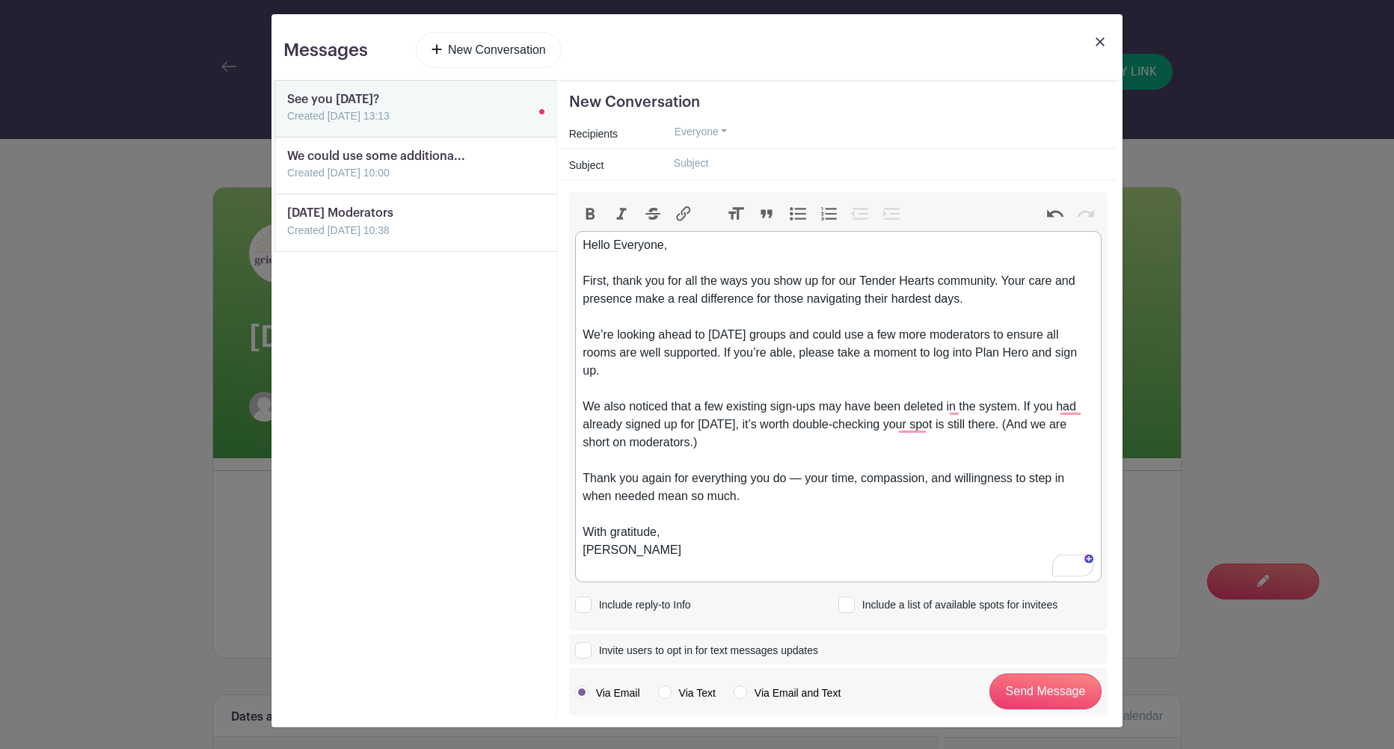
click at [800, 479] on div "Thank you again for everything you do — your time, compassion, and willingness …" at bounding box center [838, 497] width 511 height 54
drag, startPoint x: 959, startPoint y: 301, endPoint x: 867, endPoint y: 302, distance: 92.7
click at [867, 302] on div "First, thank you for all the ways you show up for our Tender Hearts community. …" at bounding box center [838, 299] width 511 height 54
click at [748, 428] on div "We also noticed that a few existing sign-ups may have been deleted in the syste…" at bounding box center [838, 434] width 511 height 72
drag, startPoint x: 774, startPoint y: 447, endPoint x: 565, endPoint y: 446, distance: 208.6
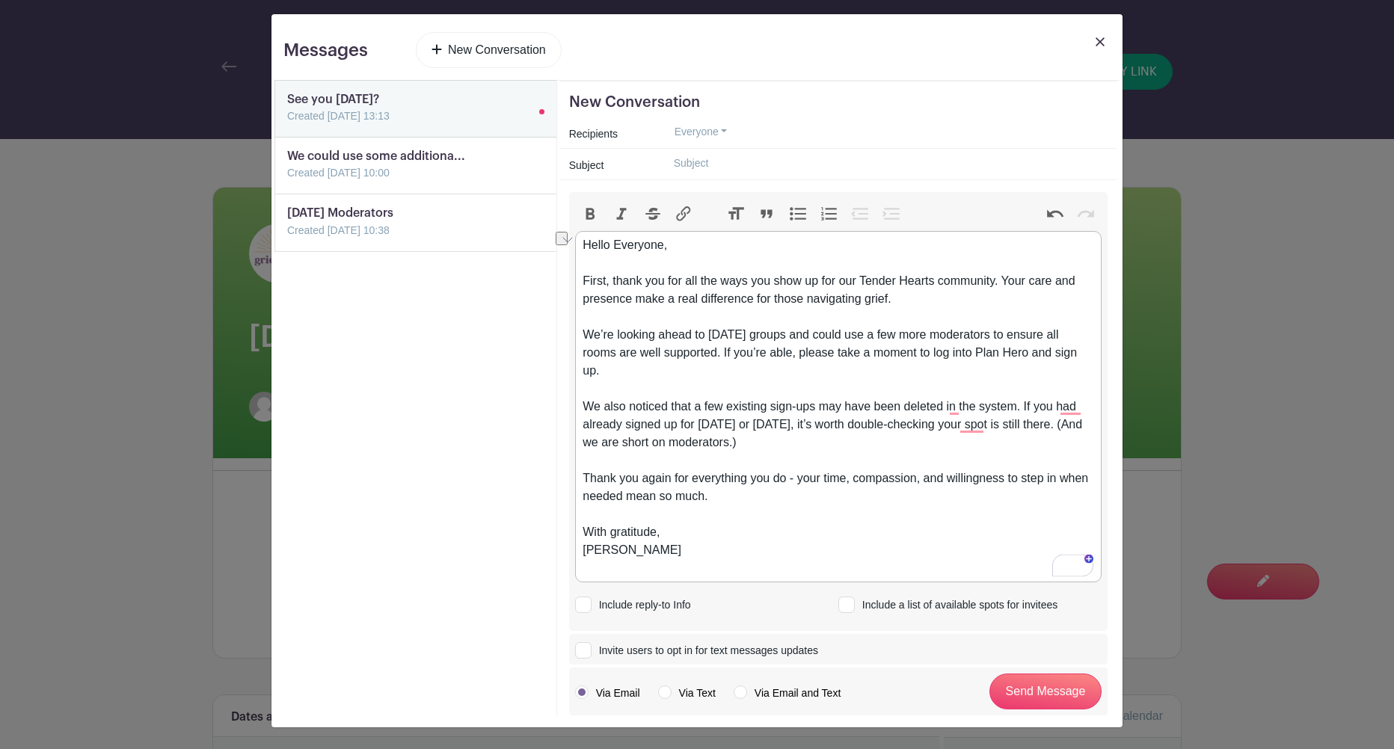
click at [567, 440] on div "New Conversation Recipients Everyone Only Organizers Only Invitees Only Group M…" at bounding box center [838, 398] width 556 height 635
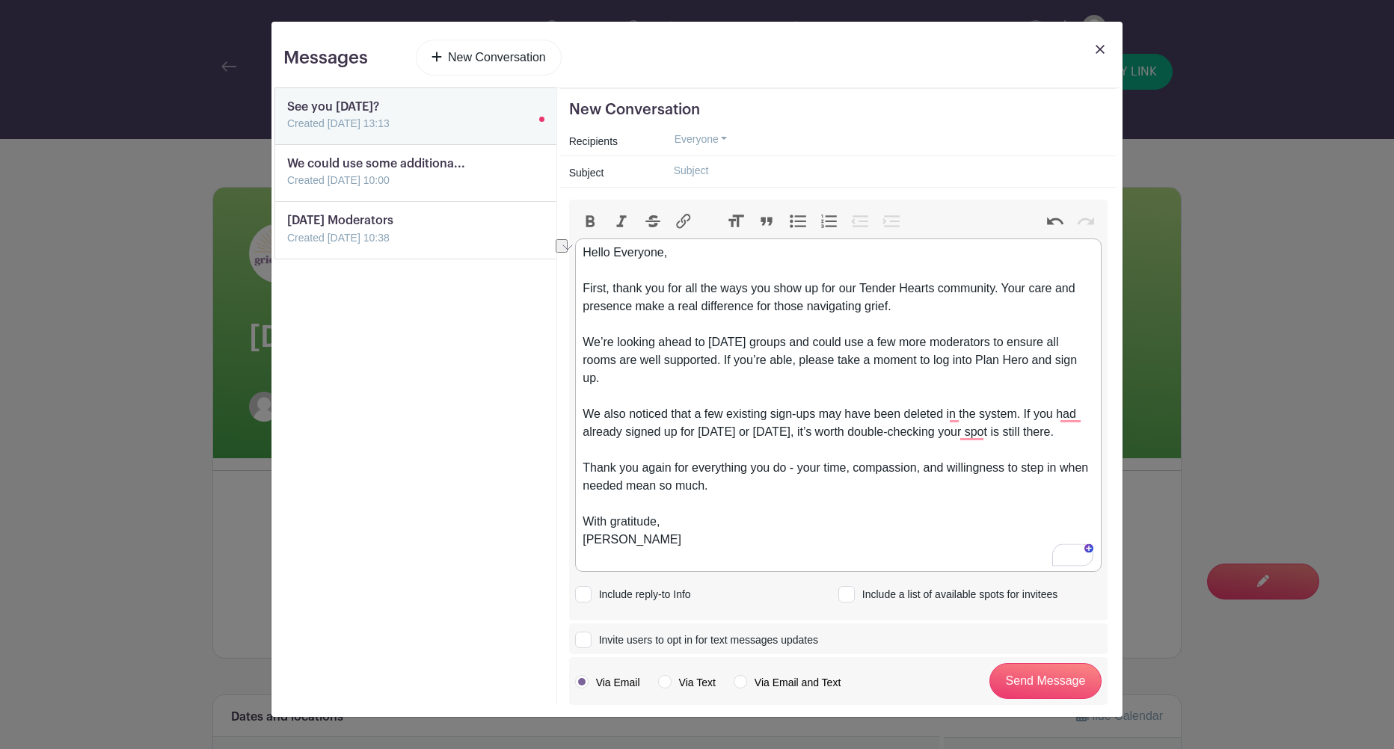
scroll to position [0, 0]
click at [587, 541] on div "With gratitude, Krista" at bounding box center [838, 540] width 511 height 54
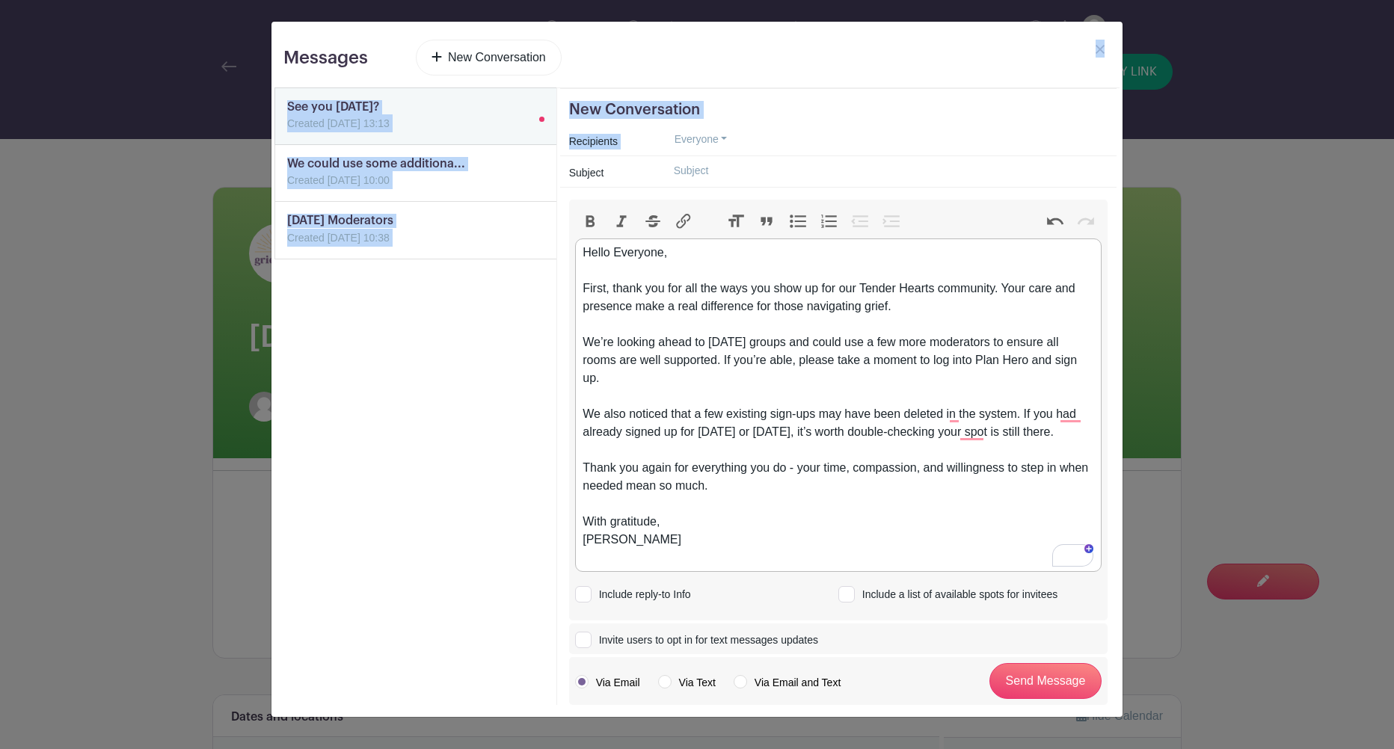
drag, startPoint x: 899, startPoint y: 46, endPoint x: 869, endPoint y: 112, distance: 72.3
click at [874, 147] on div "Messages New Conversation See you Thursday? Created 06 Aug 2025, 13:13 We could…" at bounding box center [696, 369] width 851 height 695
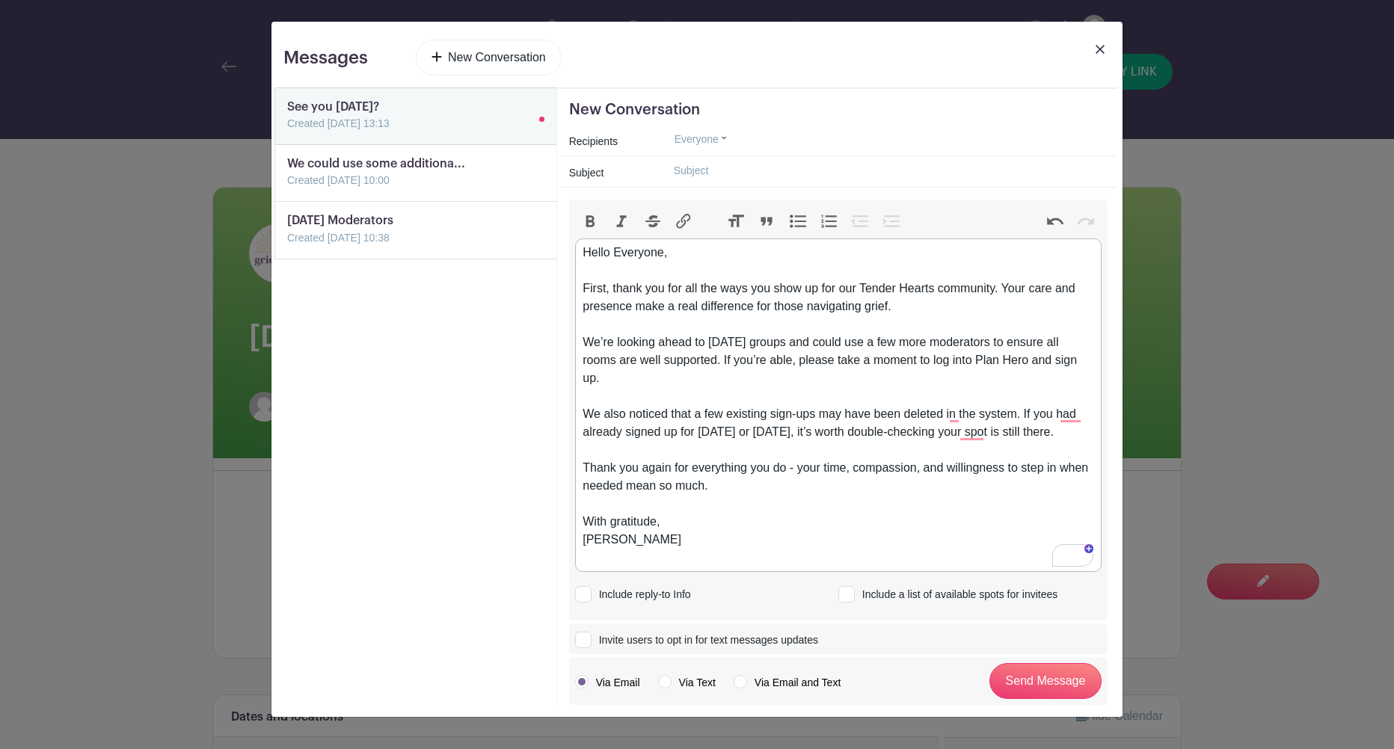
click at [1081, 434] on div "We also noticed that a few existing sign-ups may have been deleted in the syste…" at bounding box center [838, 432] width 511 height 54
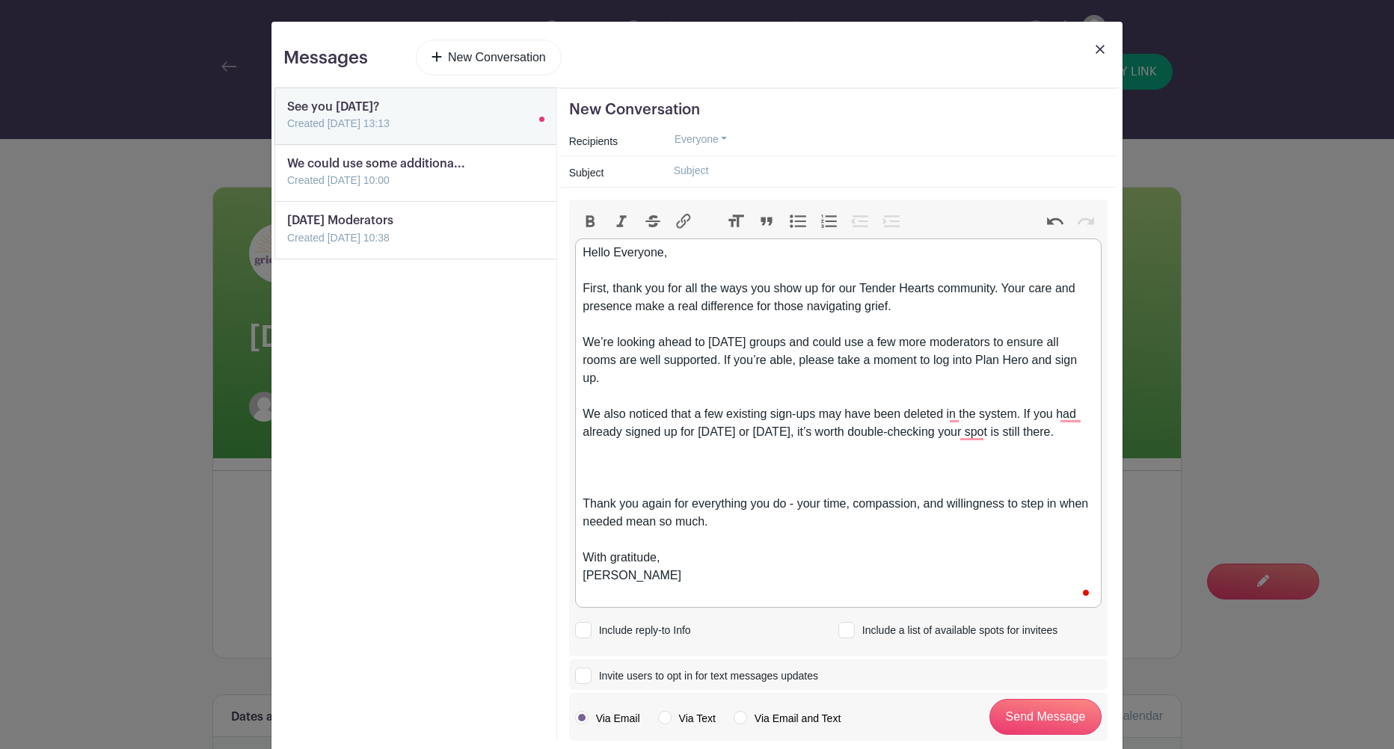
paste trix-editor "[URL][DOMAIN_NAME]"
type trix-editor "<div>Hello Everyone,<br><br></div><div>First, thank you for all the ways you sh…"
drag, startPoint x: 925, startPoint y: 470, endPoint x: 564, endPoint y: 475, distance: 361.2
click at [564, 475] on div "New Conversation Recipients Everyone Only Organizers Only Invitees Only Group M…" at bounding box center [838, 414] width 556 height 653
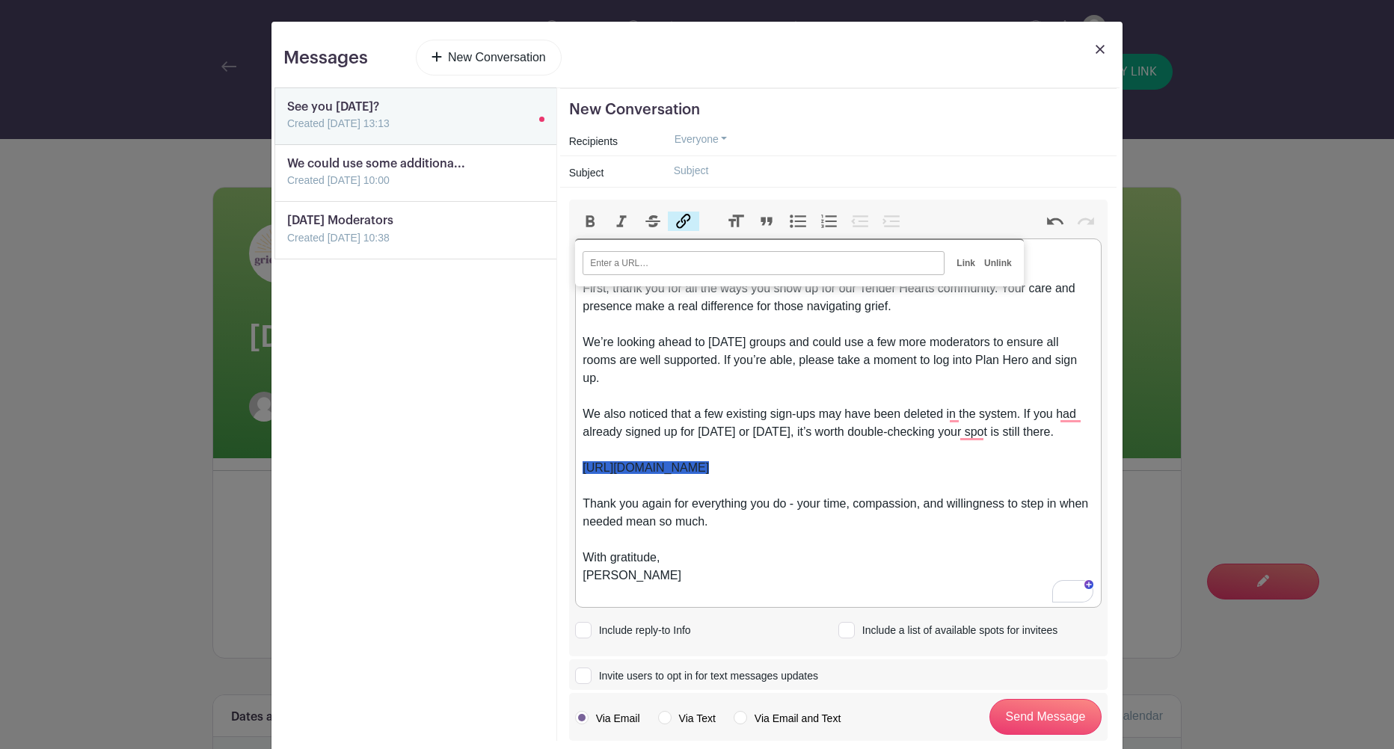
click at [684, 226] on button "Link" at bounding box center [683, 221] width 31 height 19
paste input "[URL][DOMAIN_NAME]"
type input "[URL][DOMAIN_NAME]"
click at [965, 265] on input "Link" at bounding box center [966, 263] width 28 height 22
click at [988, 462] on div "We also noticed that a few existing sign-ups may have been deleted in the syste…" at bounding box center [838, 450] width 511 height 90
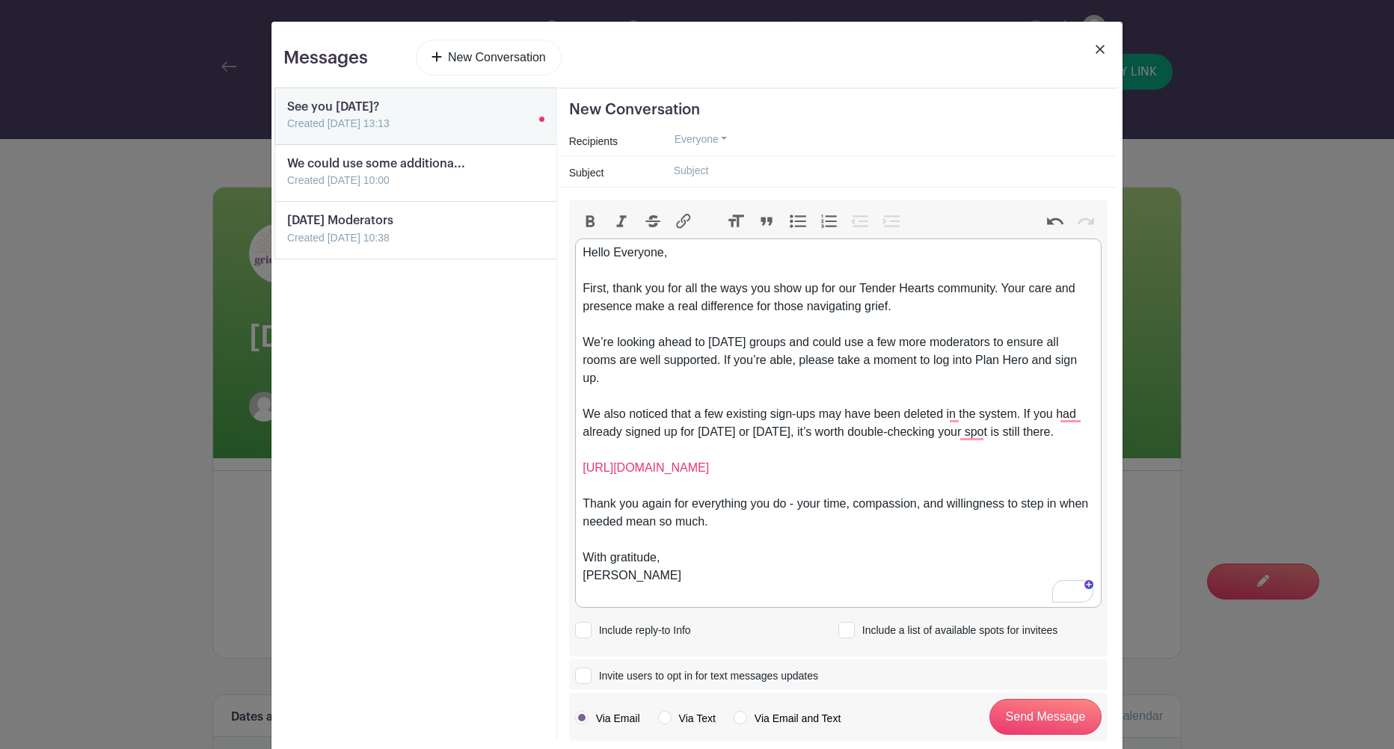
click at [1087, 435] on div "We also noticed that a few existing sign-ups may have been deleted in the syste…" at bounding box center [838, 450] width 511 height 90
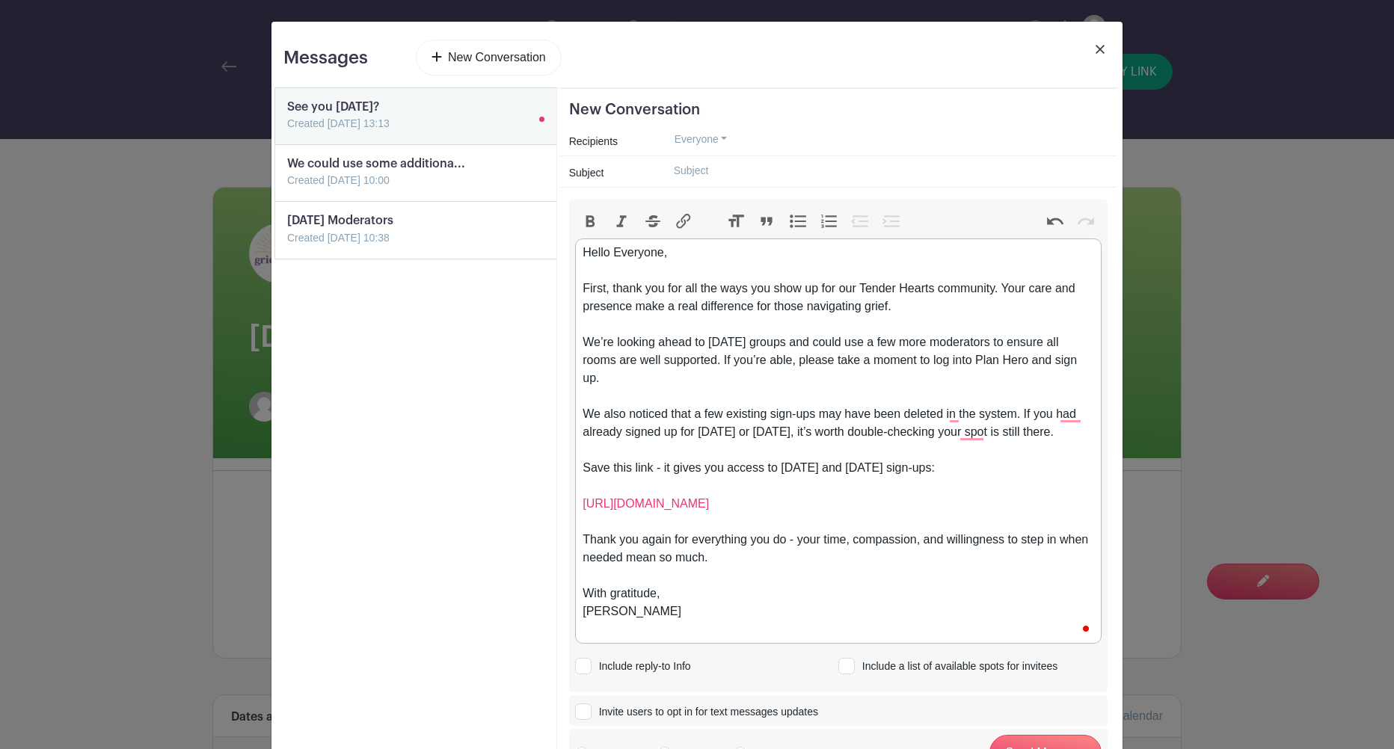
type trix-editor "<div>Hello Everyone,<br><br></div><div>First, thank you for all the ways you sh…"
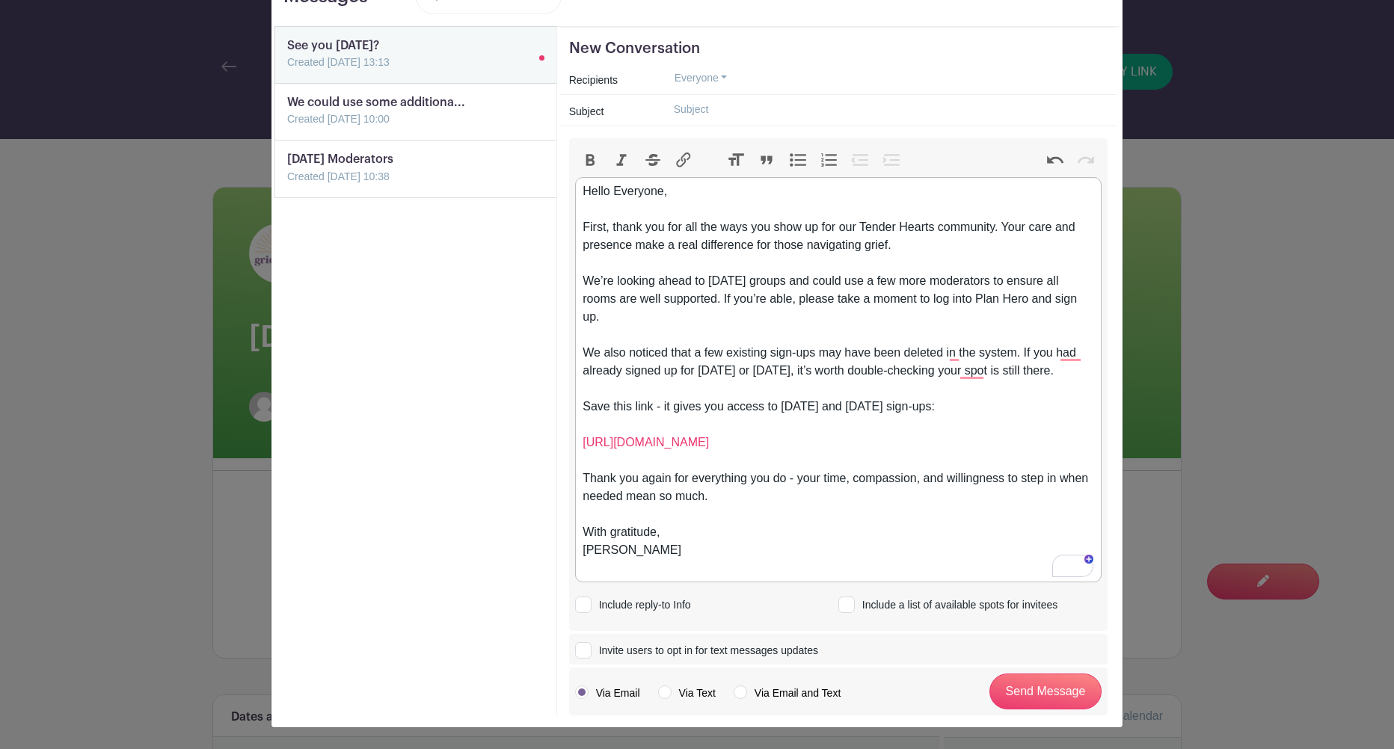
click at [845, 603] on input "Include a list of available spots for invitees" at bounding box center [843, 603] width 10 height 10
checkbox input "true"
click at [1036, 692] on input "Send Message" at bounding box center [1045, 692] width 112 height 36
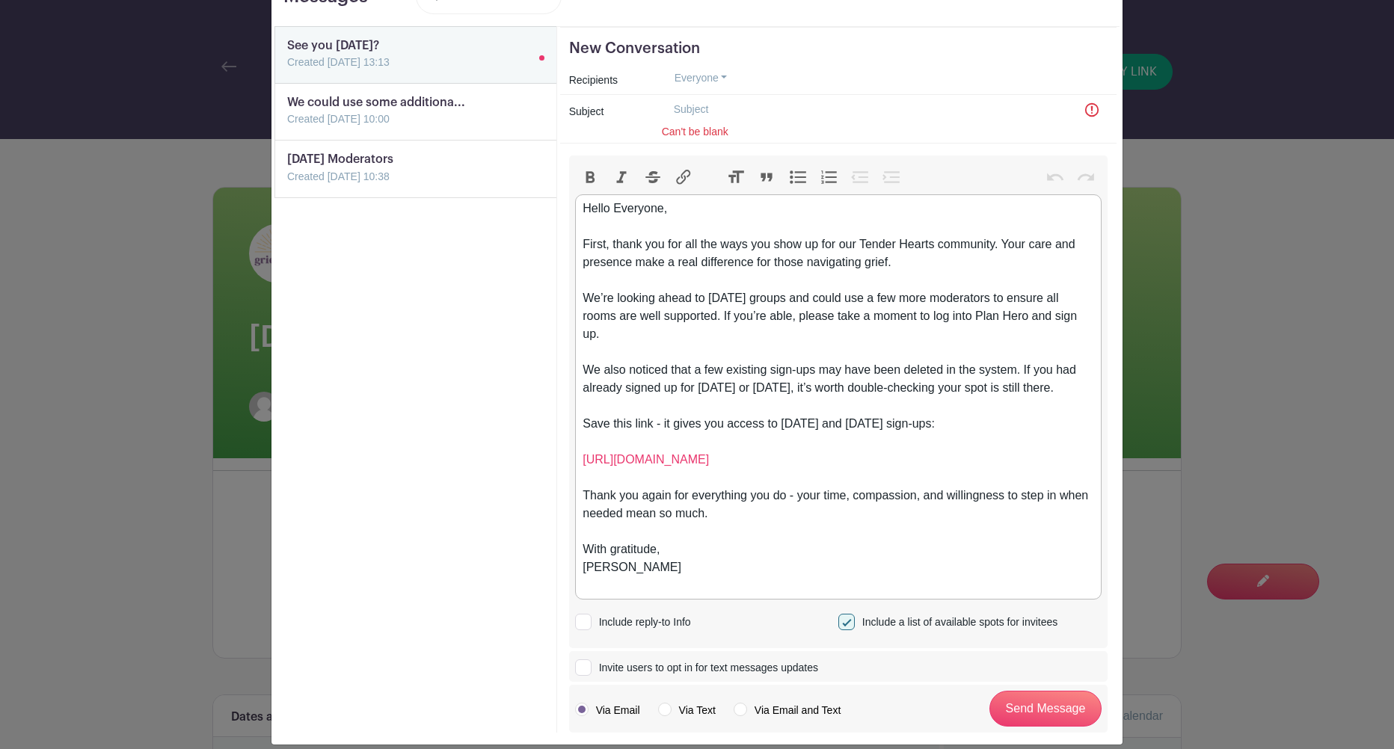
scroll to position [79, 0]
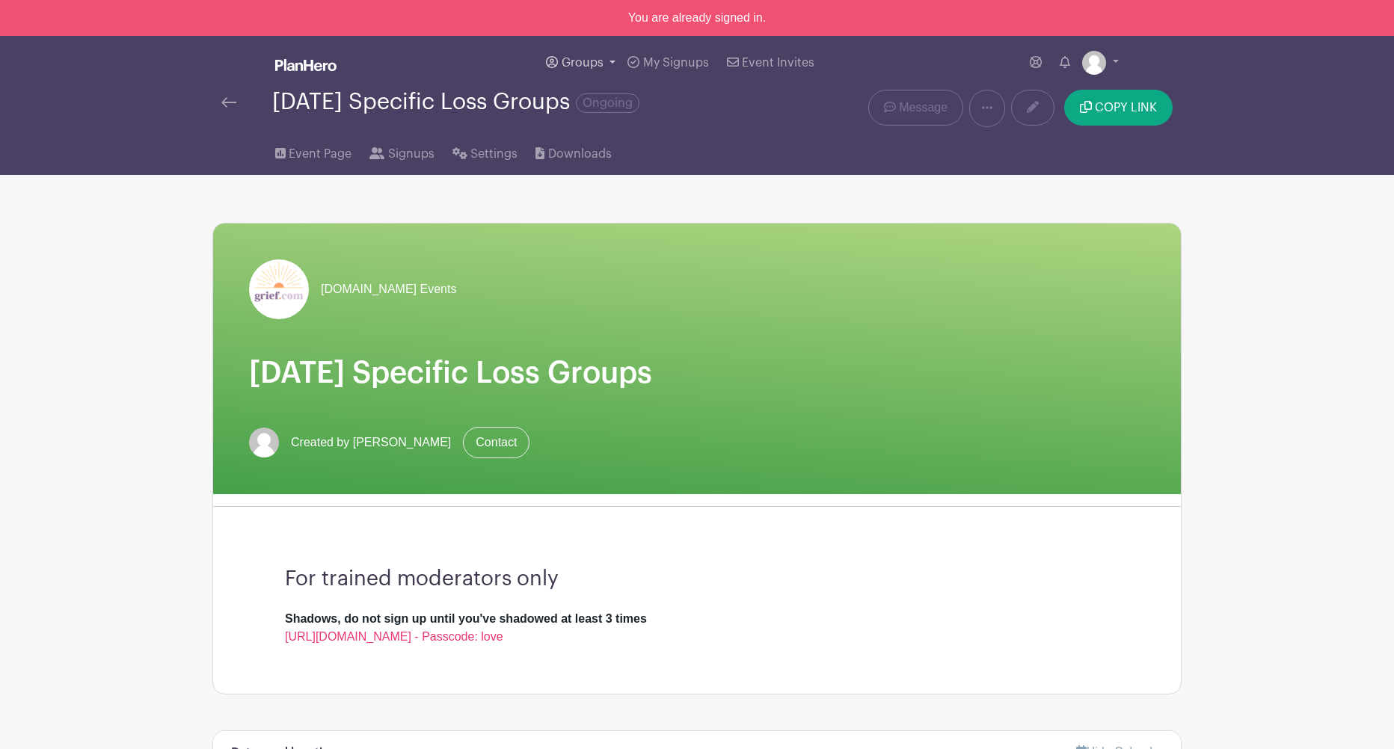
click at [612, 62] on link "Groups" at bounding box center [581, 63] width 82 height 54
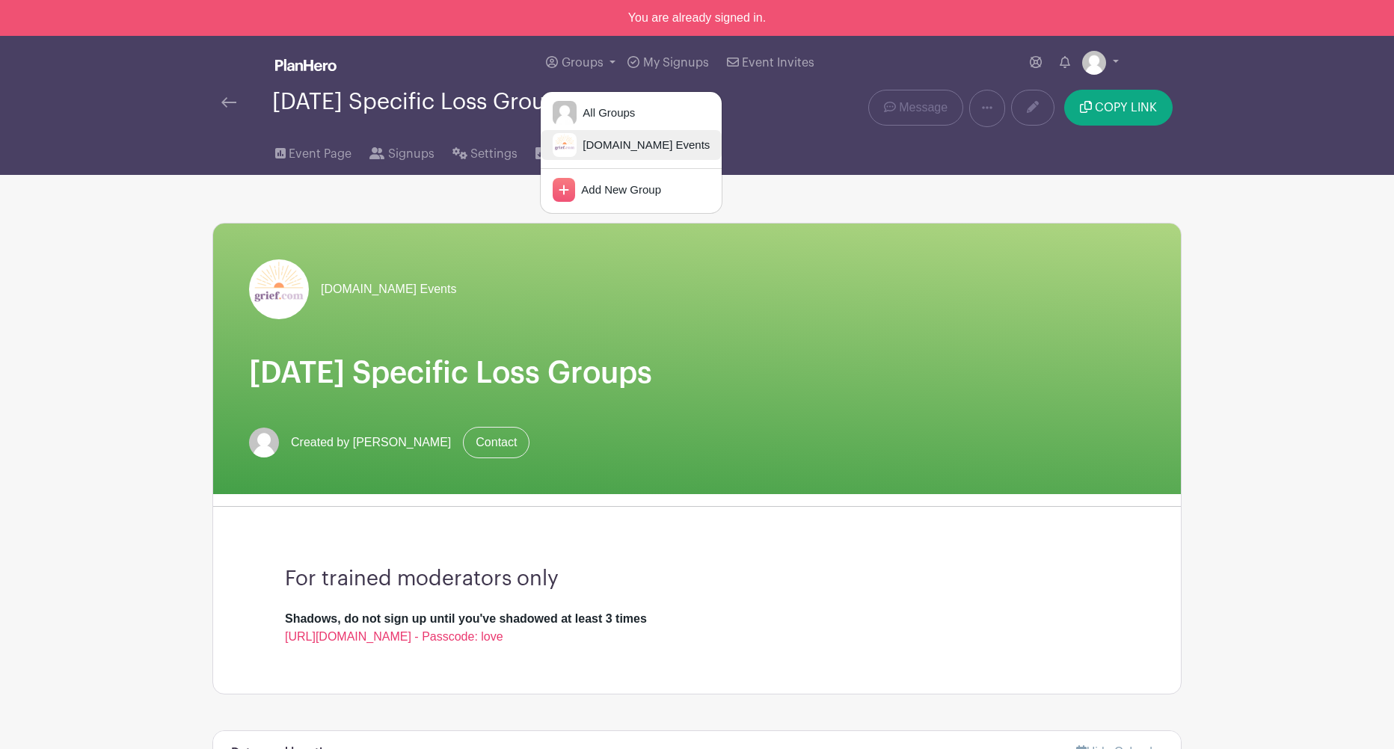
click at [600, 137] on span "[DOMAIN_NAME] Events" at bounding box center [643, 145] width 133 height 17
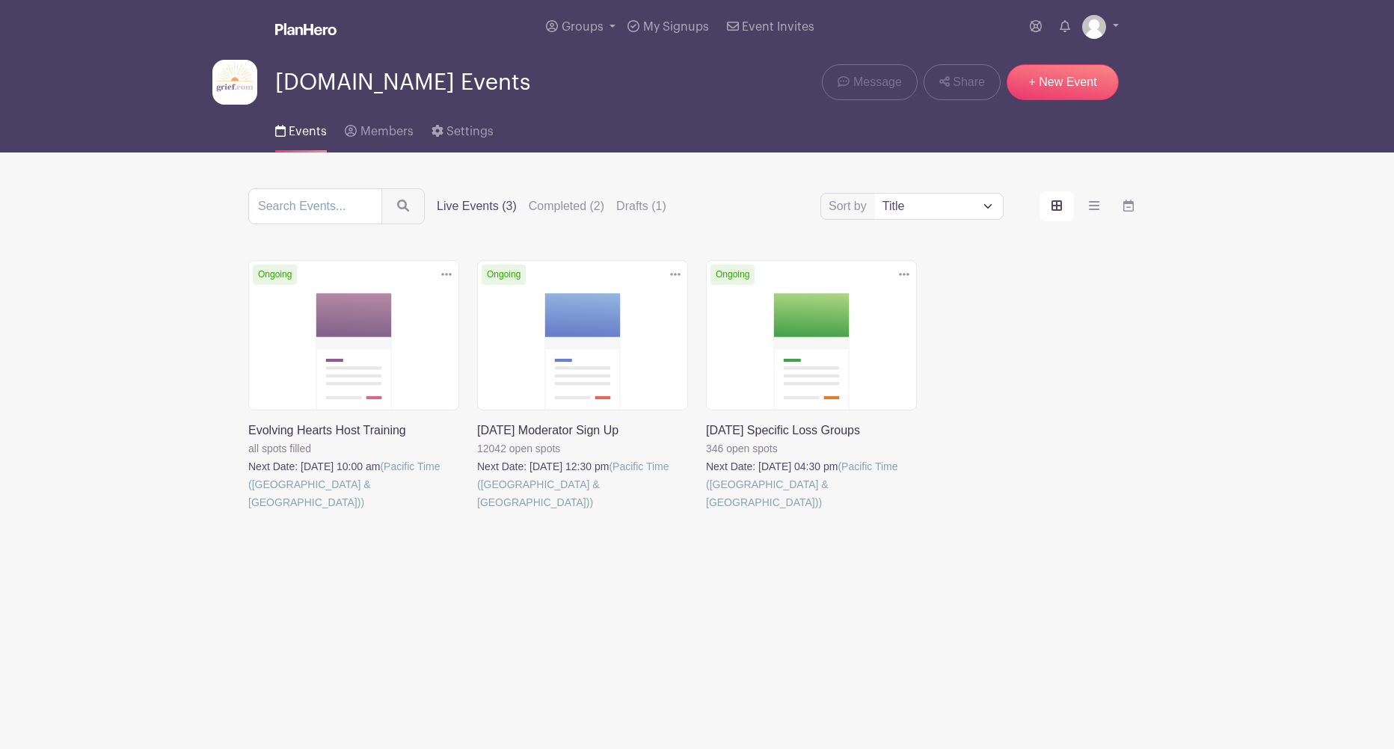
click at [248, 512] on link at bounding box center [248, 512] width 0 height 0
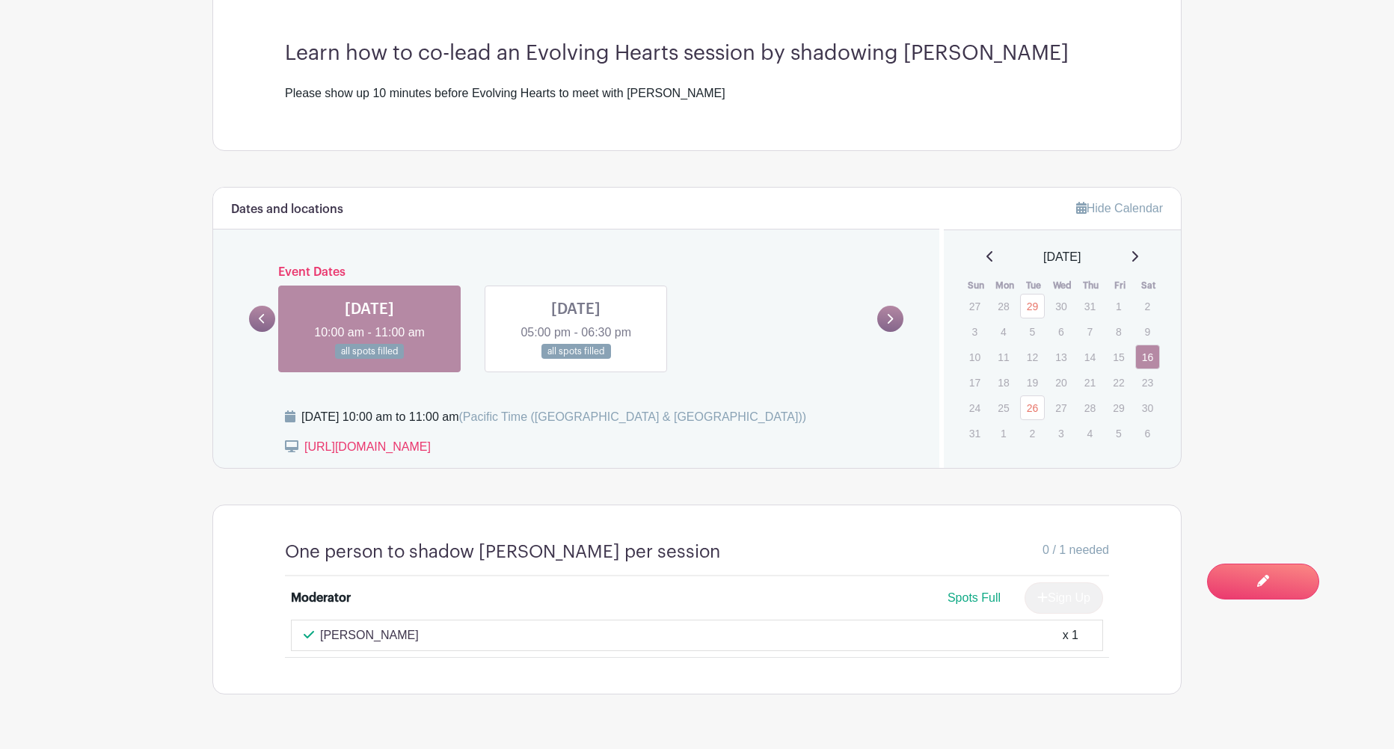
scroll to position [484, 0]
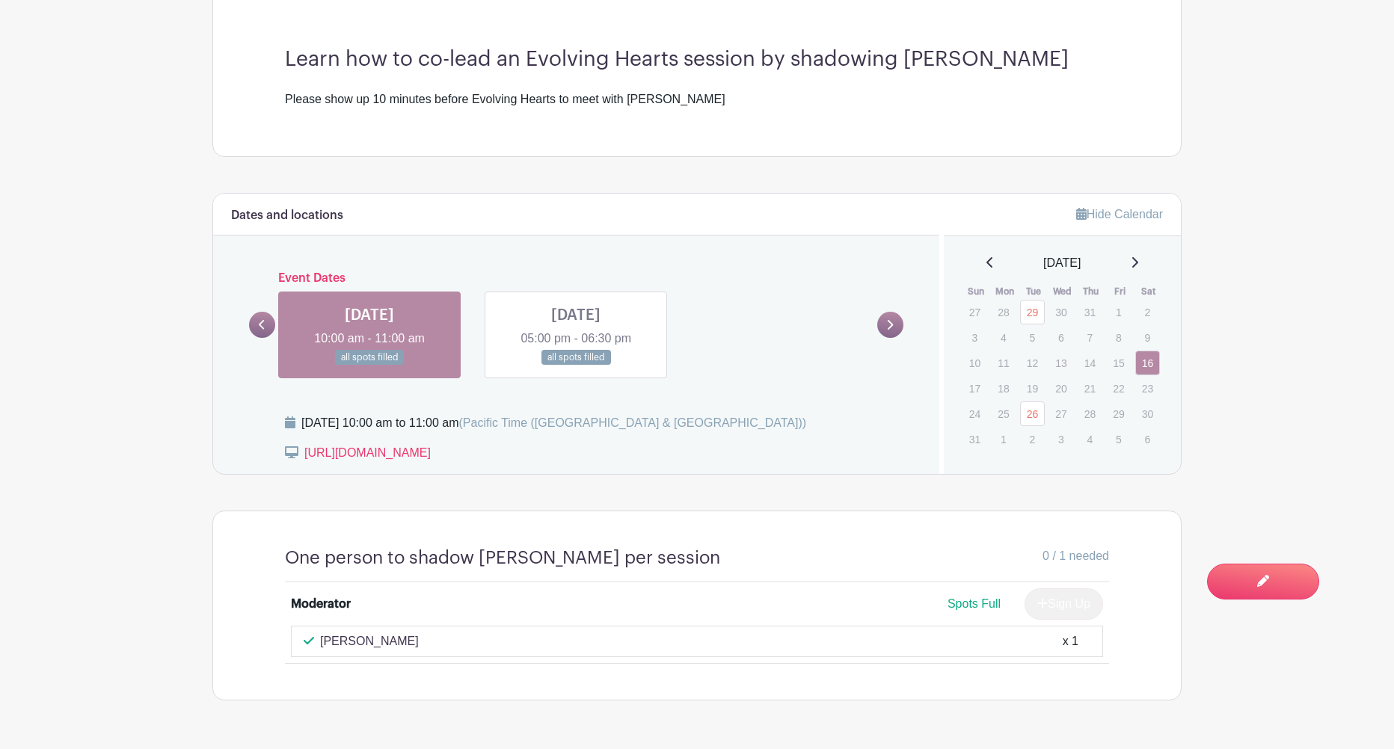
click at [576, 366] on link at bounding box center [576, 366] width 0 height 0
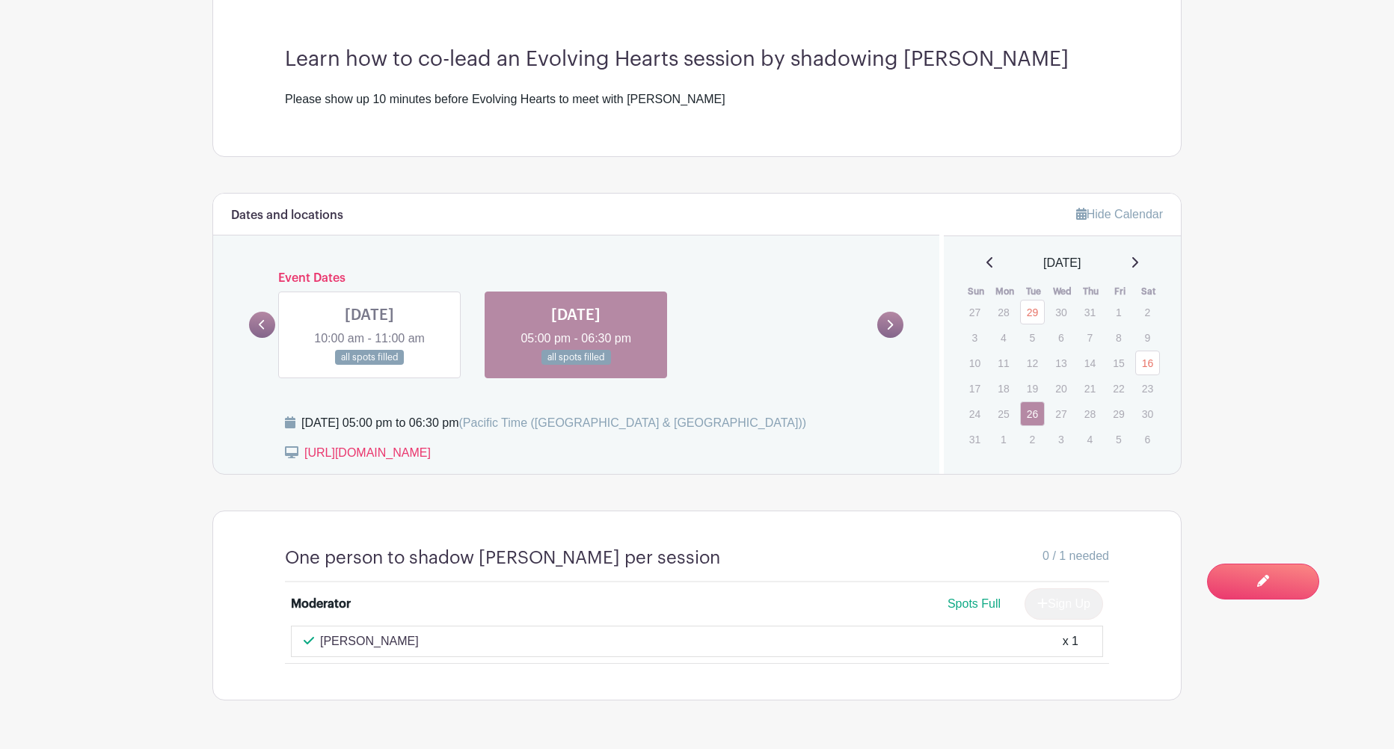
scroll to position [529, 0]
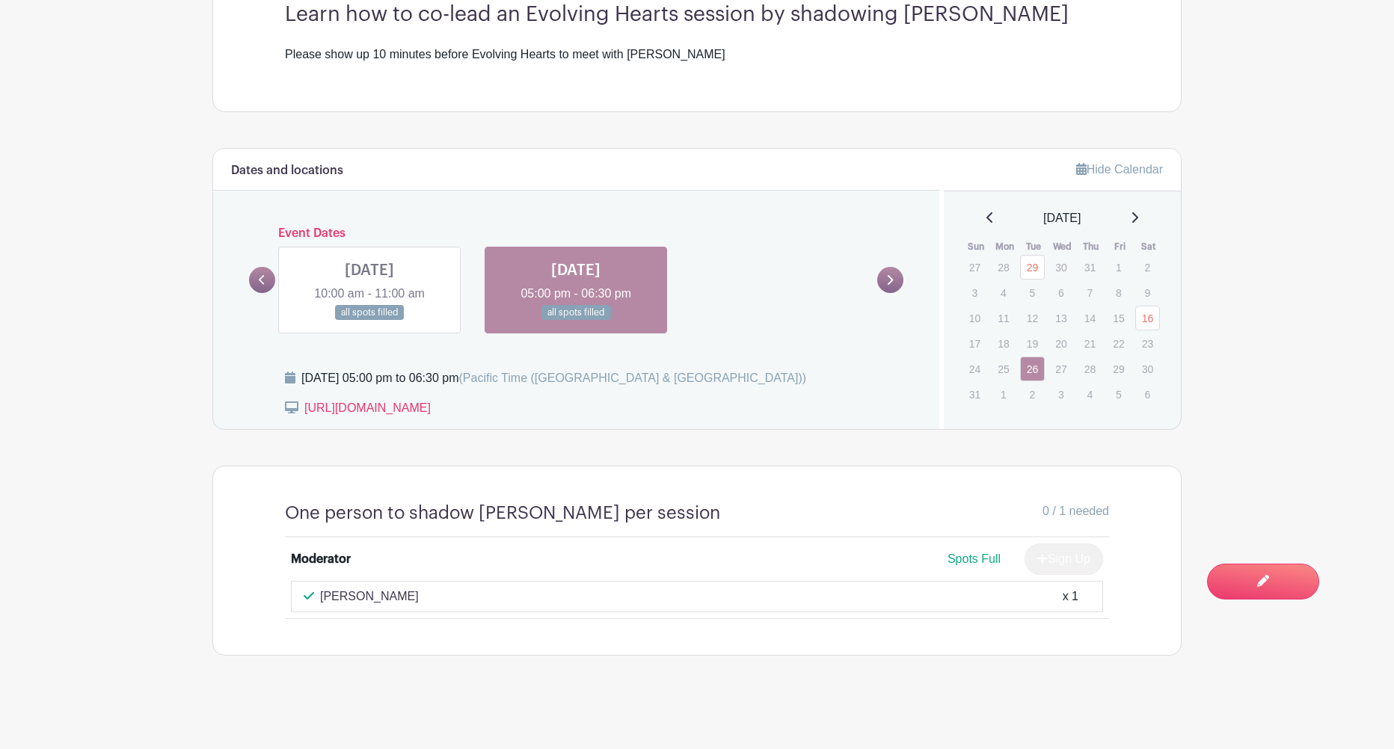
click at [265, 280] on link at bounding box center [262, 280] width 26 height 26
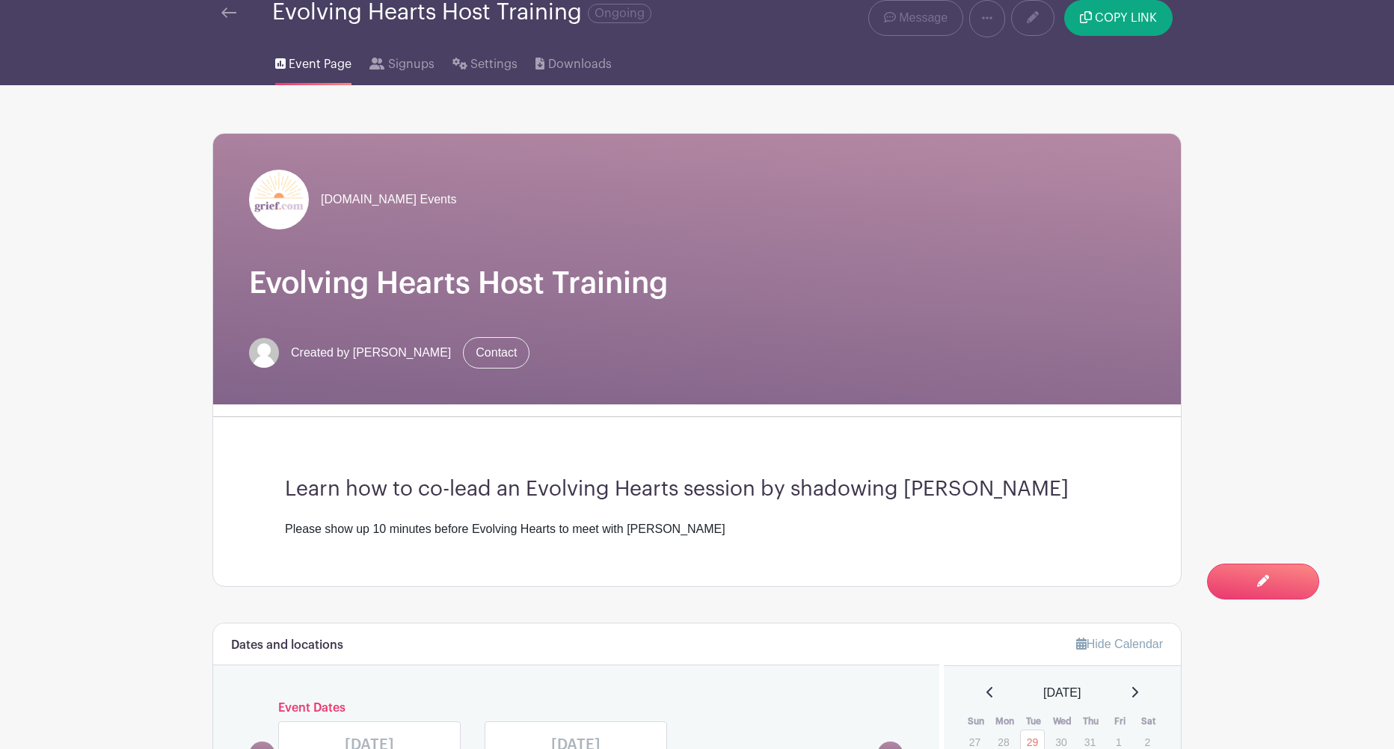
scroll to position [0, 0]
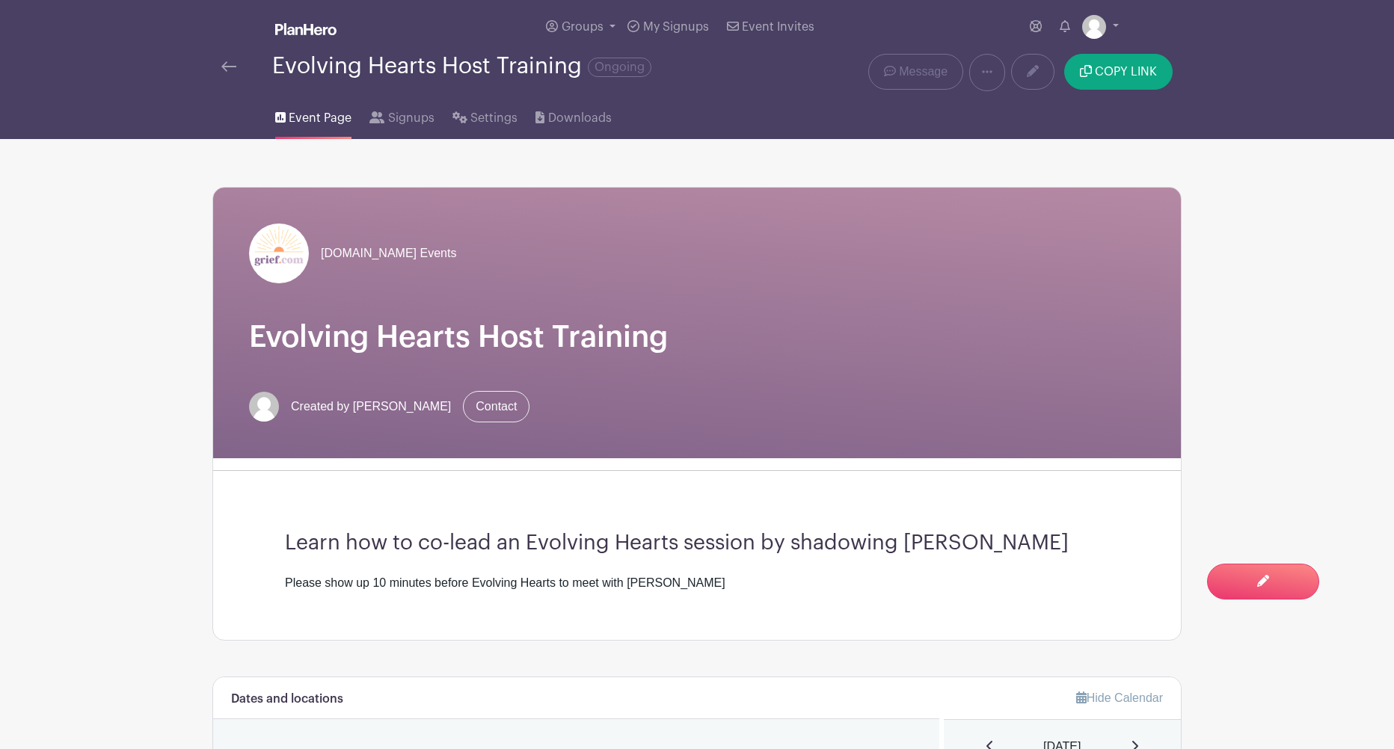
click at [226, 70] on img at bounding box center [228, 66] width 15 height 10
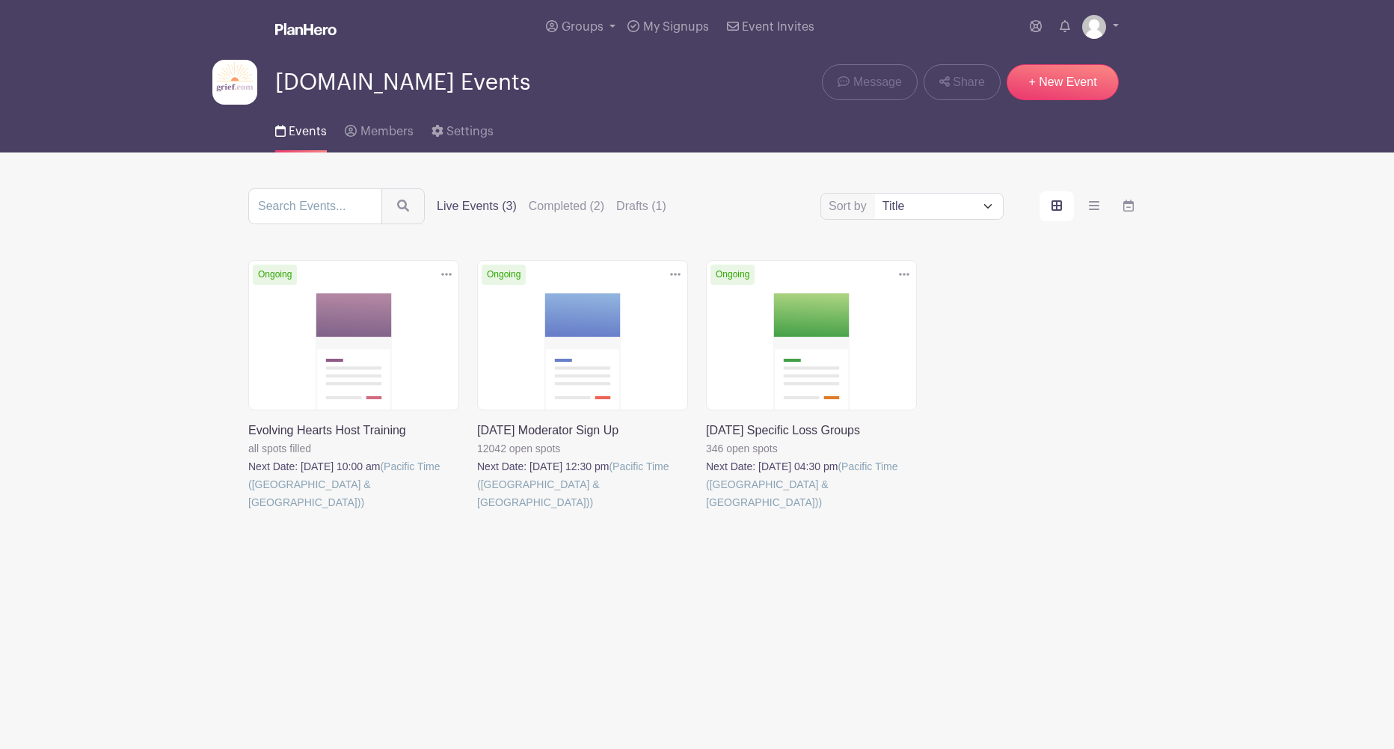
click at [440, 273] on link at bounding box center [446, 274] width 22 height 25
click at [283, 228] on div "Sort by Title Recently modified Newest Upcoming dates Live Events (3) Completed…" at bounding box center [696, 370] width 897 height 365
click at [248, 512] on link at bounding box center [248, 512] width 0 height 0
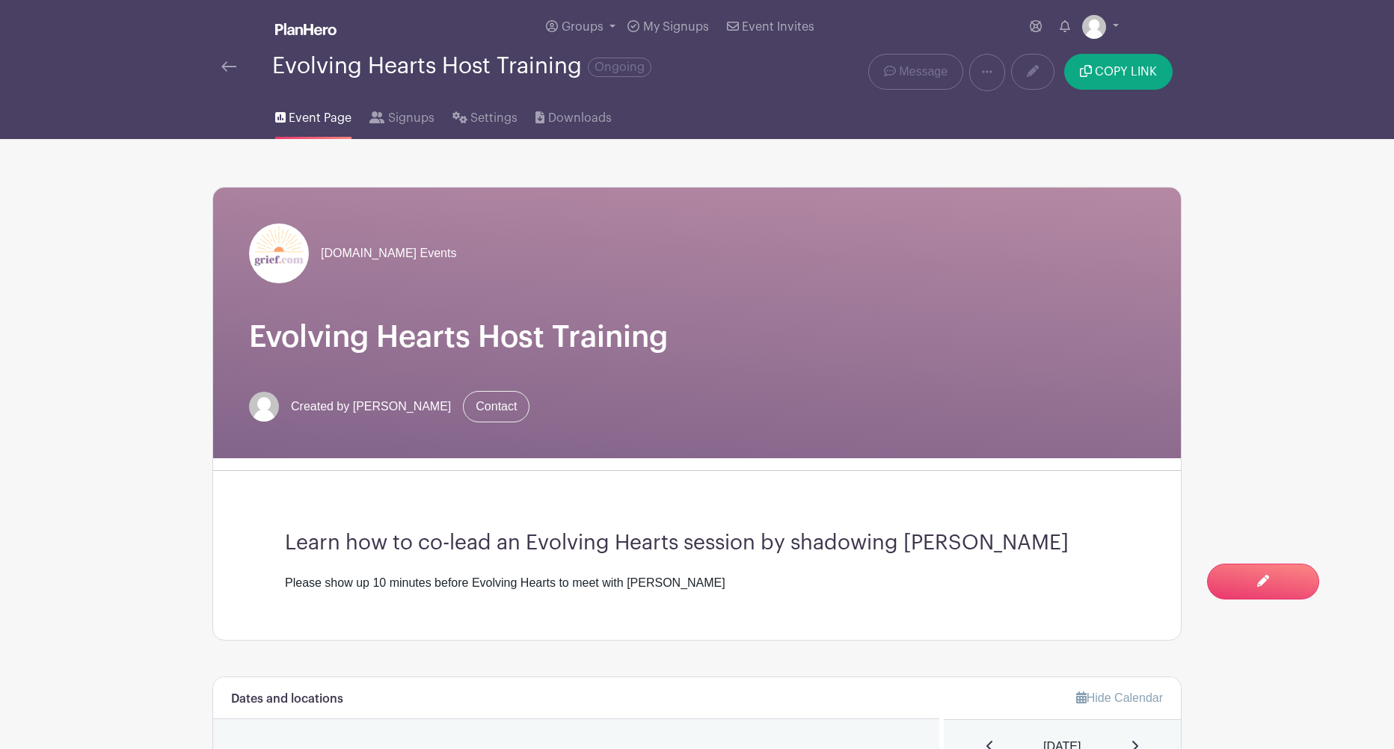
click at [237, 65] on div at bounding box center [246, 67] width 51 height 18
click at [226, 67] on img at bounding box center [228, 66] width 15 height 10
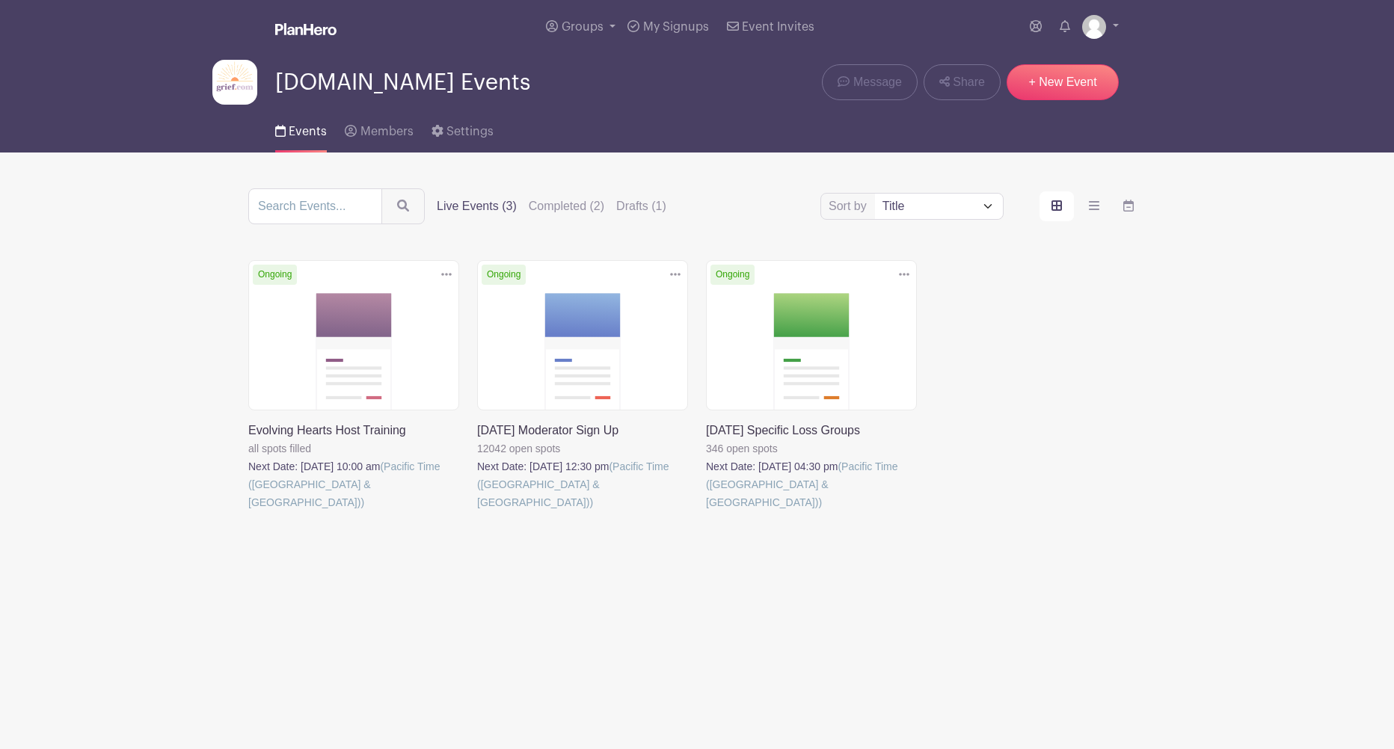
click at [289, 87] on span "[DOMAIN_NAME] Events" at bounding box center [402, 82] width 255 height 25
click at [958, 82] on span "Share" at bounding box center [969, 82] width 32 height 18
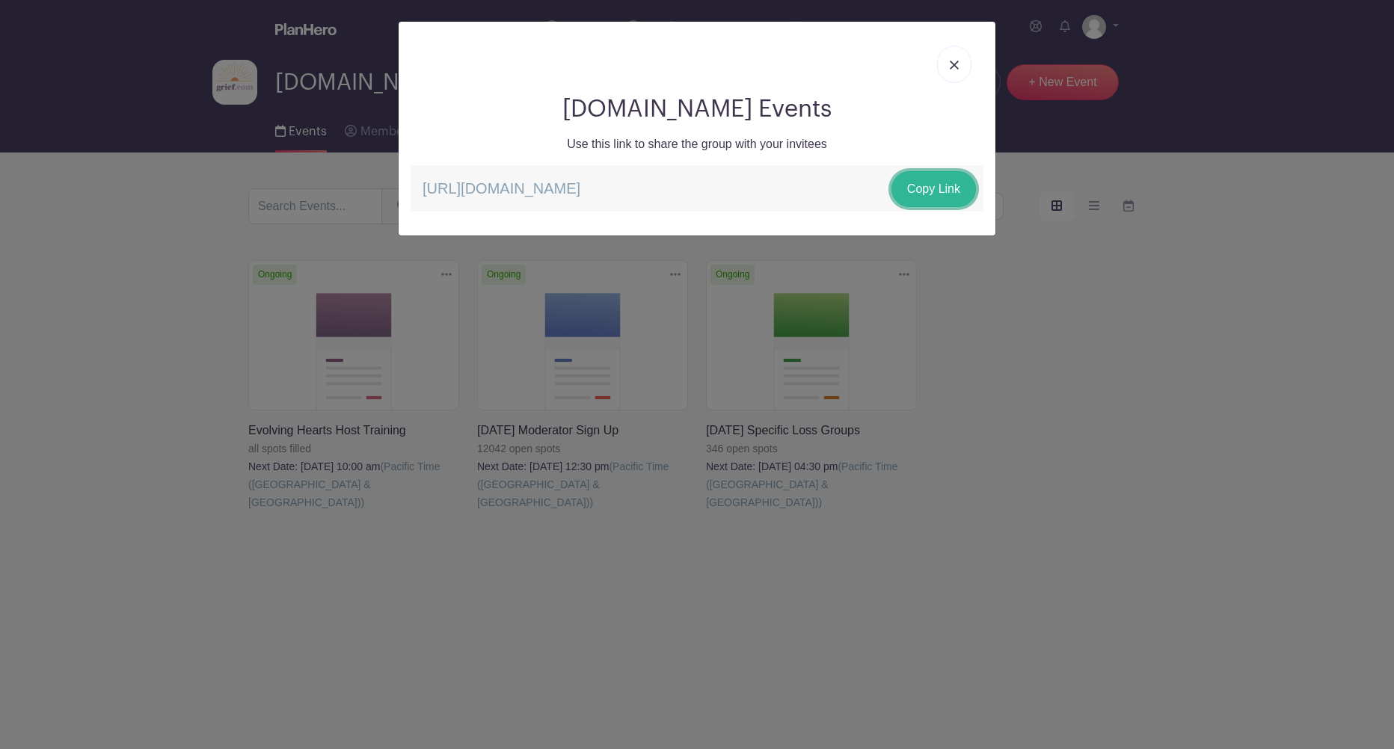
click at [940, 185] on link "Copy Link" at bounding box center [933, 189] width 85 height 36
click at [956, 67] on img at bounding box center [954, 65] width 9 height 9
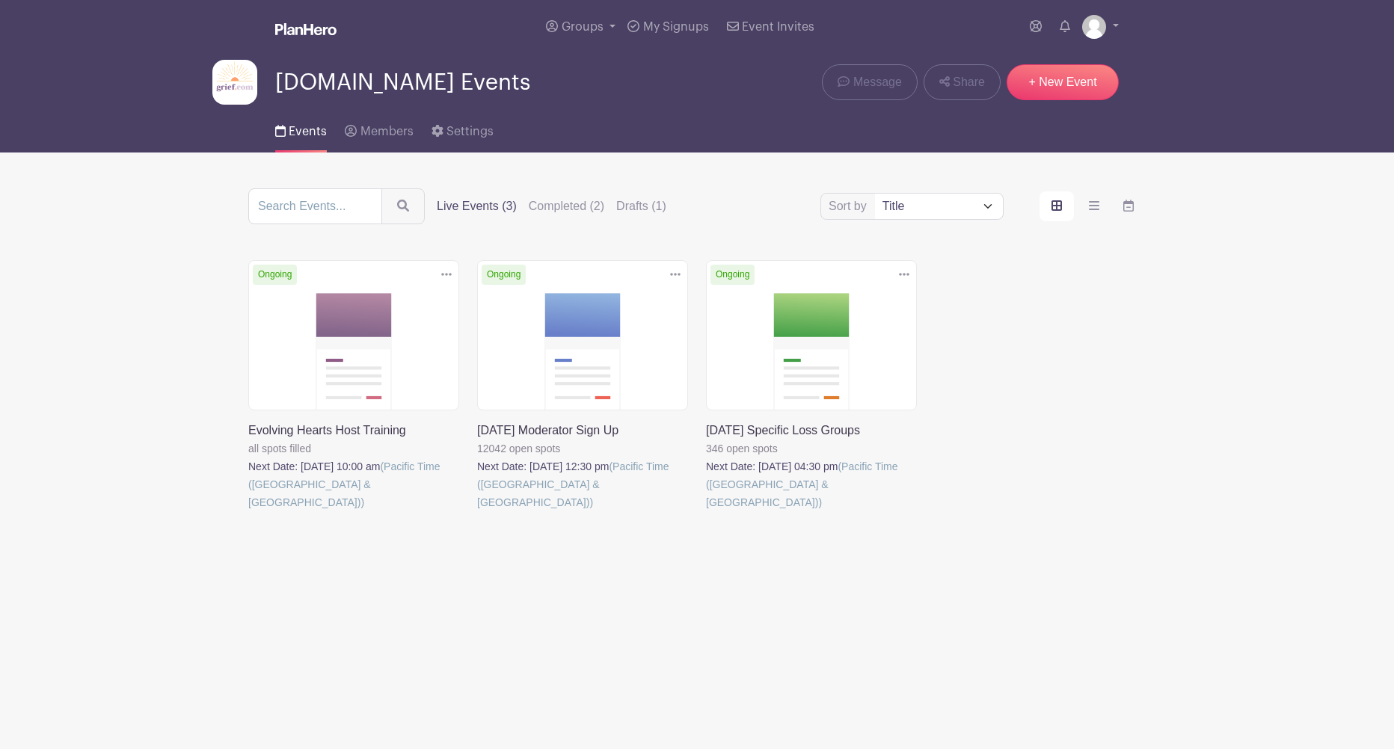
click at [446, 276] on icon at bounding box center [446, 274] width 10 height 3
click at [248, 512] on link at bounding box center [248, 512] width 0 height 0
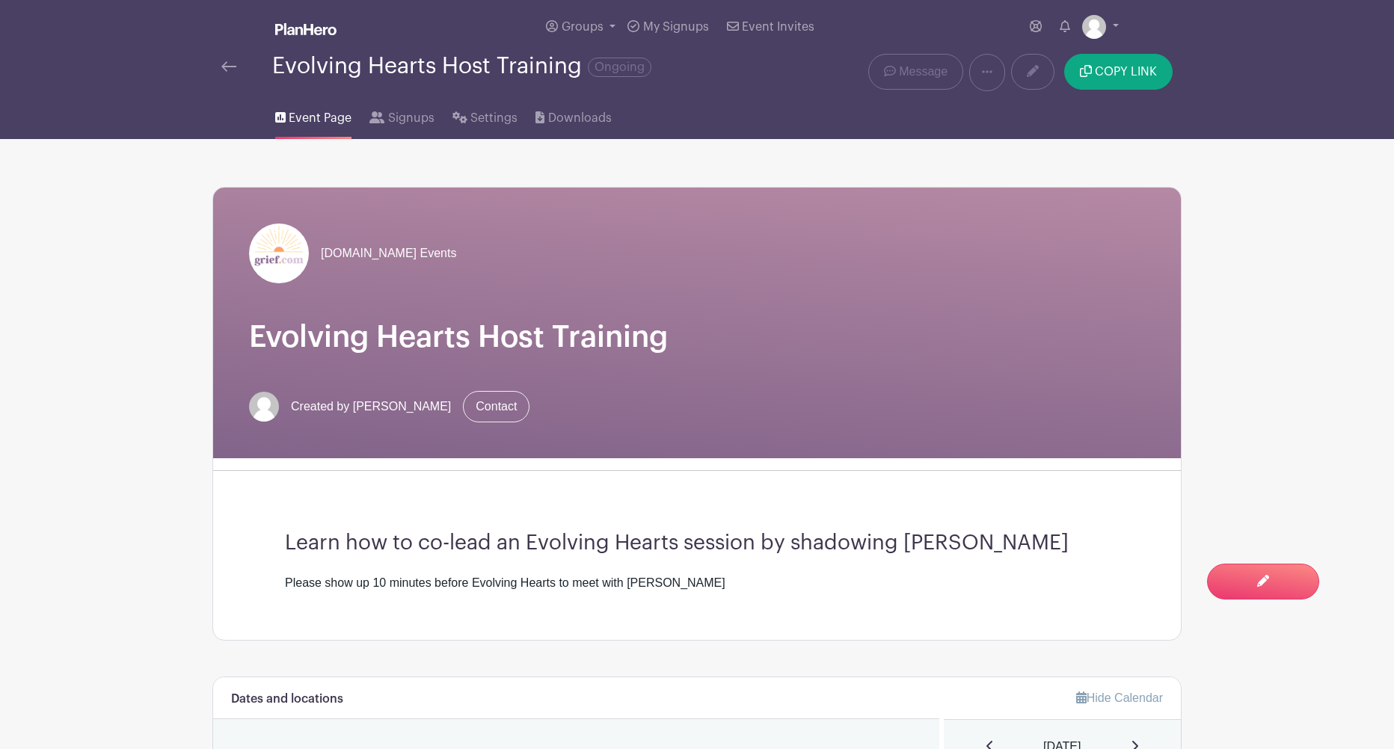
click at [231, 68] on img at bounding box center [228, 66] width 15 height 10
